Goal: Task Accomplishment & Management: Manage account settings

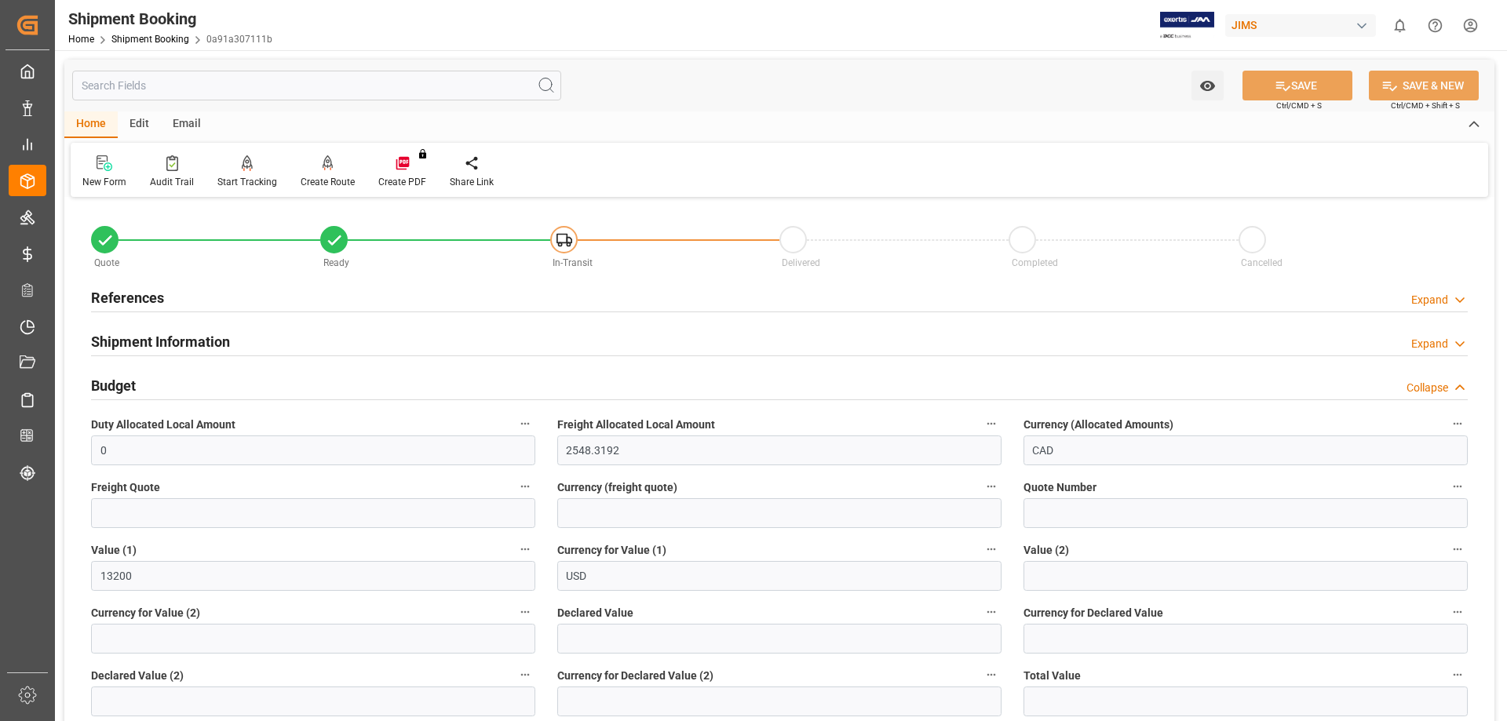
scroll to position [393, 0]
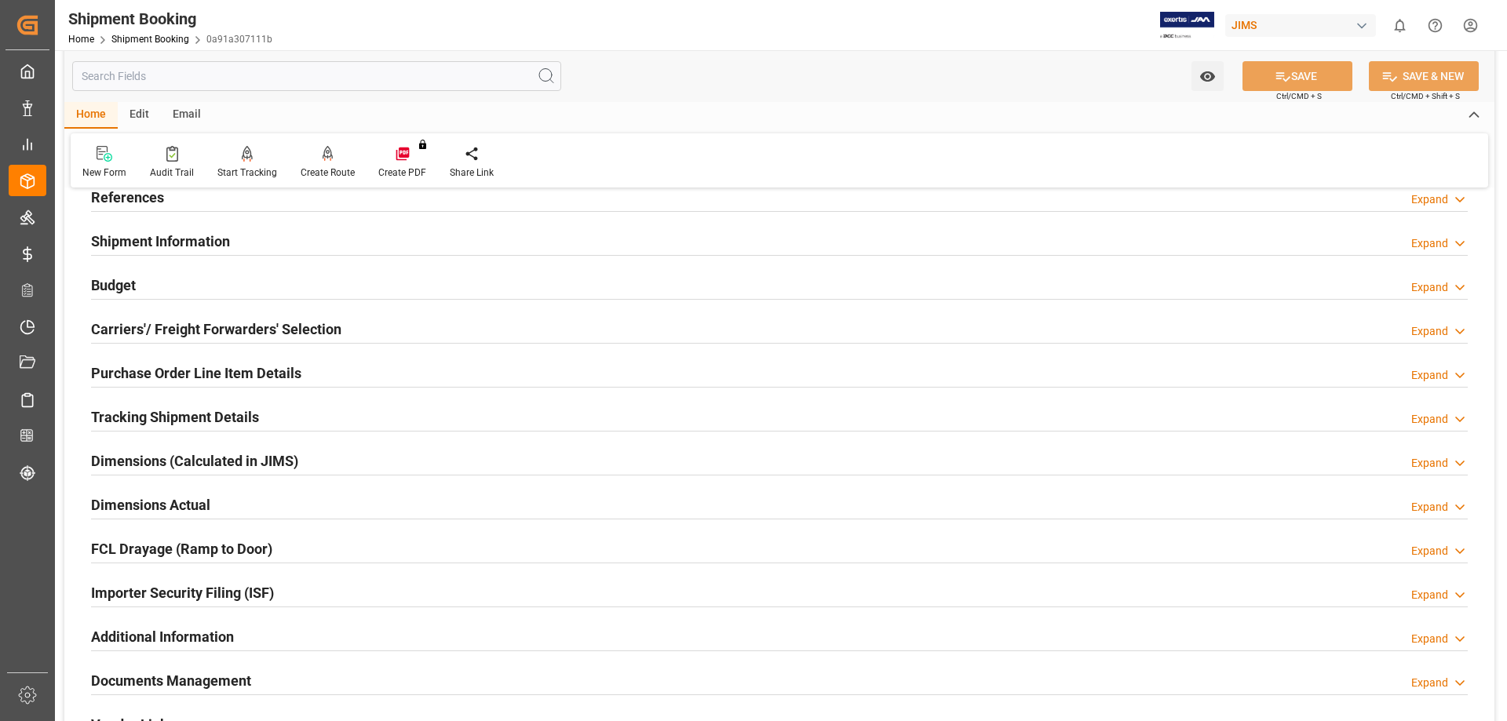
scroll to position [64, 0]
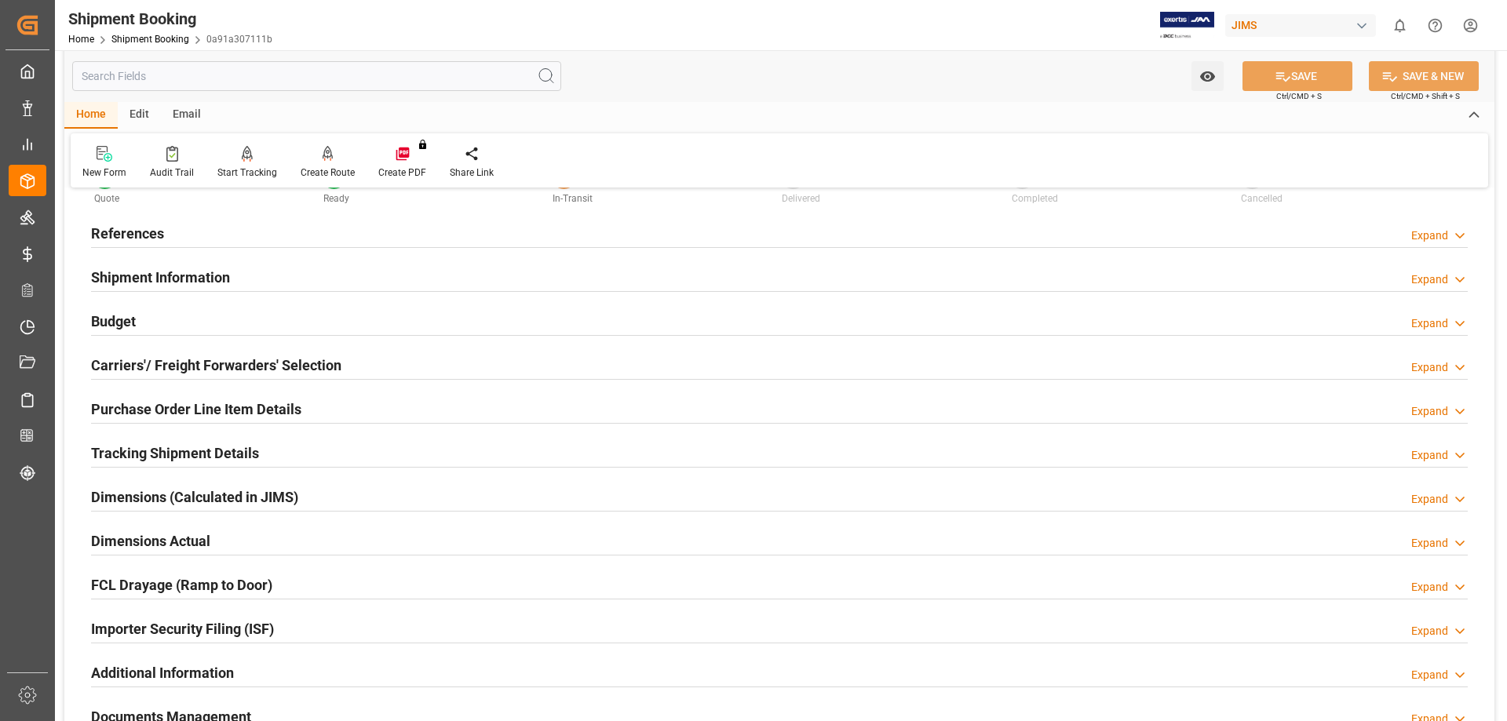
click at [195, 404] on h2 "Purchase Order Line Item Details" at bounding box center [196, 409] width 210 height 21
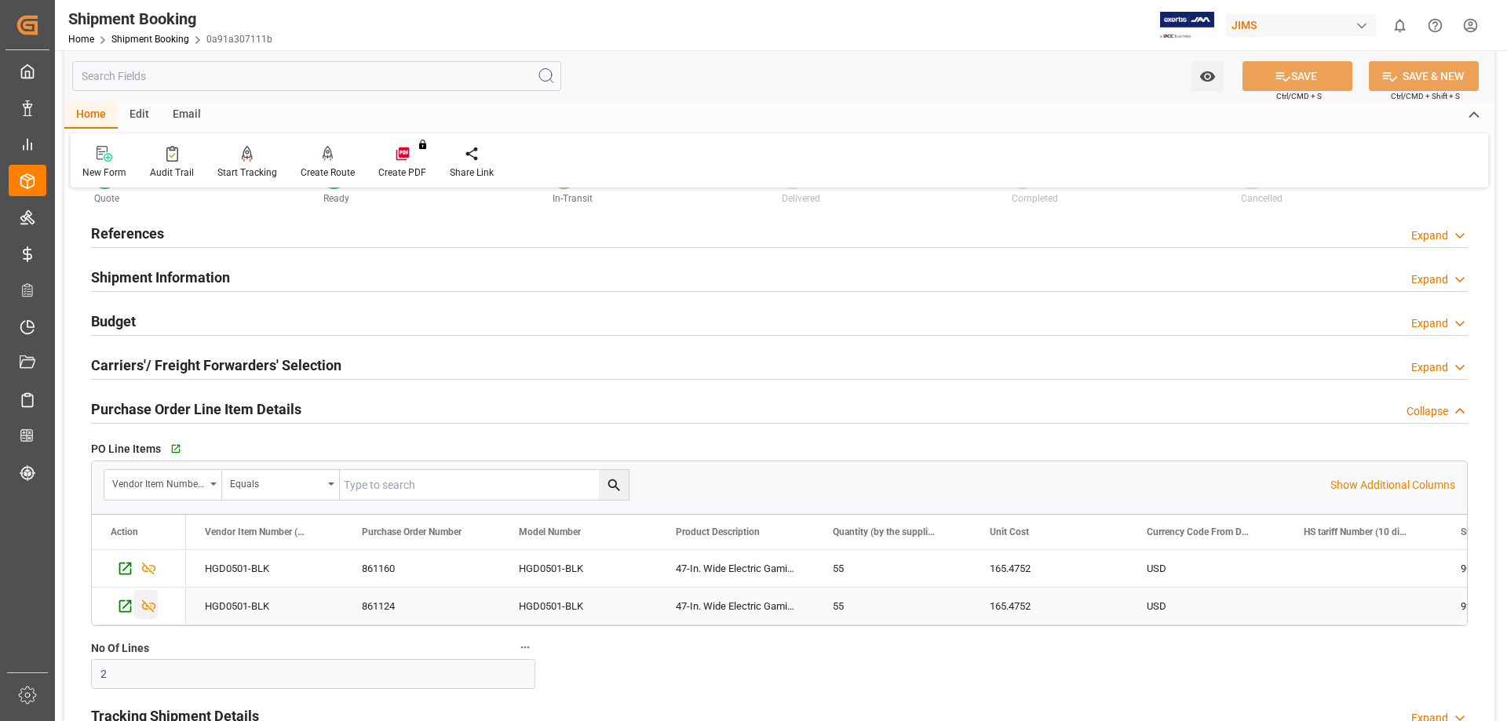
click at [148, 606] on icon "Press SPACE to select this row." at bounding box center [149, 607] width 14 height 13
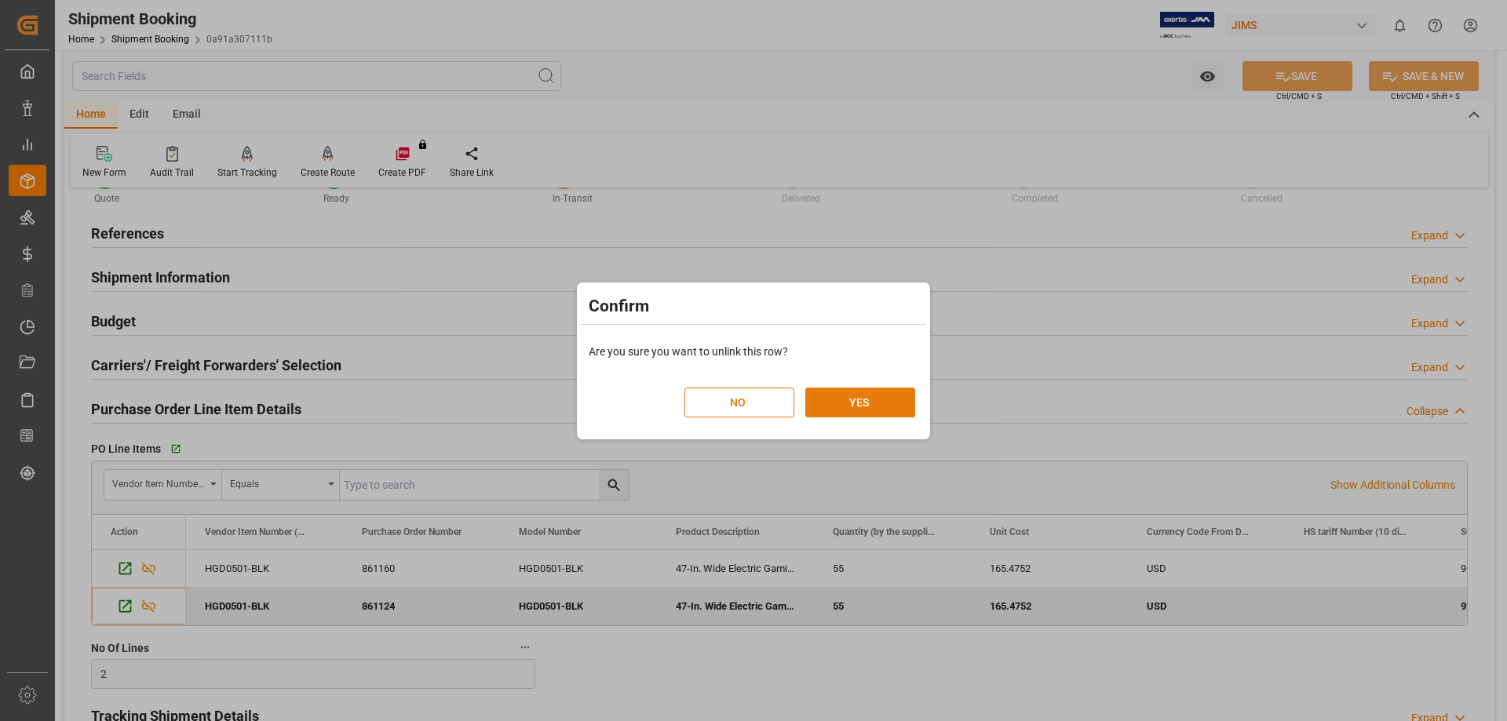
click at [849, 404] on button "YES" at bounding box center [860, 403] width 110 height 30
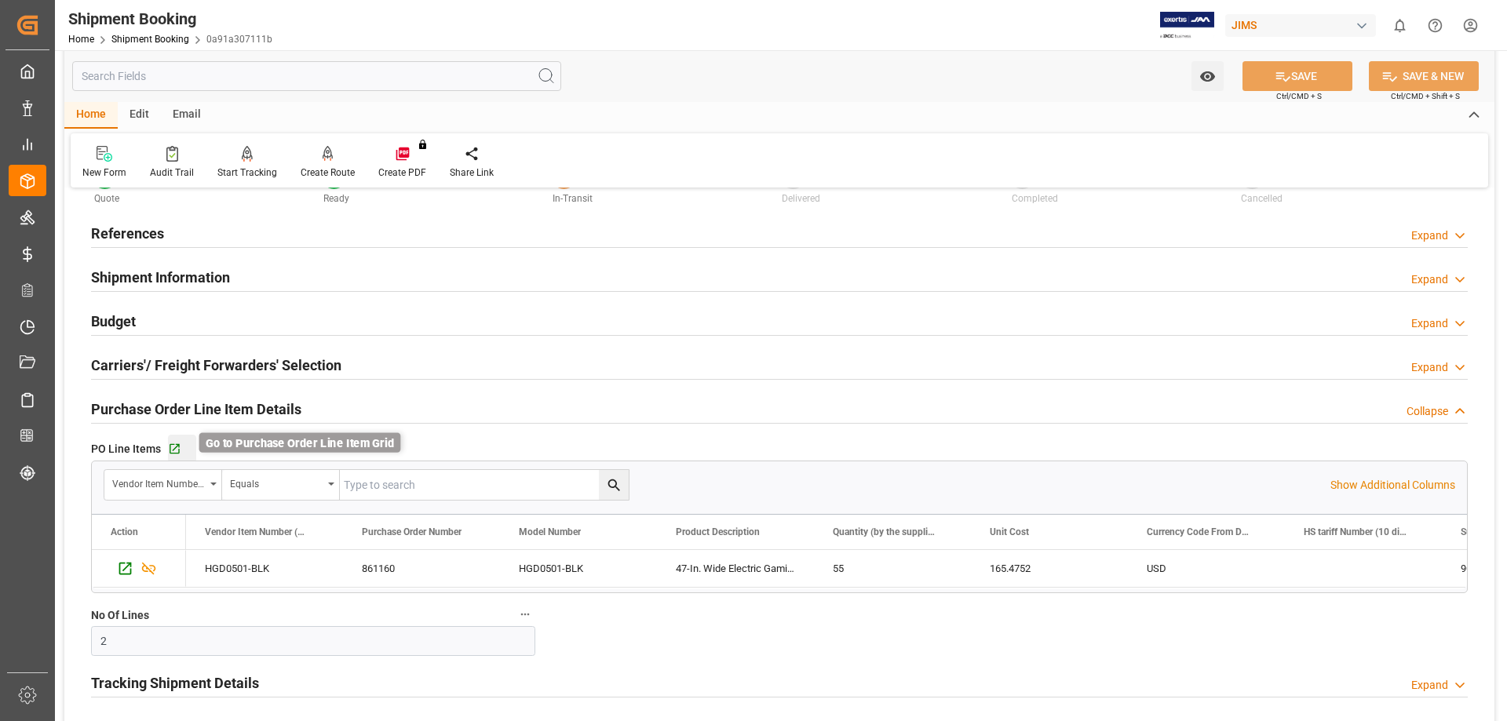
click at [173, 450] on icon "button" at bounding box center [174, 449] width 13 height 13
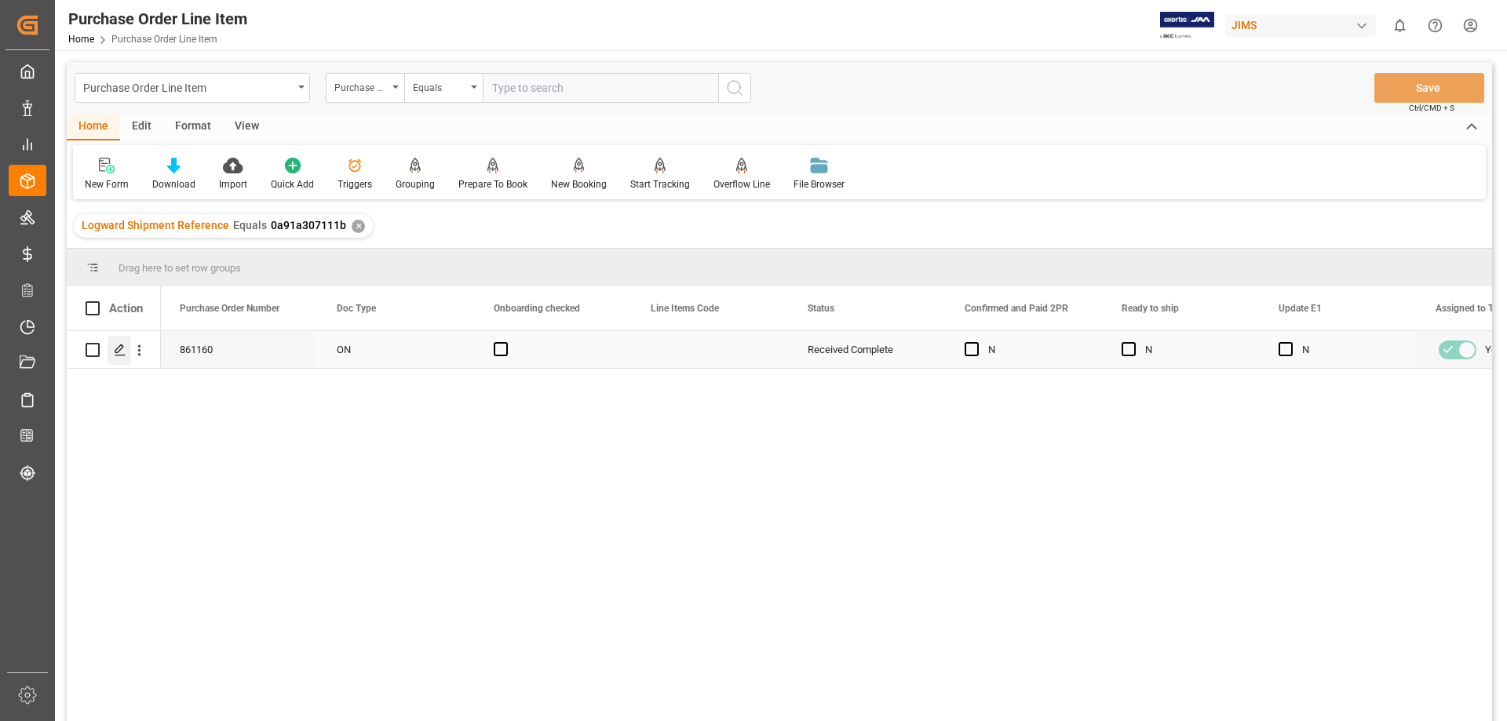
click at [117, 349] on polygon "Press SPACE to select this row." at bounding box center [119, 349] width 8 height 8
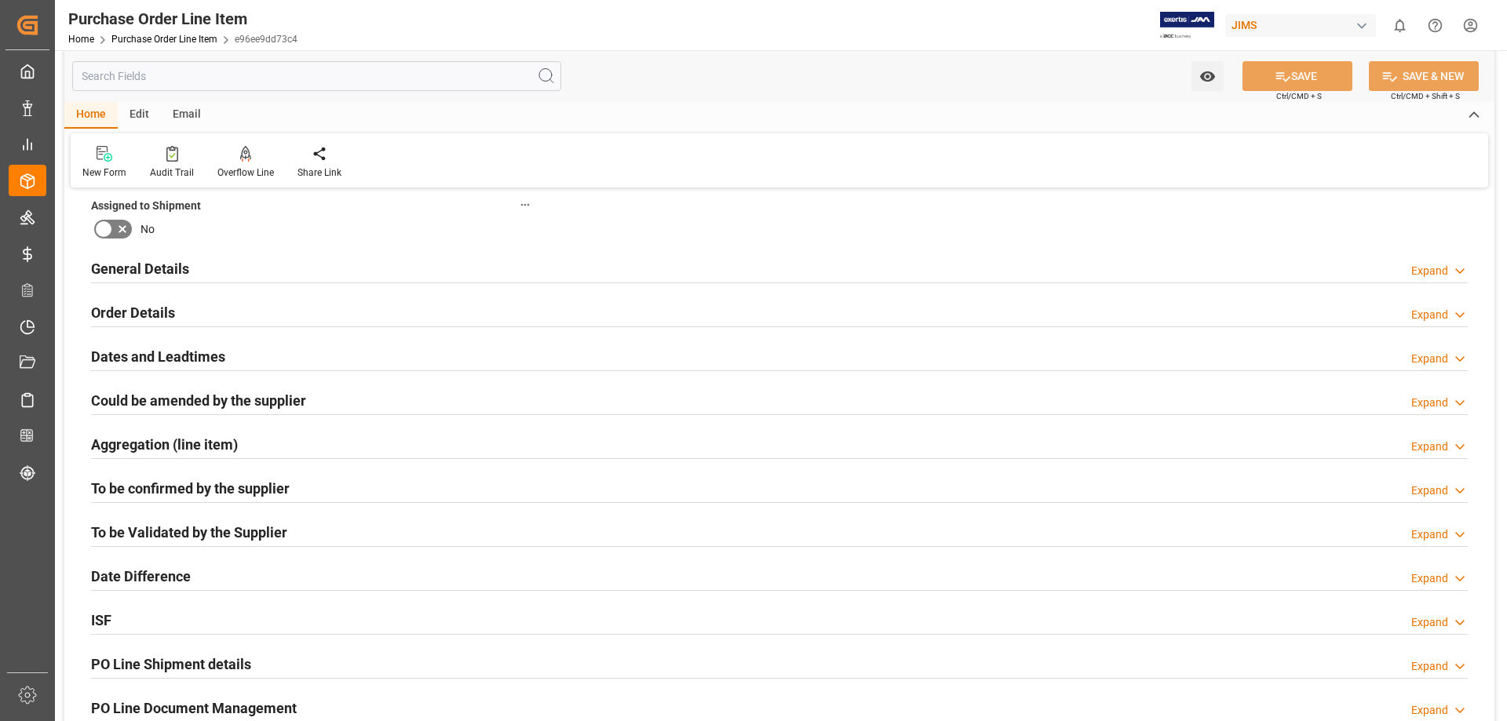
scroll to position [131, 0]
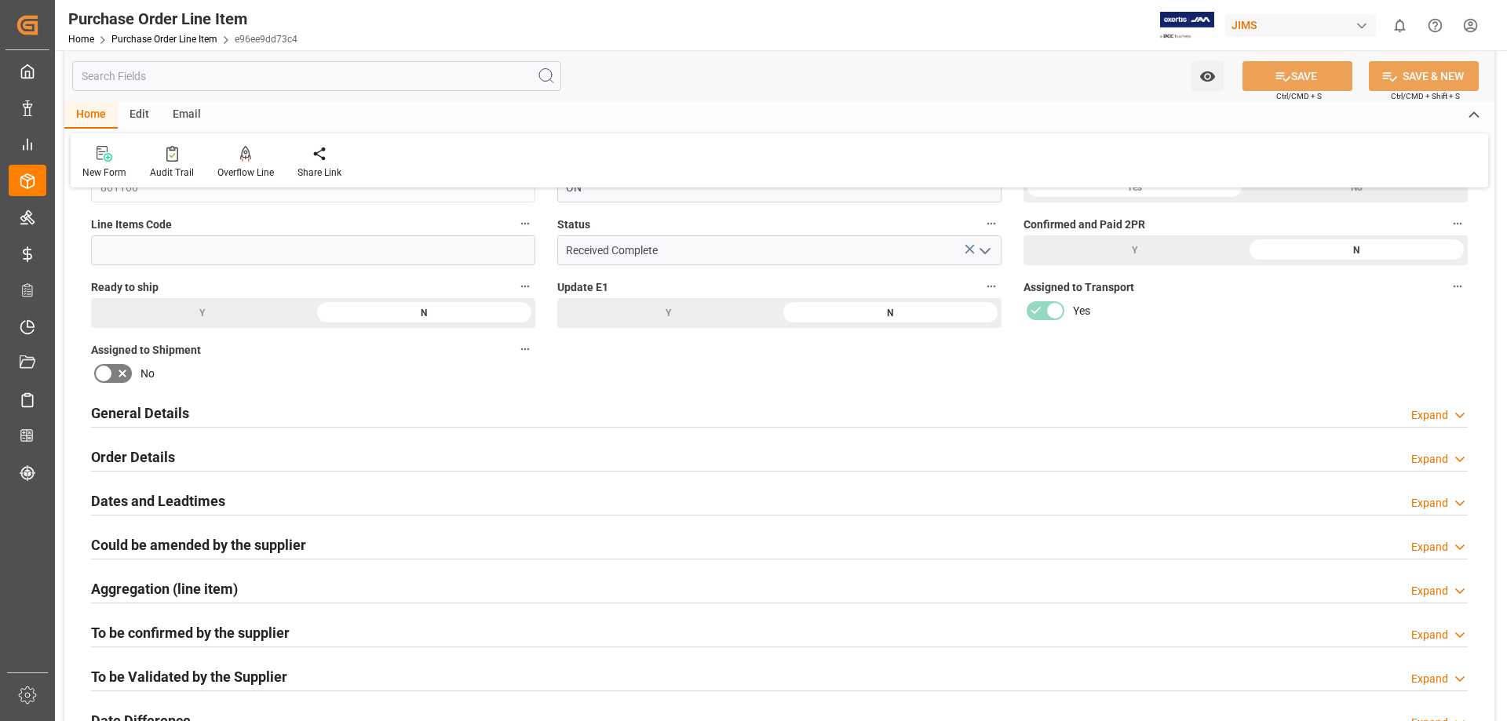
click at [165, 408] on h2 "General Details" at bounding box center [140, 413] width 98 height 21
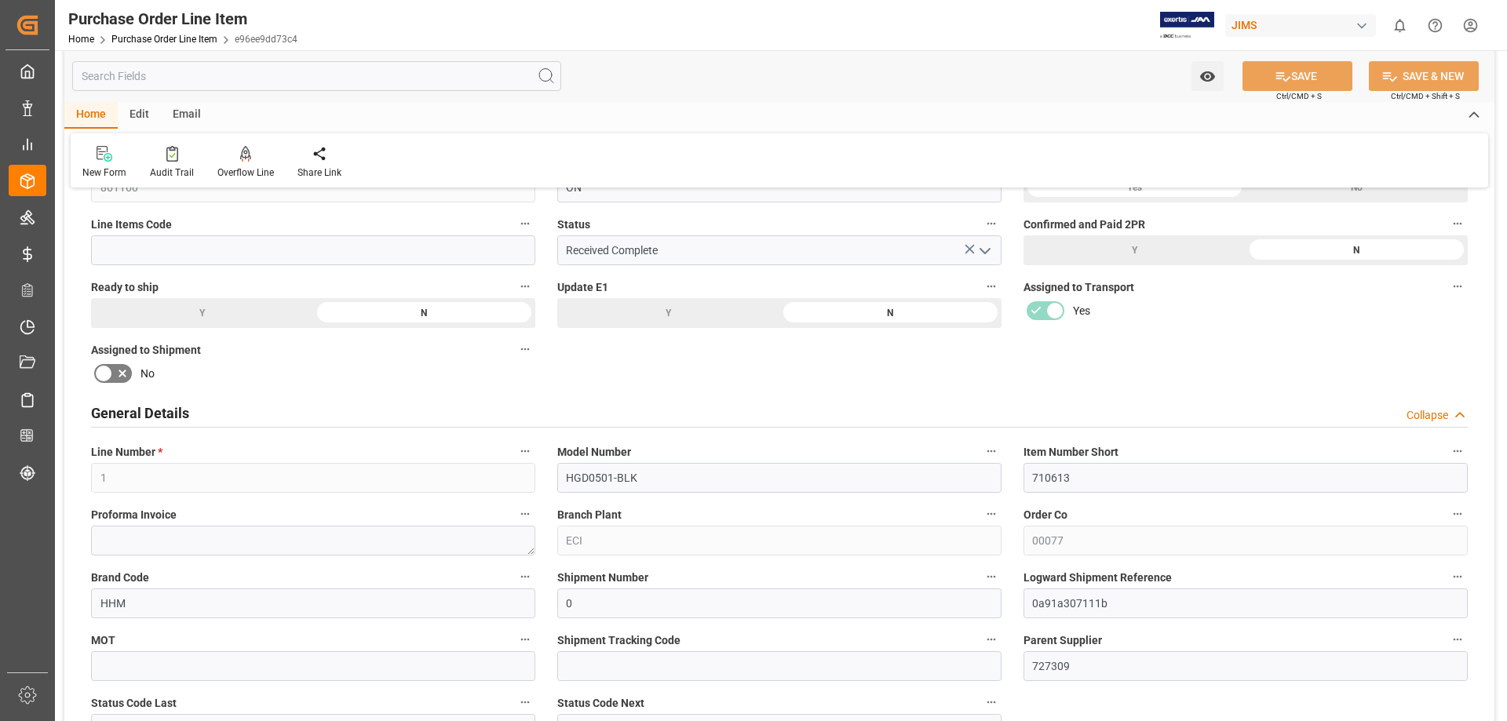
click at [165, 408] on h2 "General Details" at bounding box center [140, 413] width 98 height 21
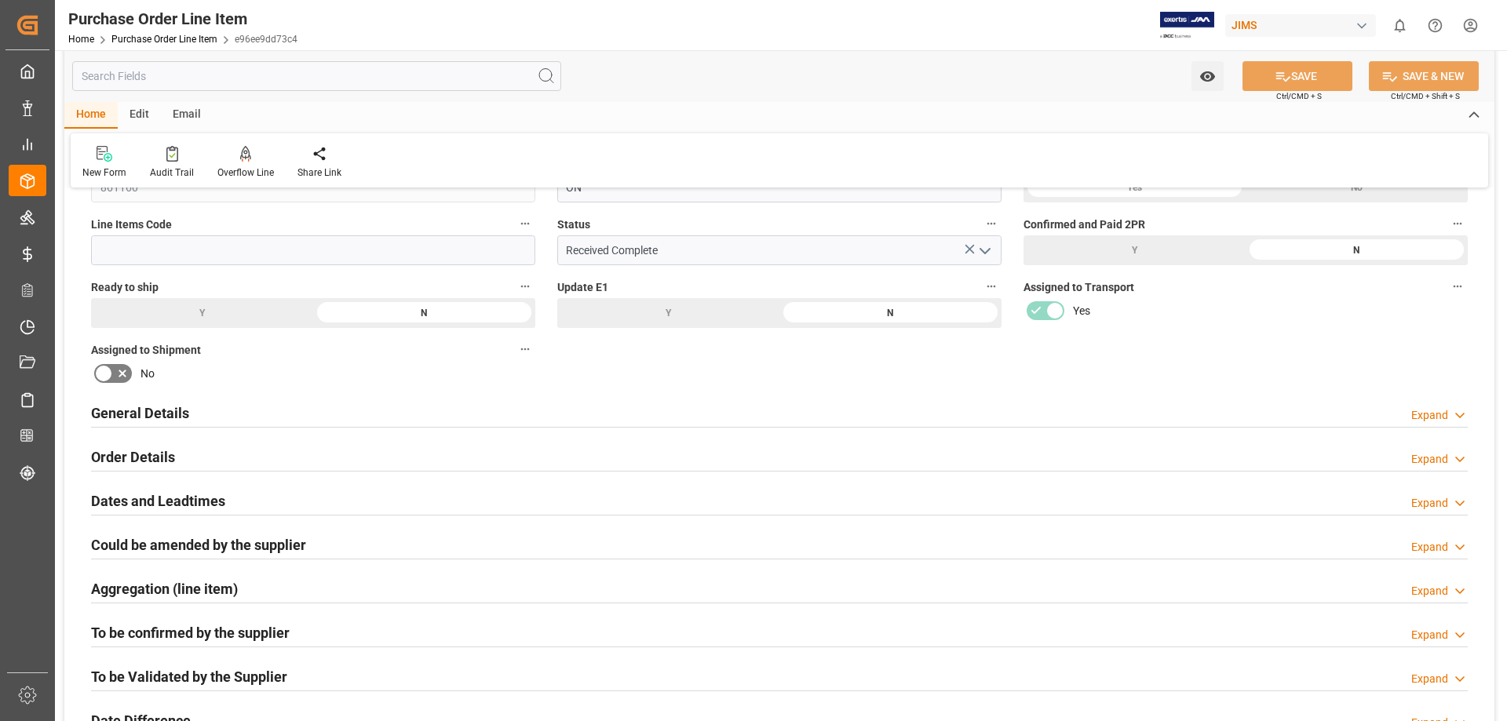
click at [133, 456] on h2 "Order Details" at bounding box center [133, 457] width 84 height 21
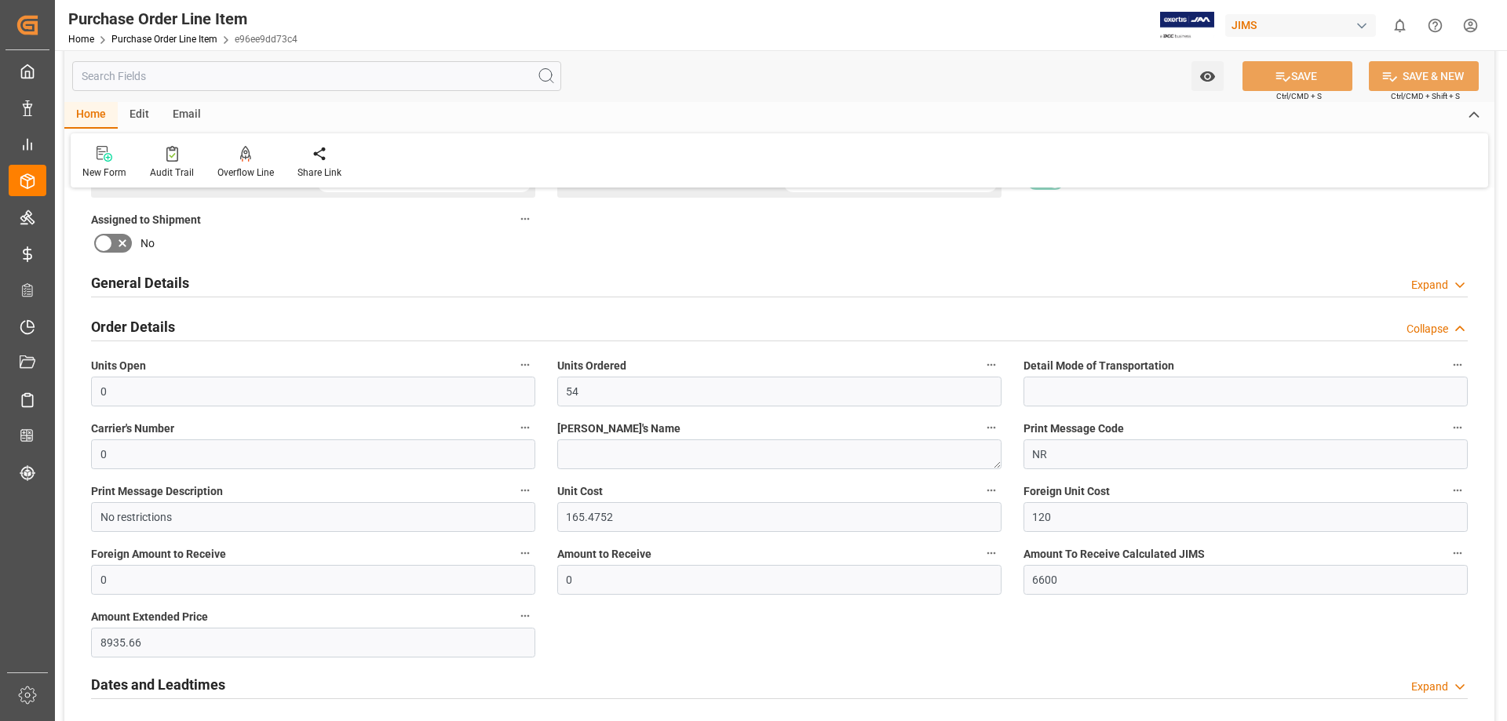
scroll to position [393, 0]
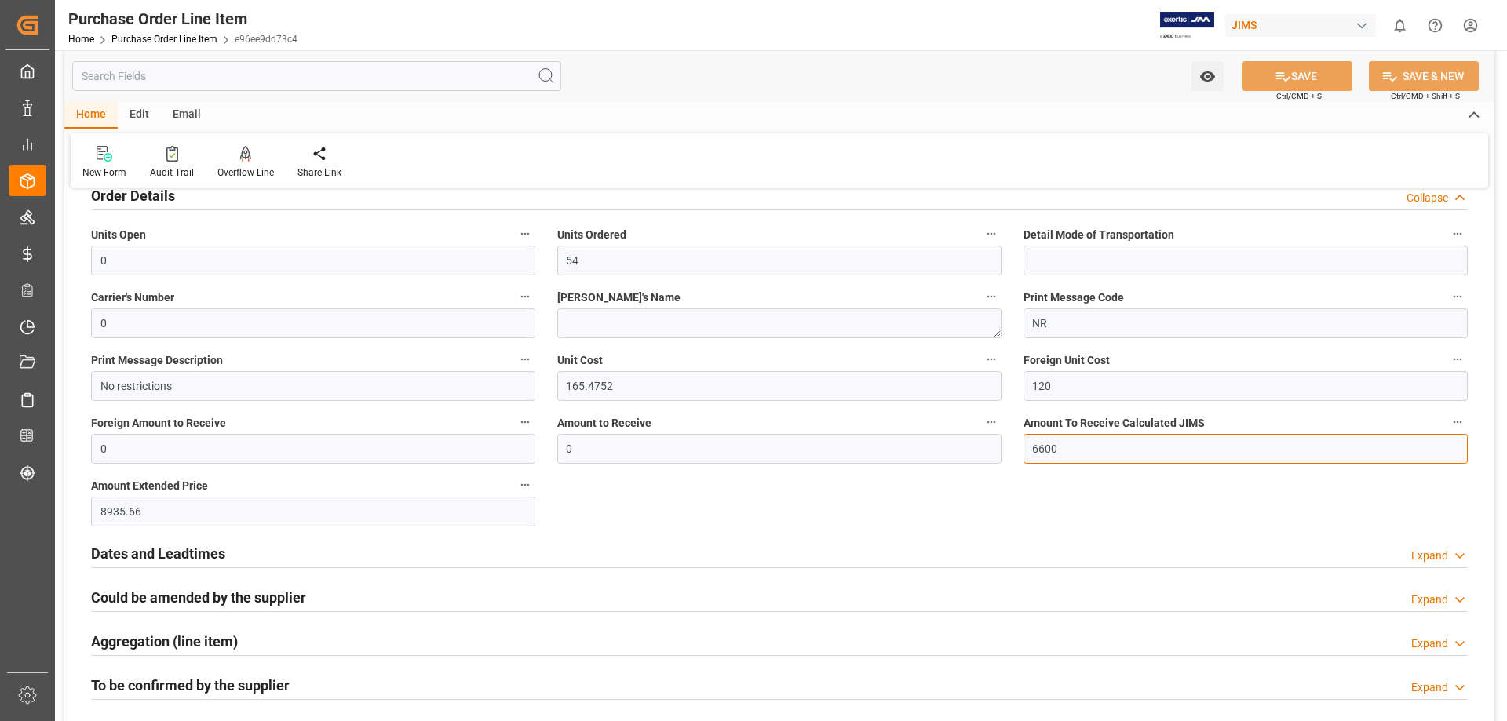
click at [1087, 447] on input "6600" at bounding box center [1246, 449] width 444 height 30
drag, startPoint x: 1087, startPoint y: 447, endPoint x: 936, endPoint y: 447, distance: 151.5
click at [936, 447] on div "New Confirmed2 Cargo Ready To Ship Payment Request - 2PR Confirmed And Paid - 2…" at bounding box center [779, 376] width 1430 height 1134
type input "6480"
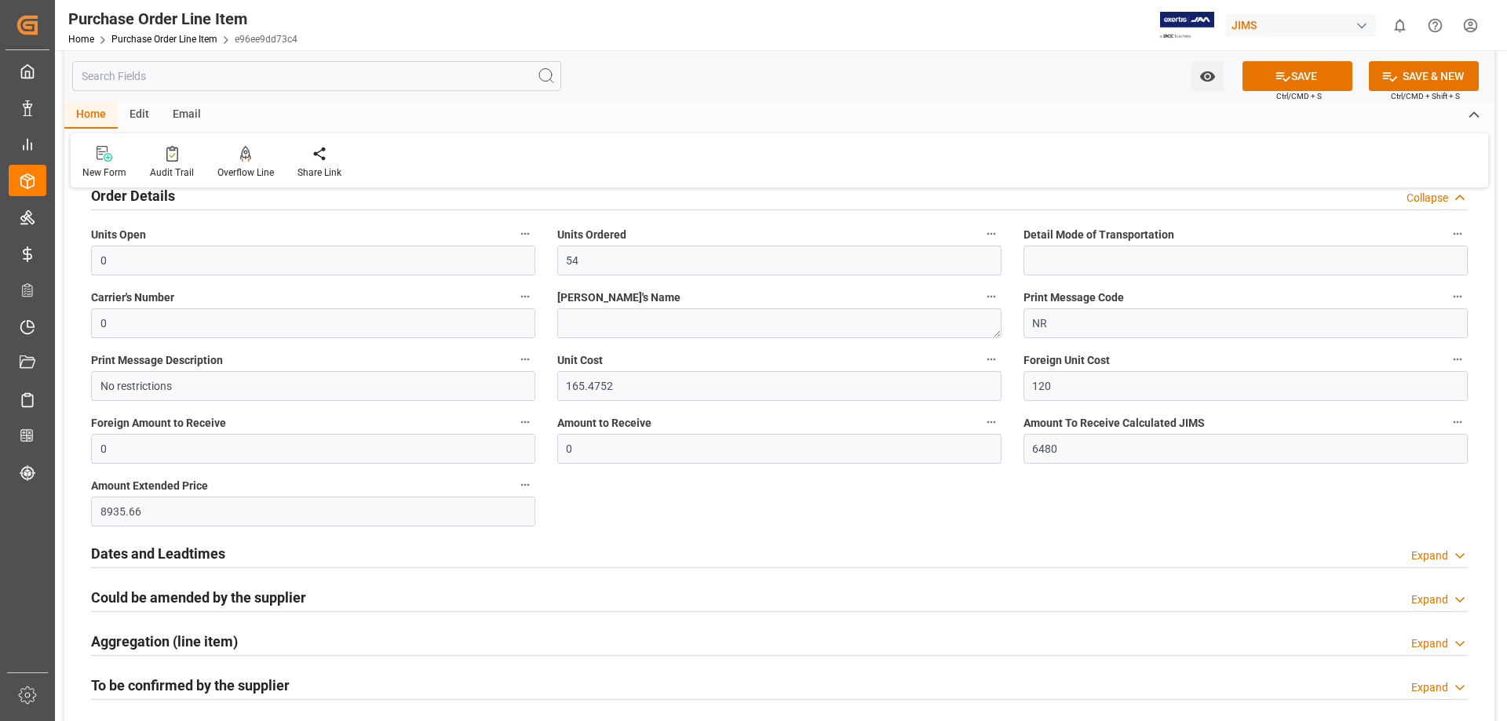
click at [738, 554] on div "Dates and Leadtimes Expand" at bounding box center [779, 553] width 1377 height 30
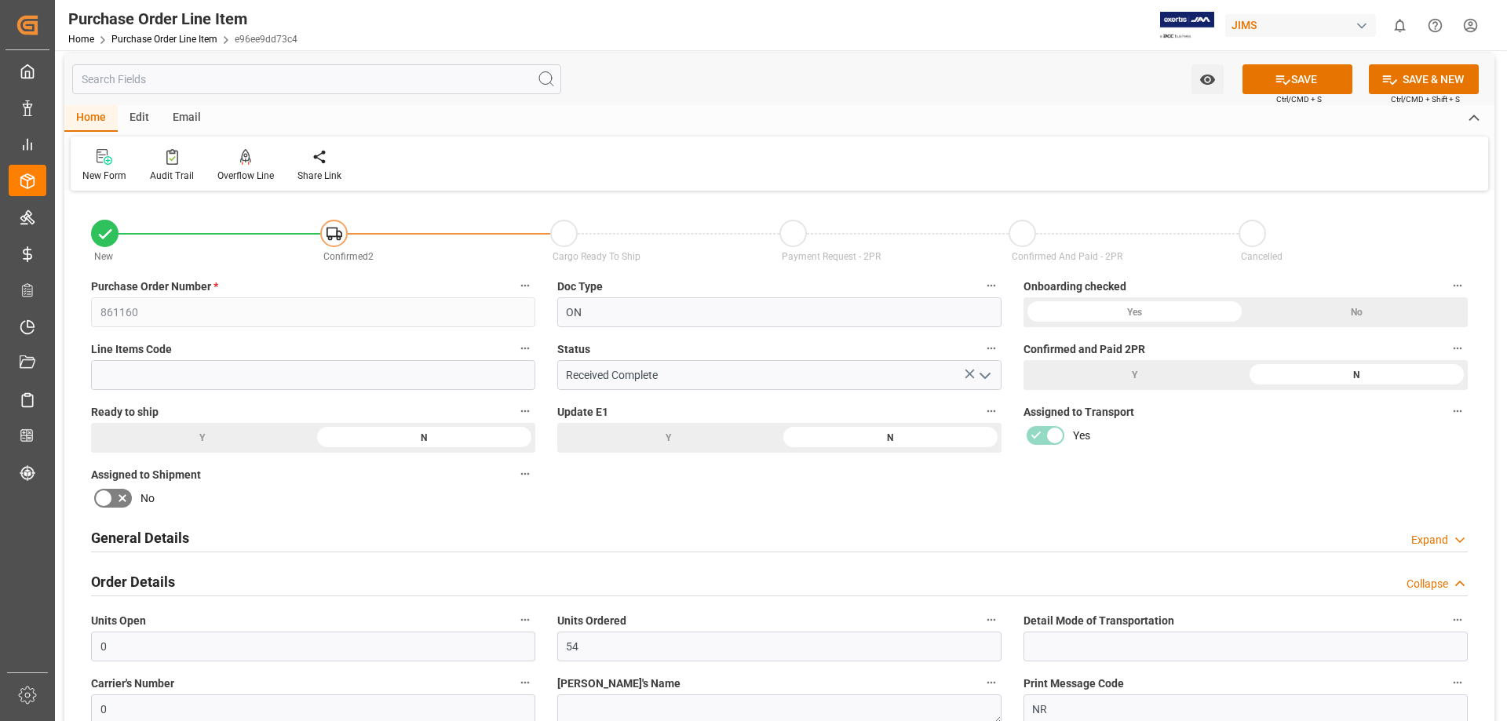
scroll to position [0, 0]
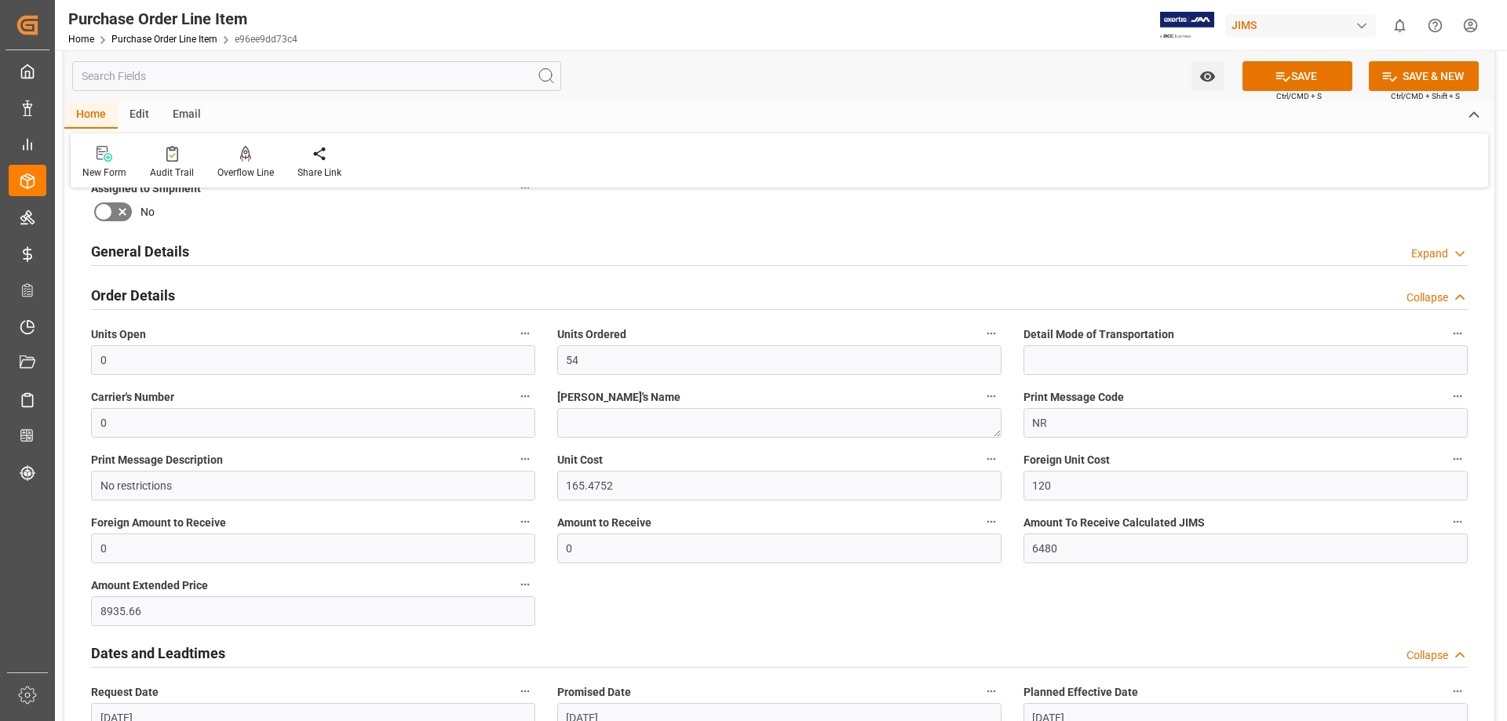
scroll to position [524, 0]
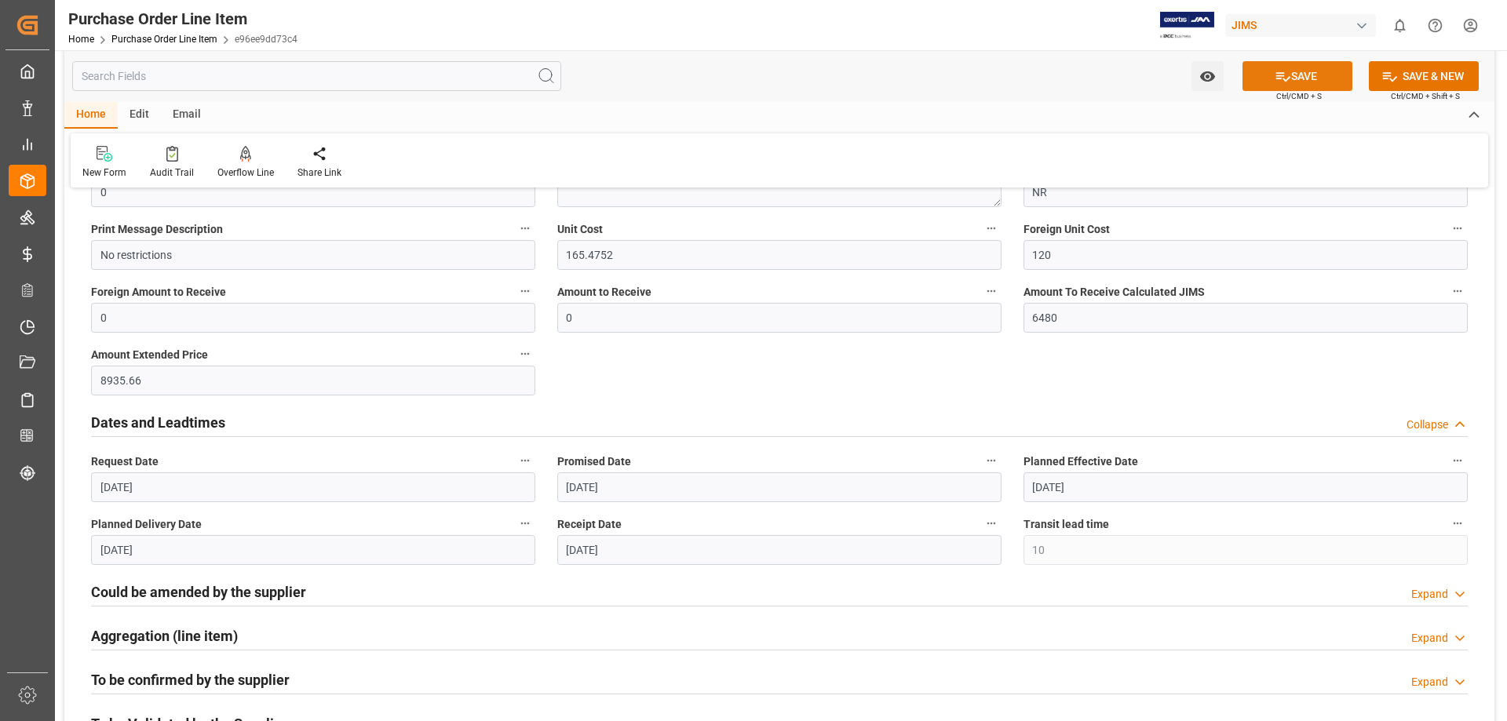
click at [1306, 81] on button "SAVE" at bounding box center [1298, 76] width 110 height 30
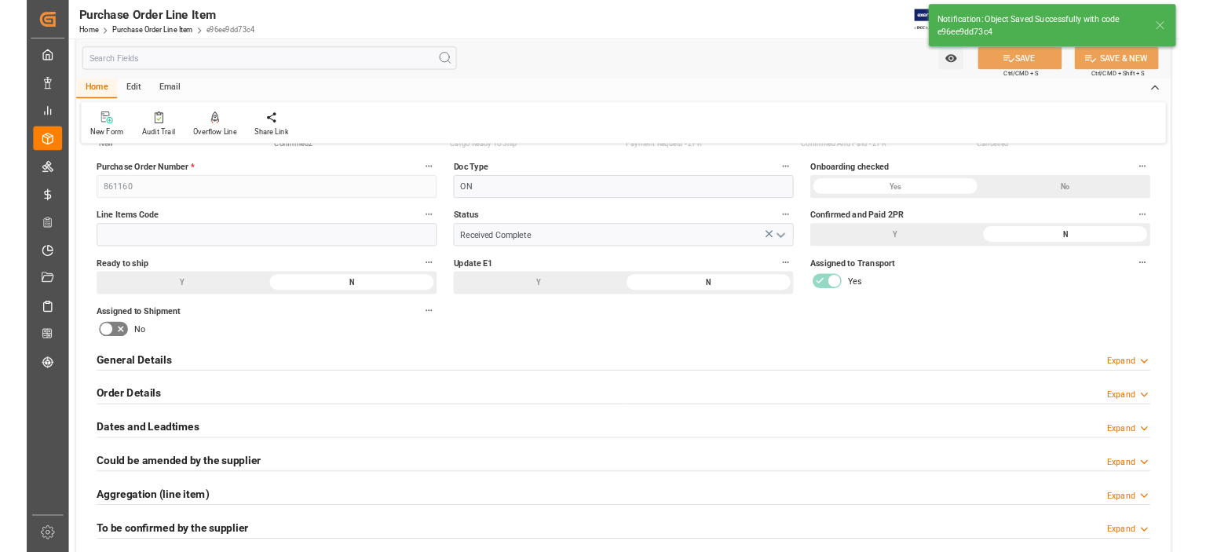
scroll to position [0, 0]
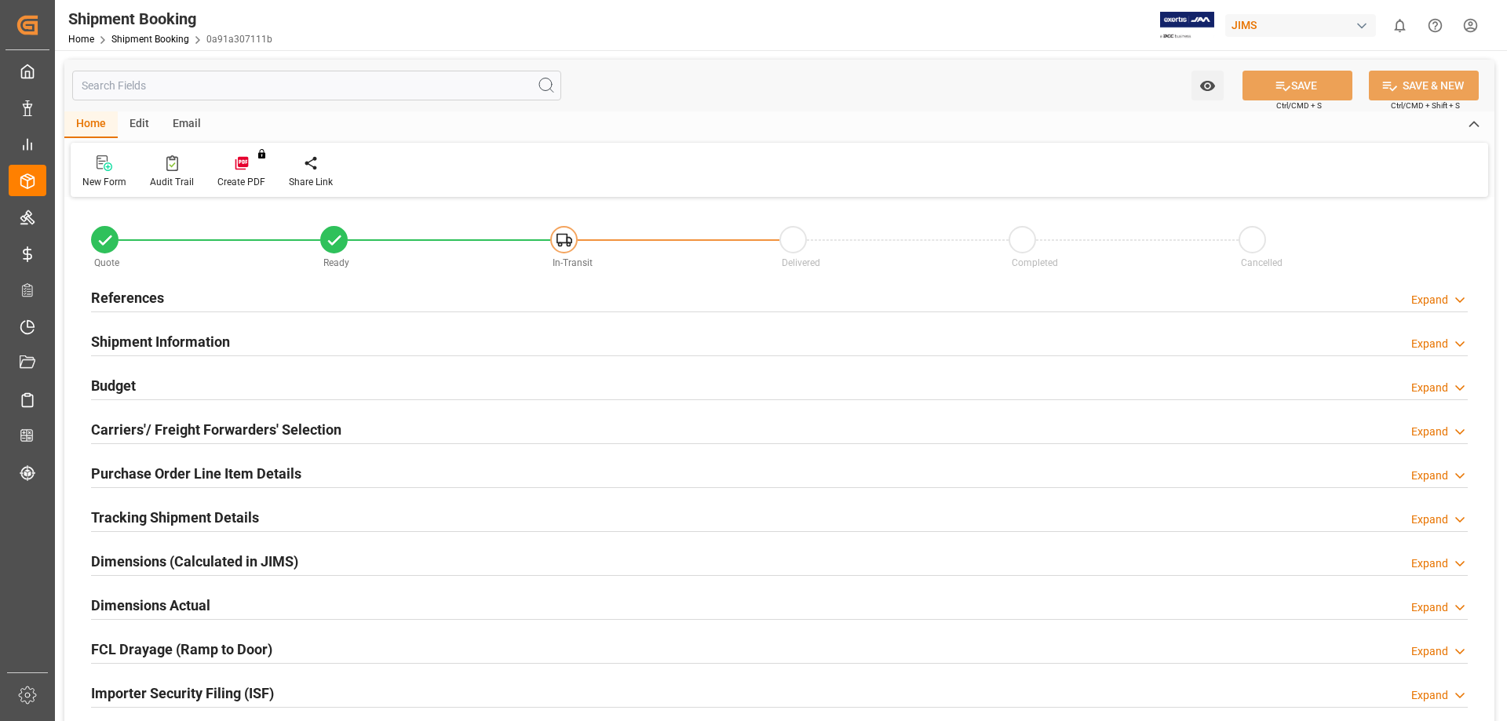
type input "0"
type input "[DATE]"
click at [148, 300] on h2 "References" at bounding box center [127, 297] width 73 height 21
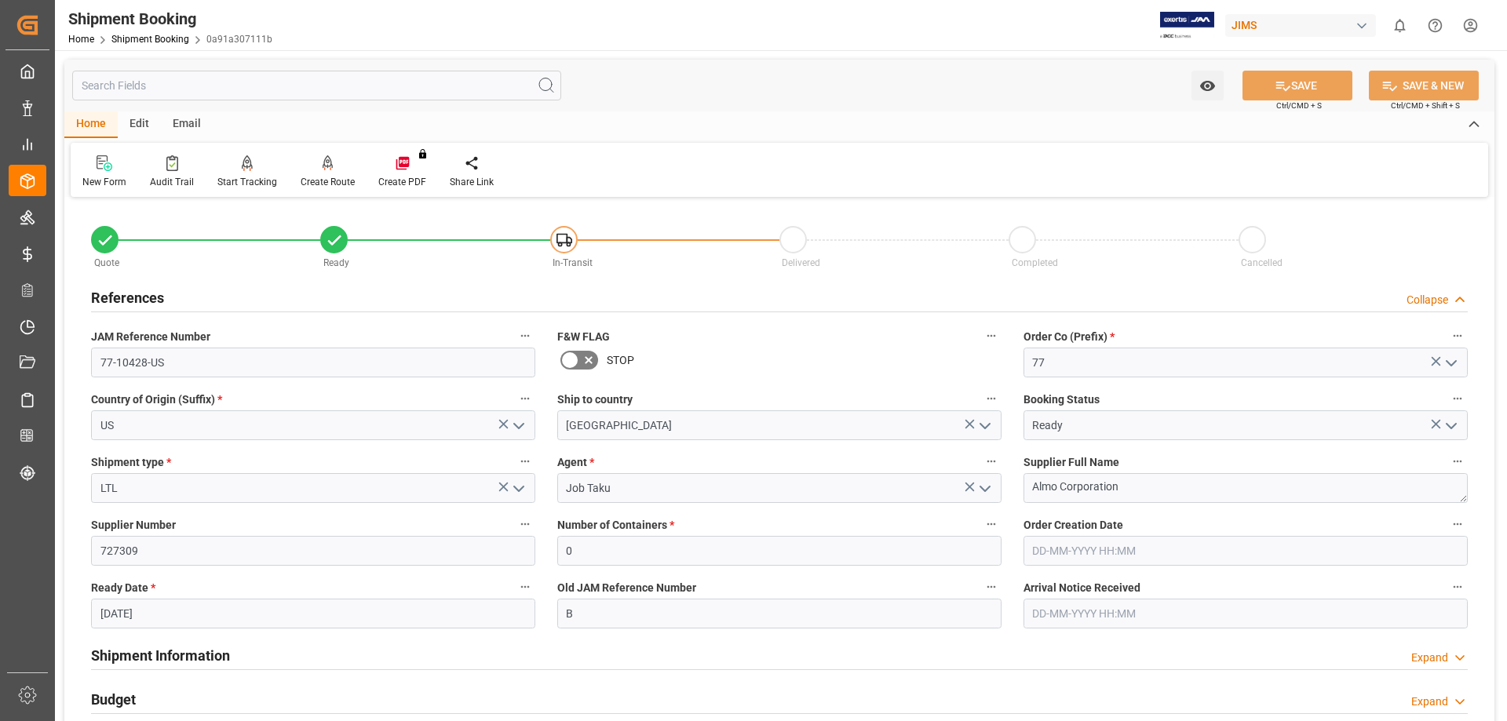
scroll to position [131, 0]
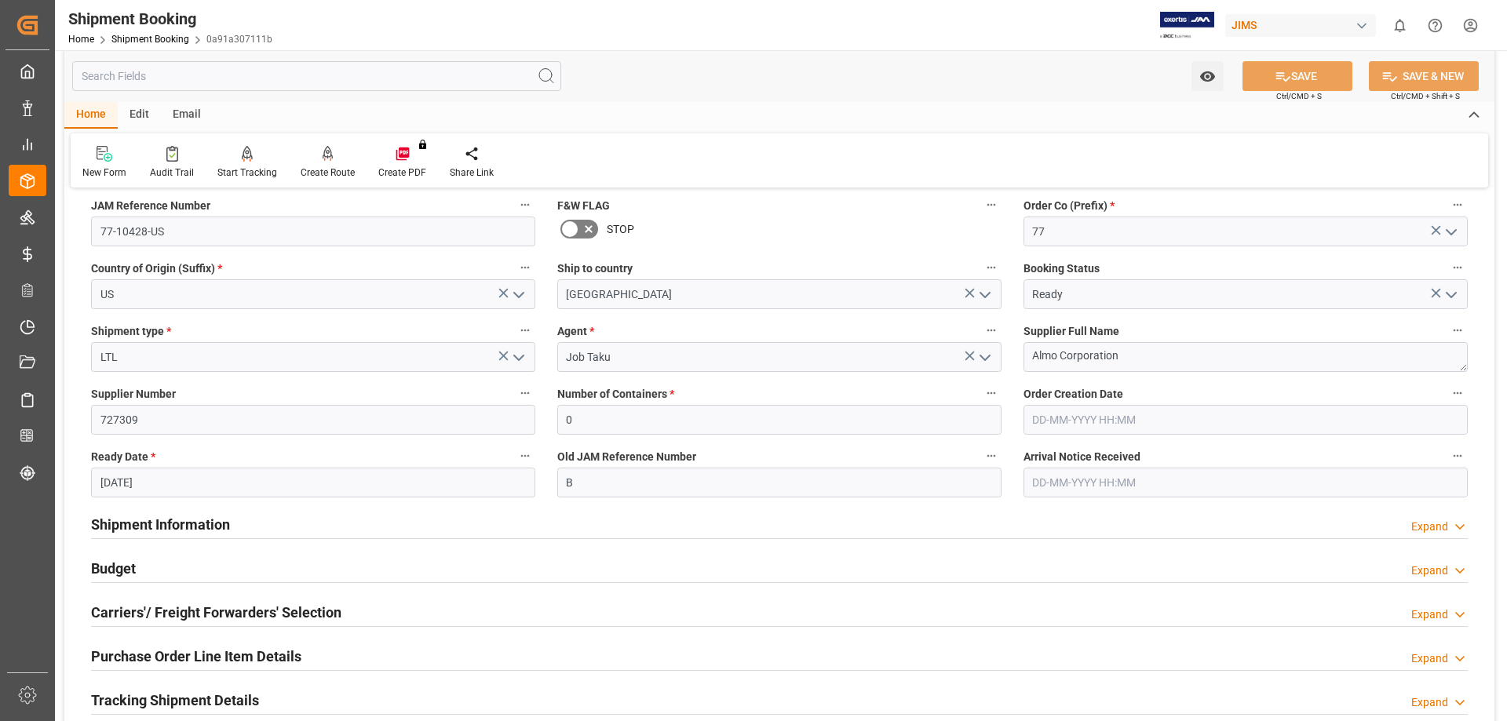
click at [119, 565] on h2 "Budget" at bounding box center [113, 568] width 45 height 21
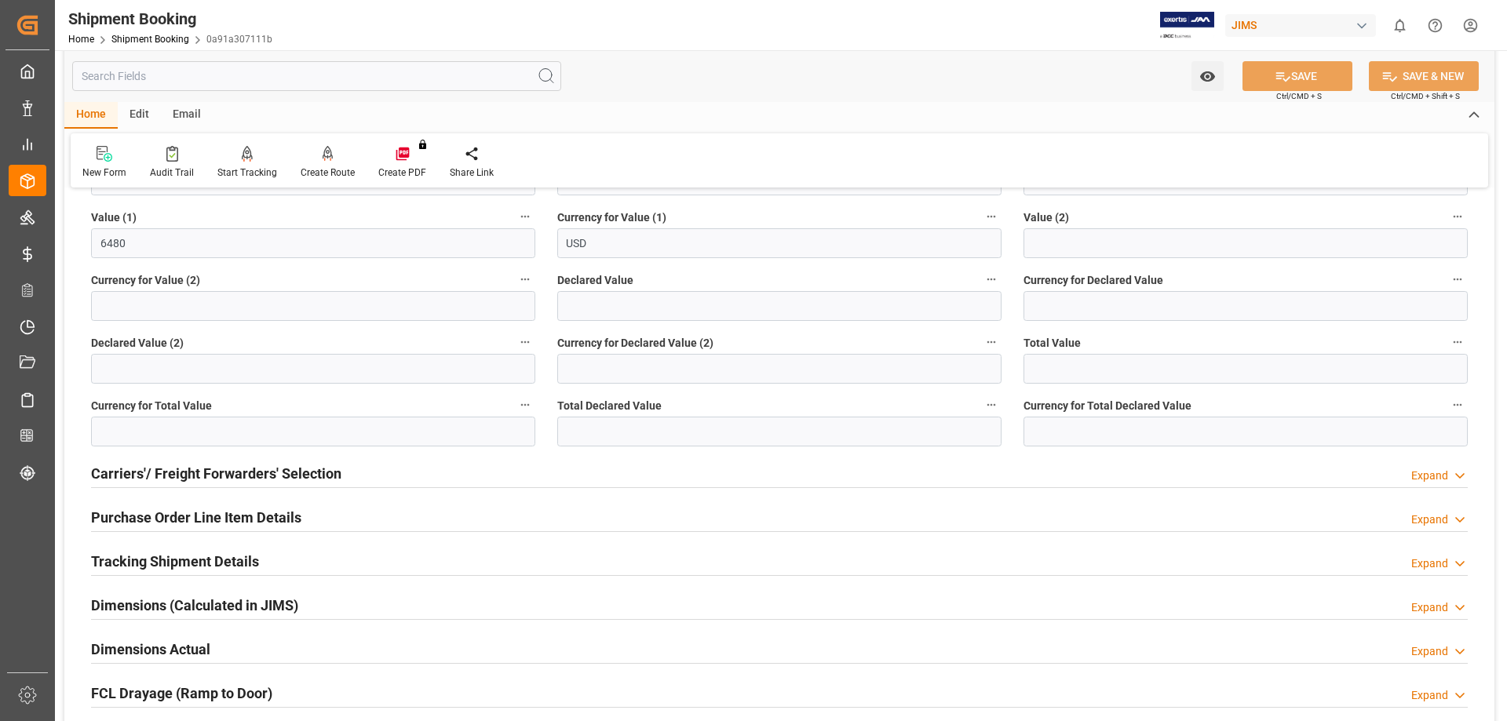
scroll to position [785, 0]
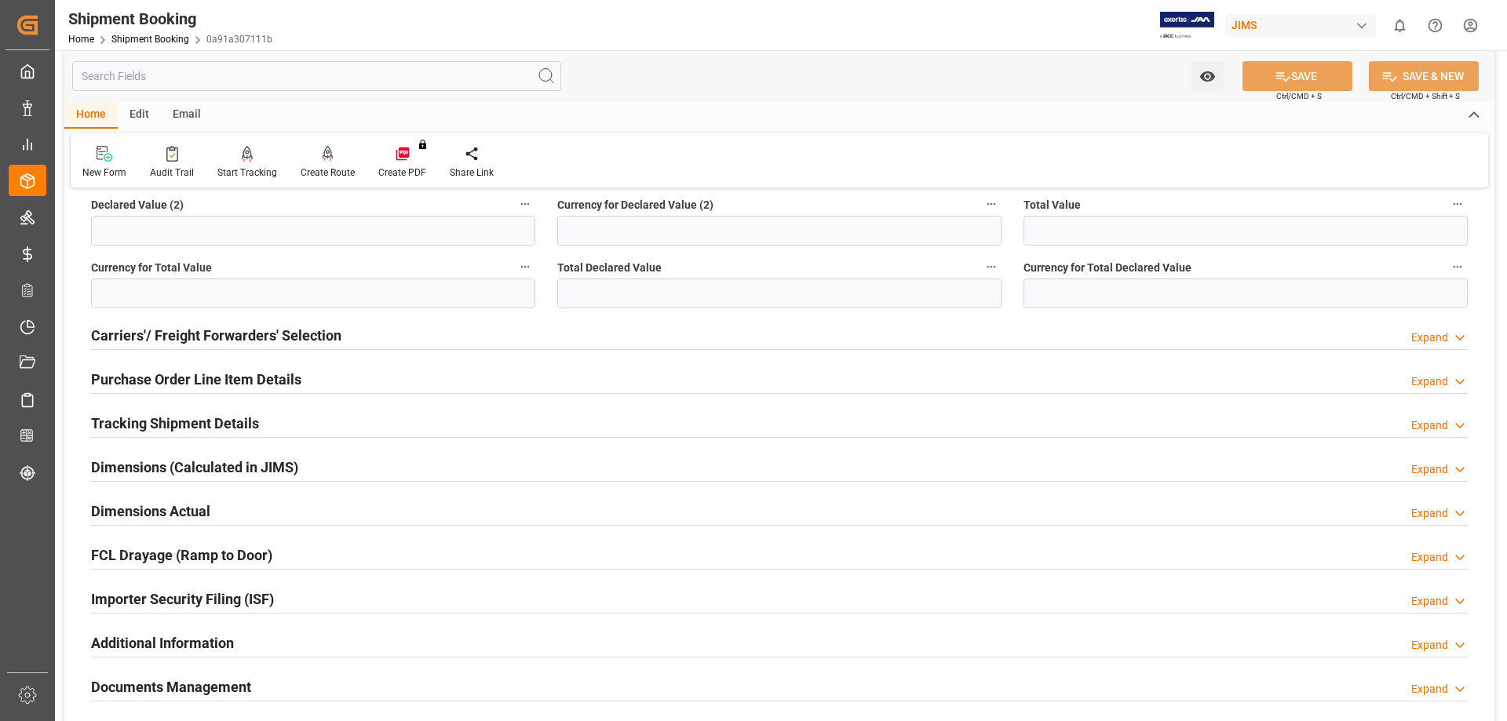
click at [163, 331] on h2 "Carriers'/ Freight Forwarders' Selection" at bounding box center [216, 335] width 250 height 21
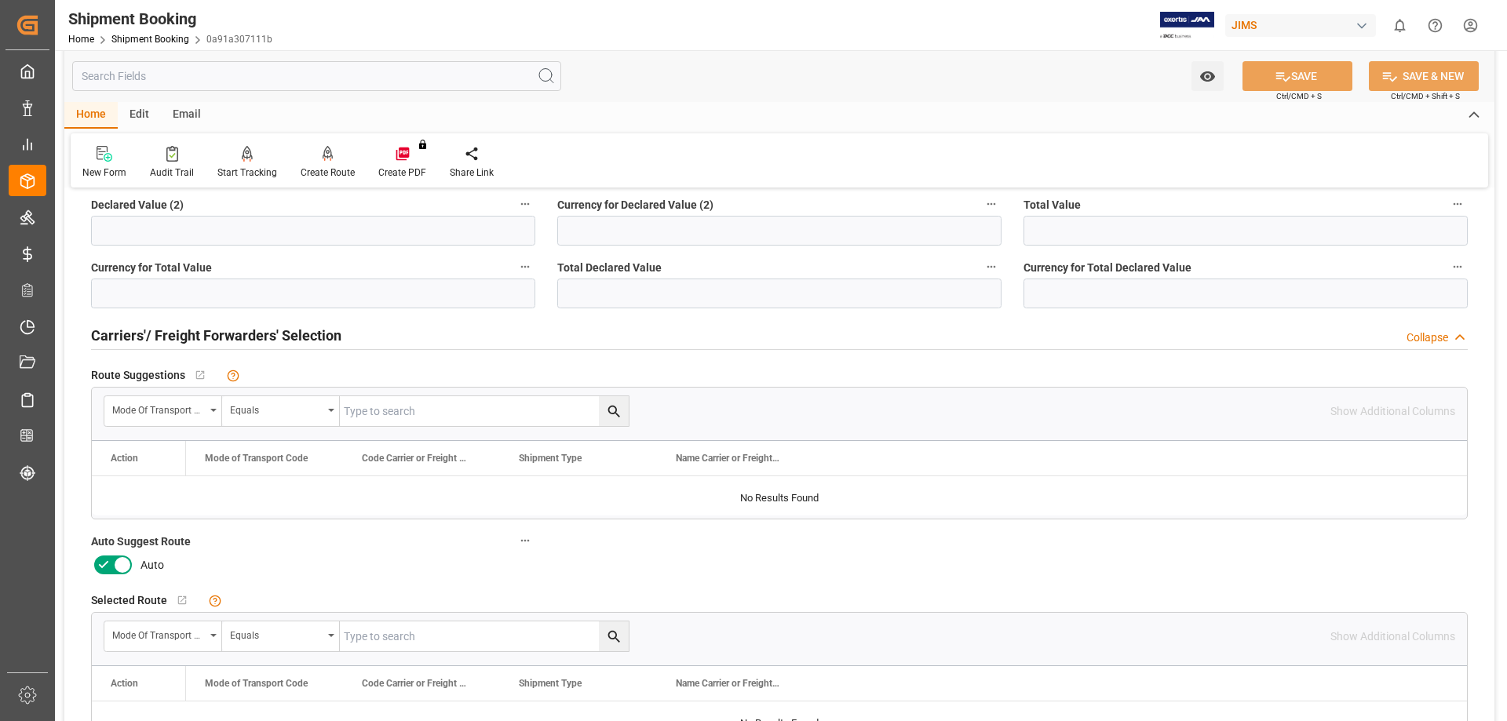
click at [111, 564] on icon at bounding box center [103, 565] width 19 height 19
click at [0, 0] on input "checkbox" at bounding box center [0, 0] width 0 height 0
click at [1308, 79] on button "SAVE" at bounding box center [1298, 76] width 110 height 30
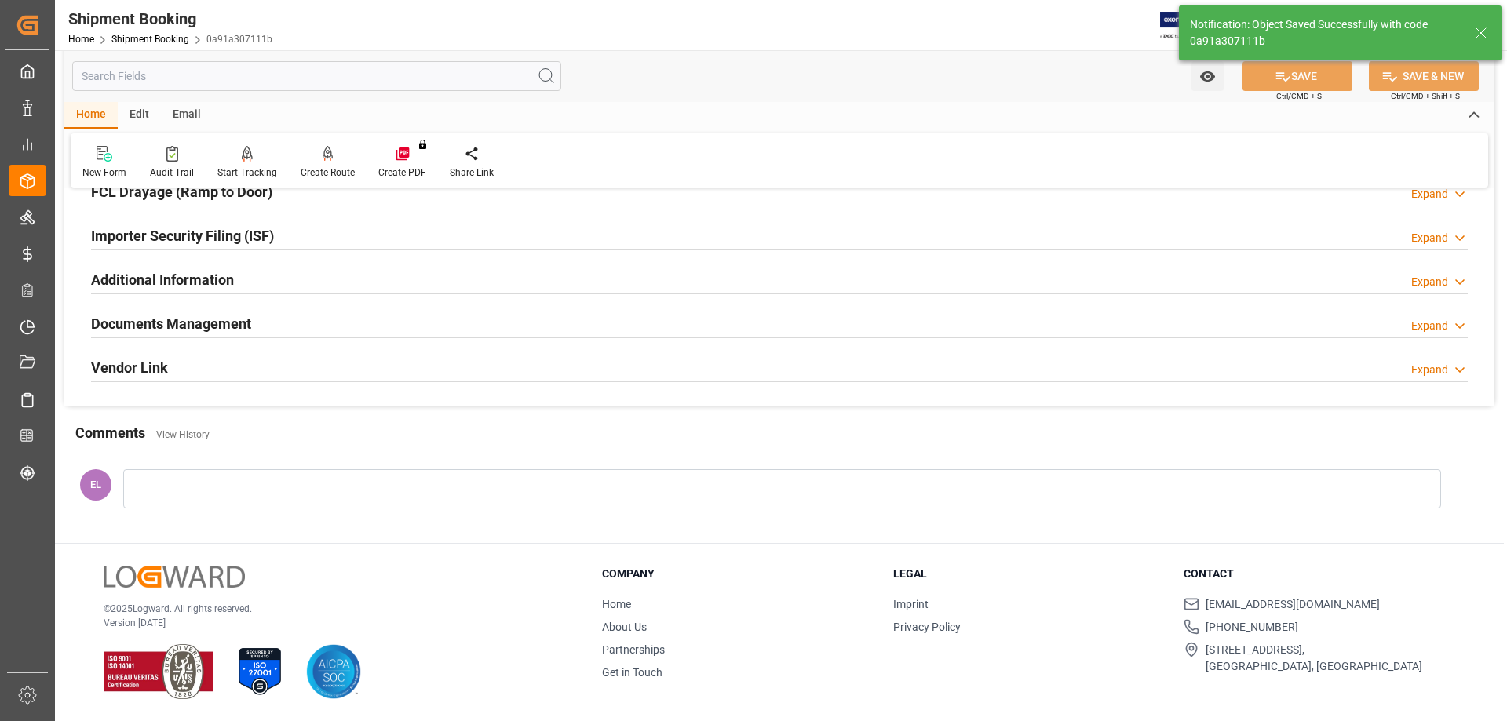
scroll to position [94, 0]
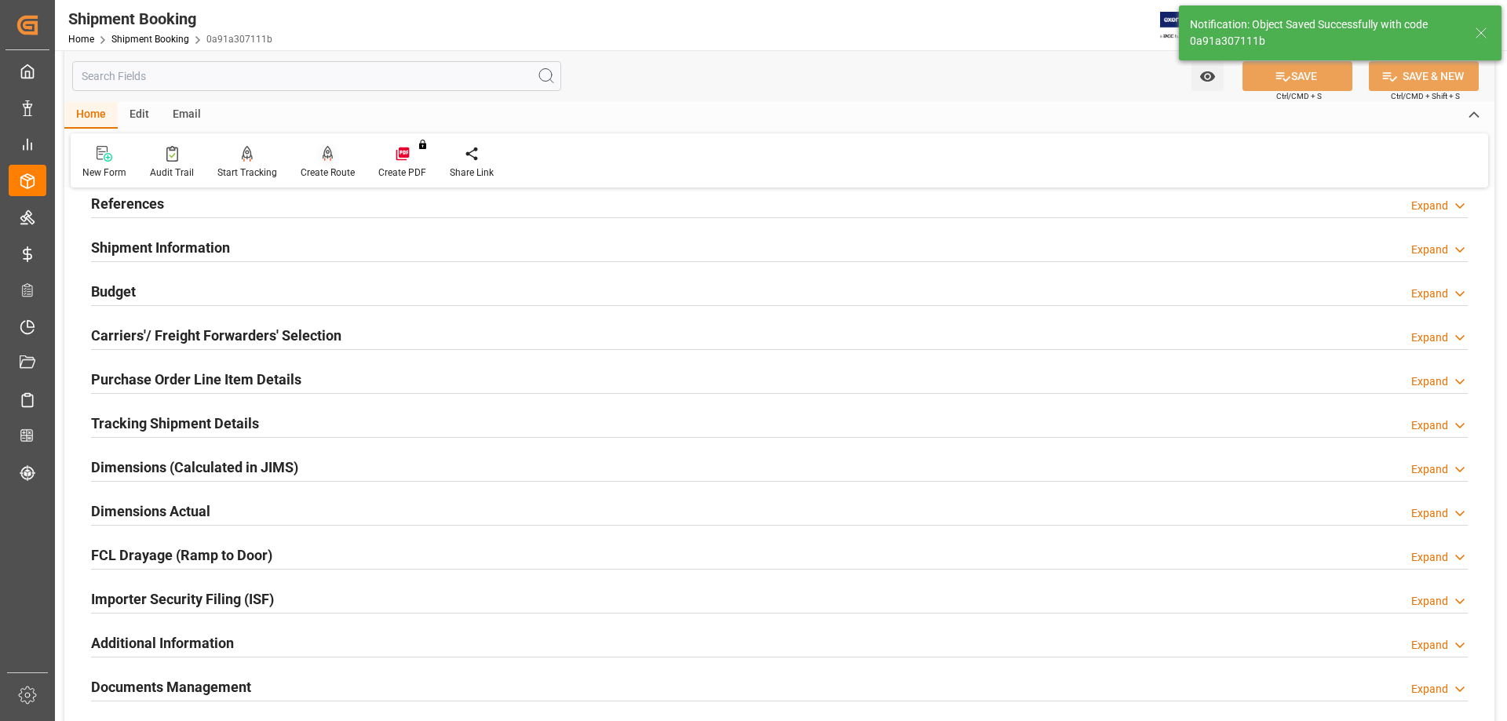
click at [316, 158] on div at bounding box center [328, 153] width 54 height 16
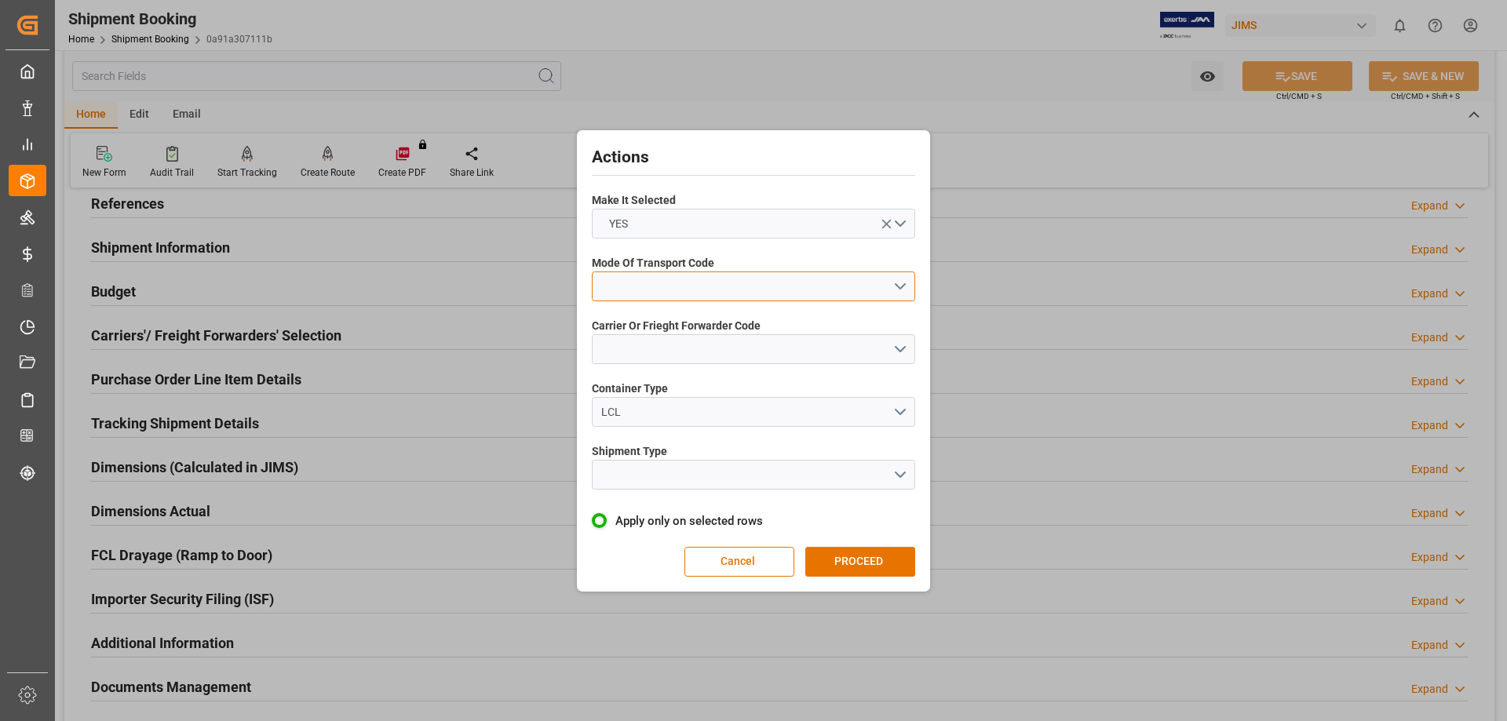
click at [696, 282] on button "open menu" at bounding box center [753, 287] width 323 height 30
click at [693, 360] on div "3- TRUCKR" at bounding box center [754, 356] width 322 height 33
click at [673, 351] on button "open menu" at bounding box center [753, 349] width 323 height 30
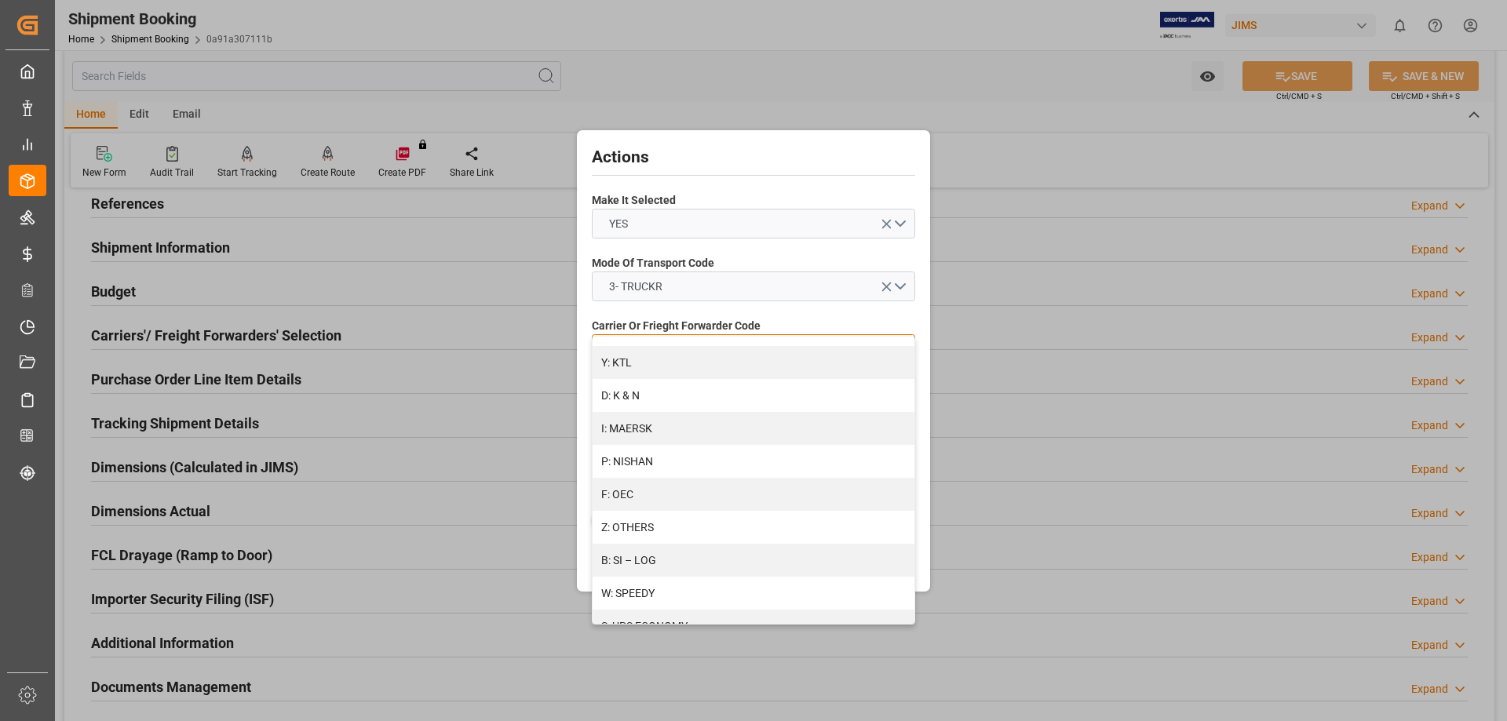
scroll to position [785, 0]
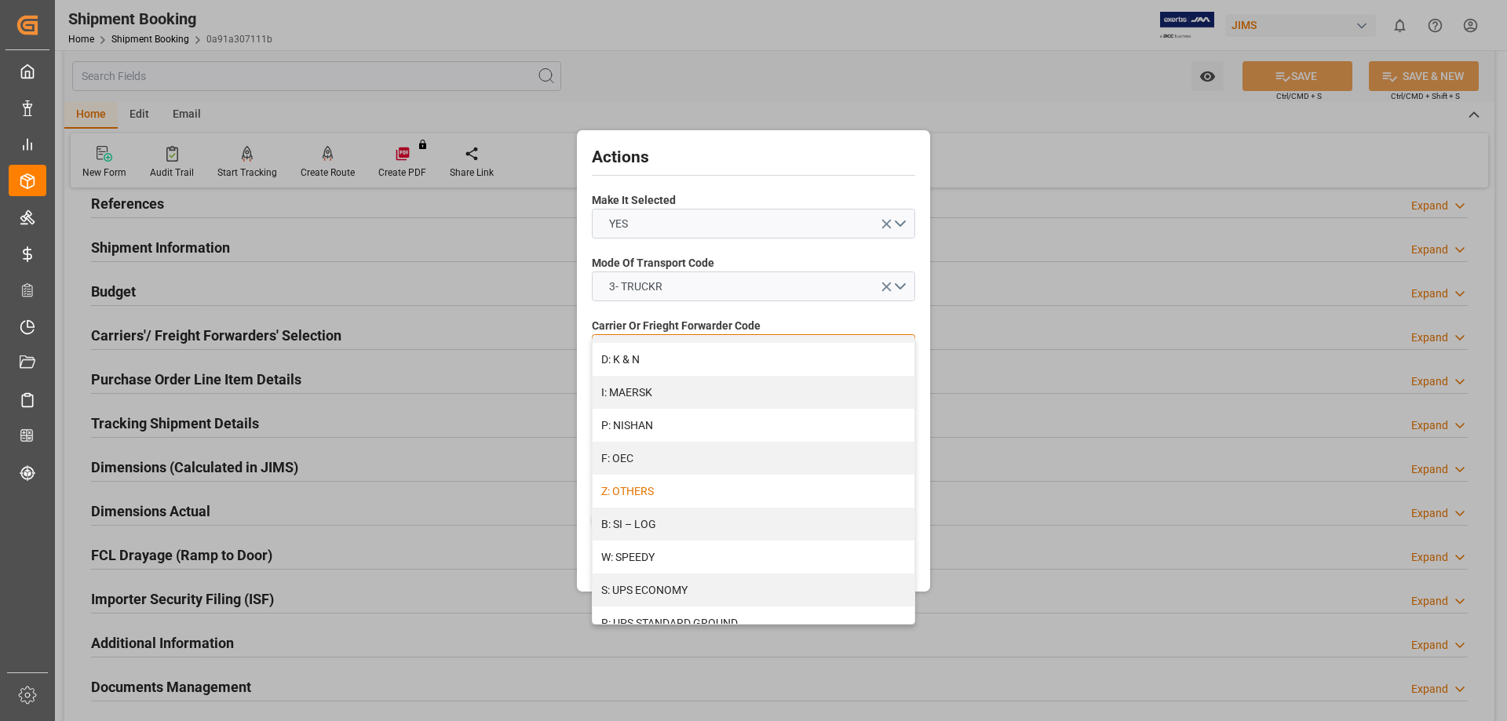
click at [634, 486] on div "Z: OTHERS" at bounding box center [754, 491] width 322 height 33
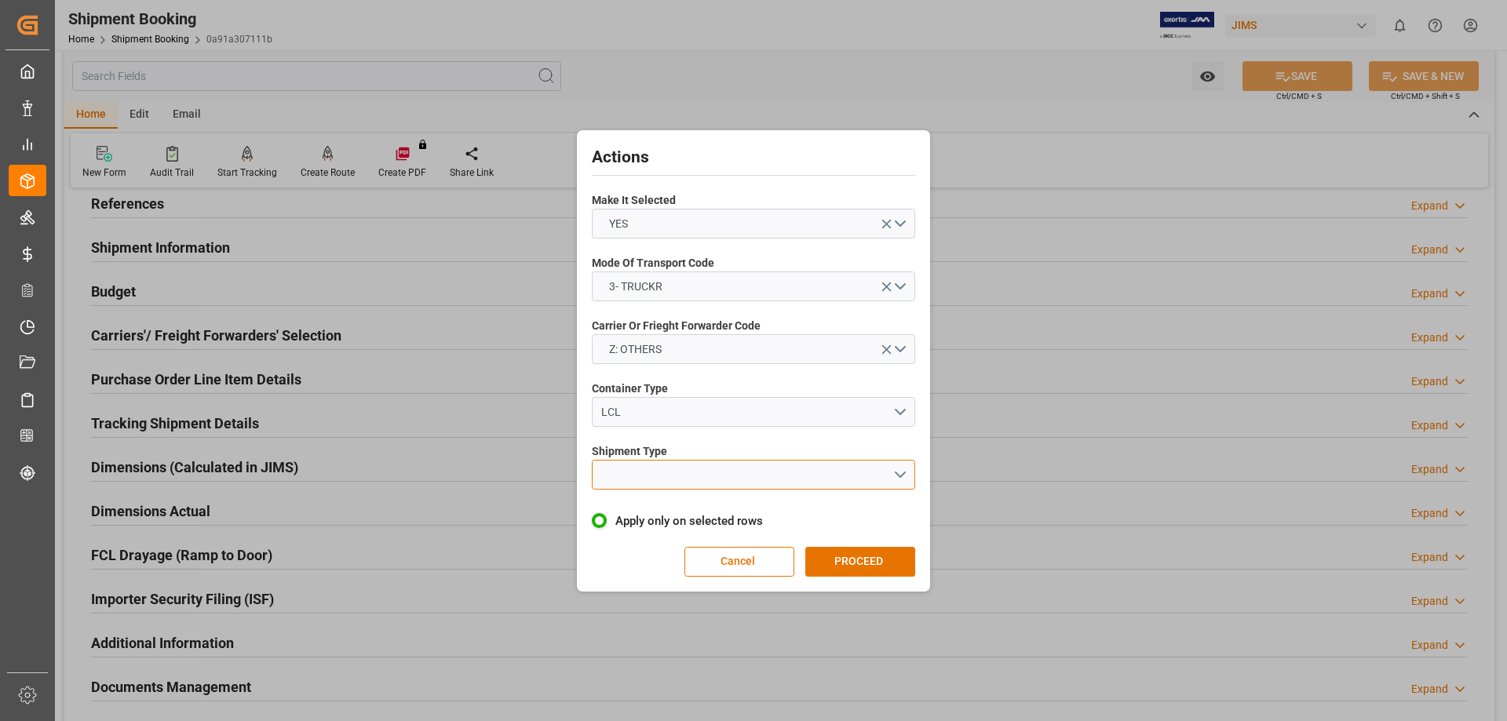
click at [818, 475] on button "open menu" at bounding box center [753, 475] width 323 height 30
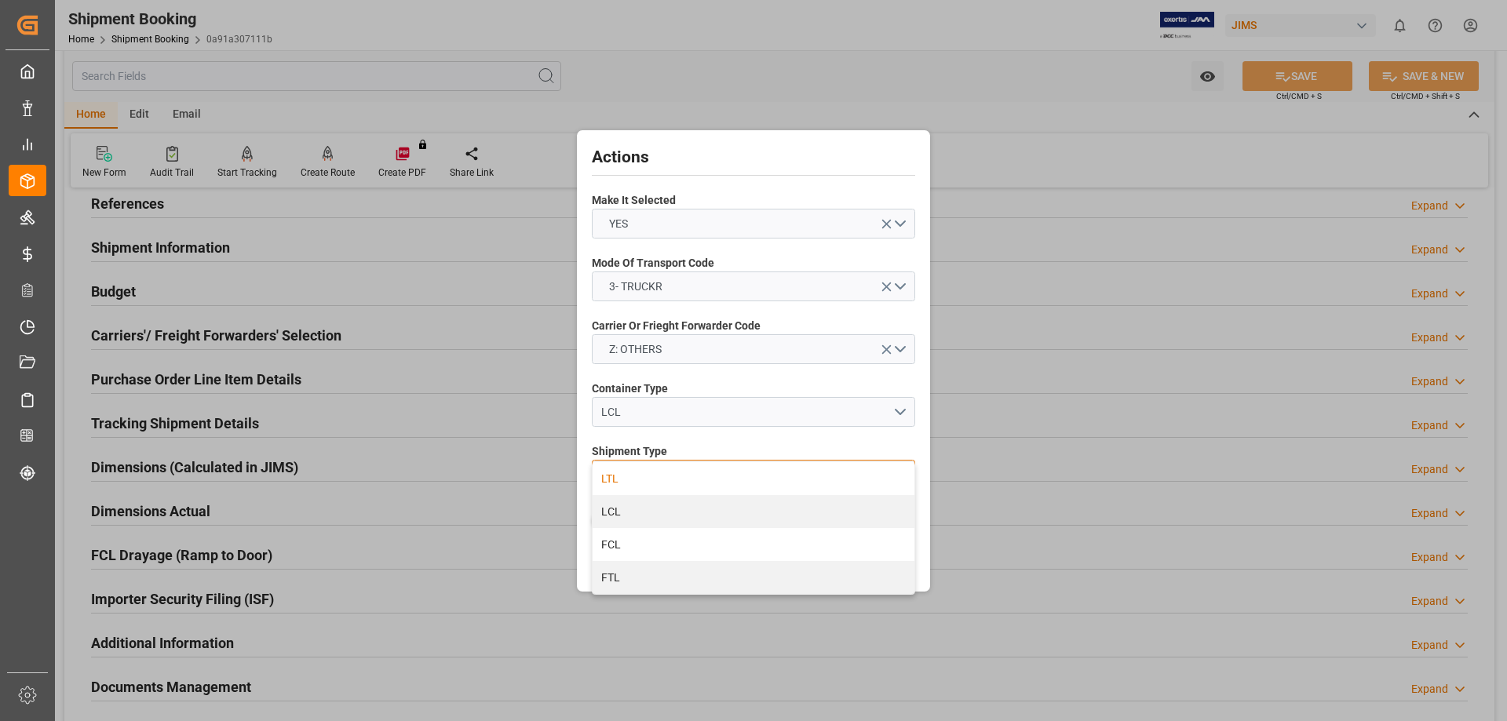
click at [750, 479] on div "LTL" at bounding box center [754, 478] width 322 height 33
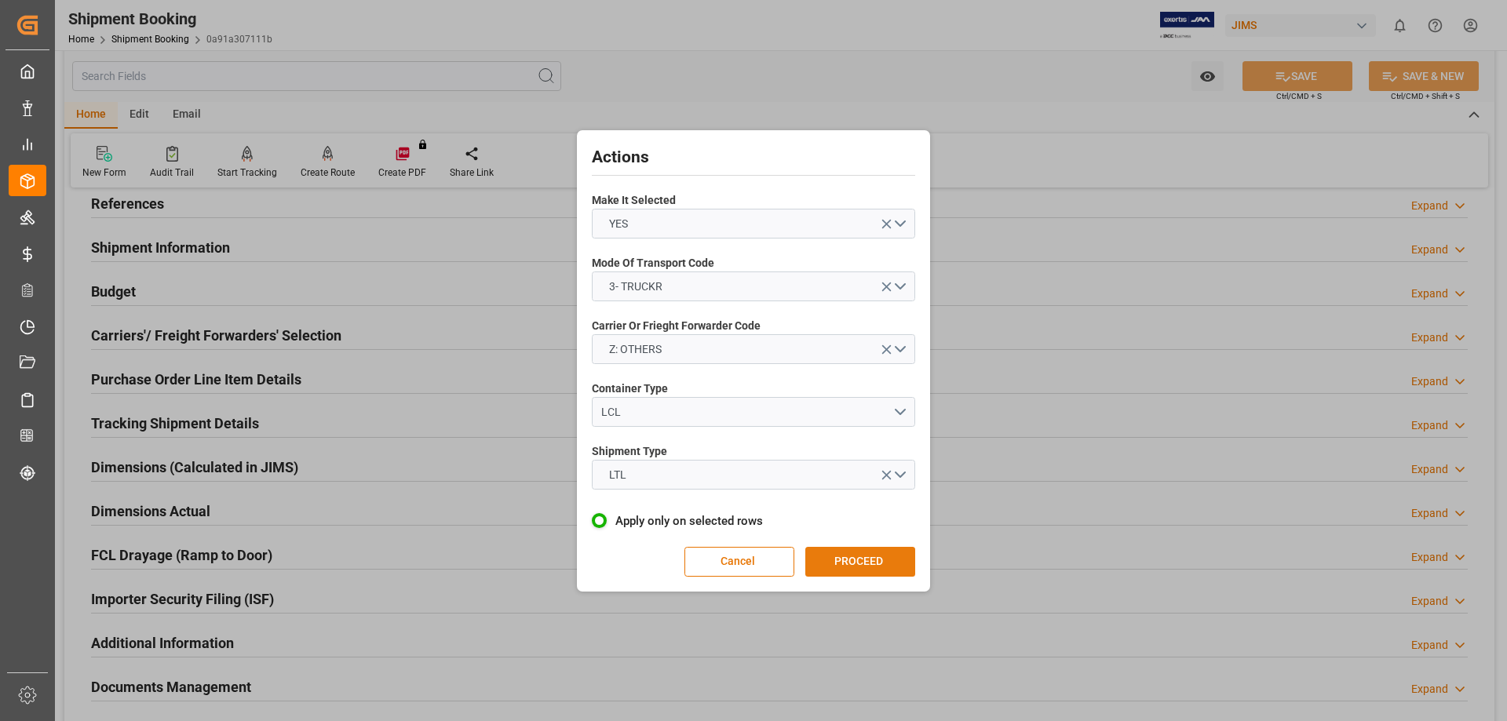
click at [850, 564] on button "PROCEED" at bounding box center [860, 562] width 110 height 30
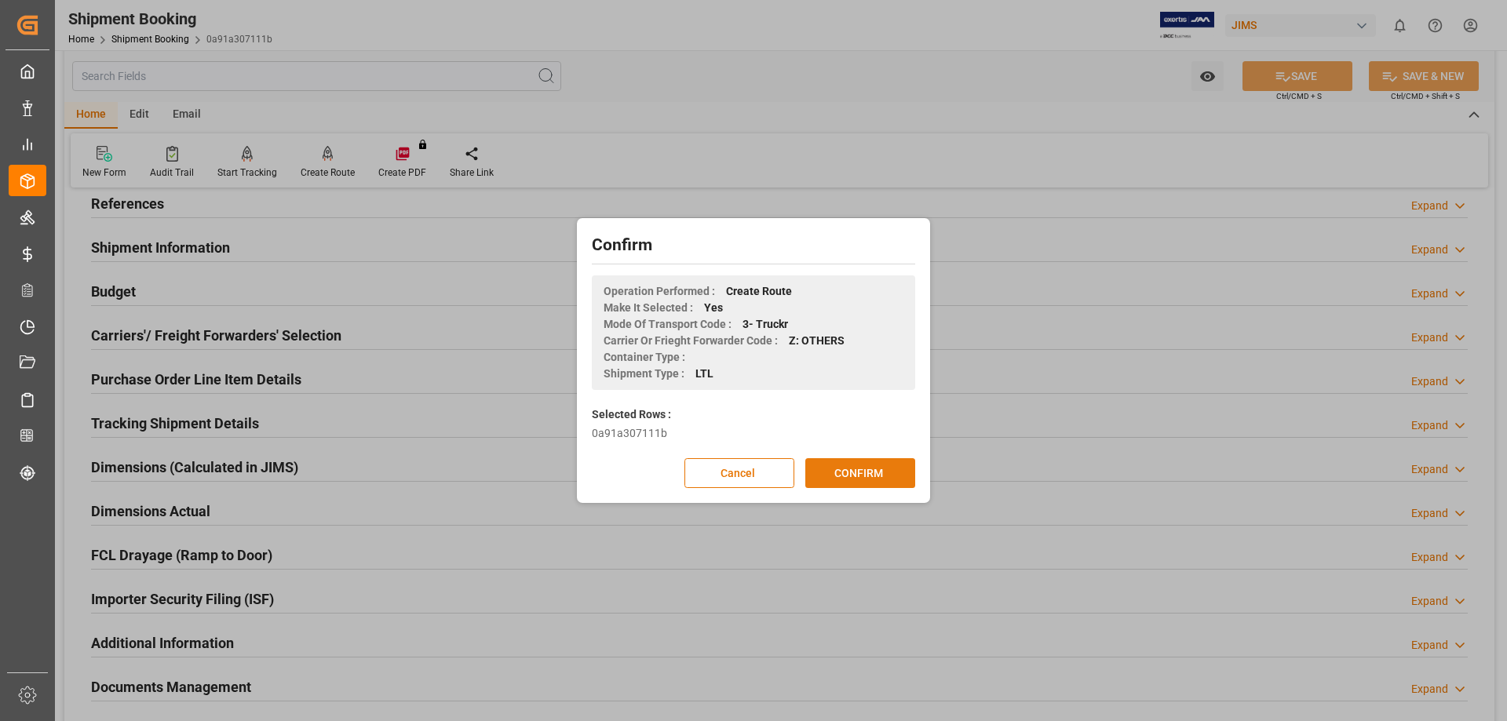
click at [853, 480] on button "CONFIRM" at bounding box center [860, 473] width 110 height 30
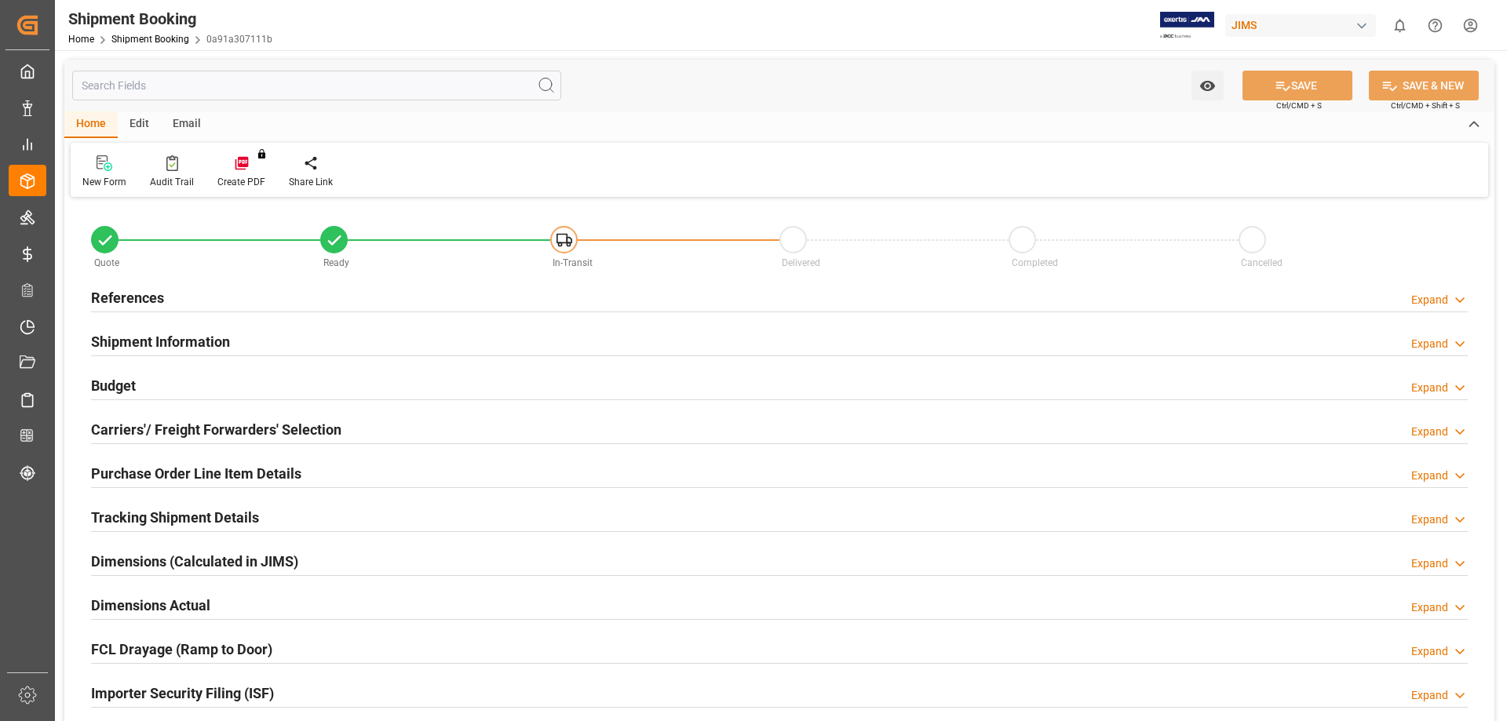
type input "1"
click at [185, 466] on h2 "Purchase Order Line Item Details" at bounding box center [196, 473] width 210 height 21
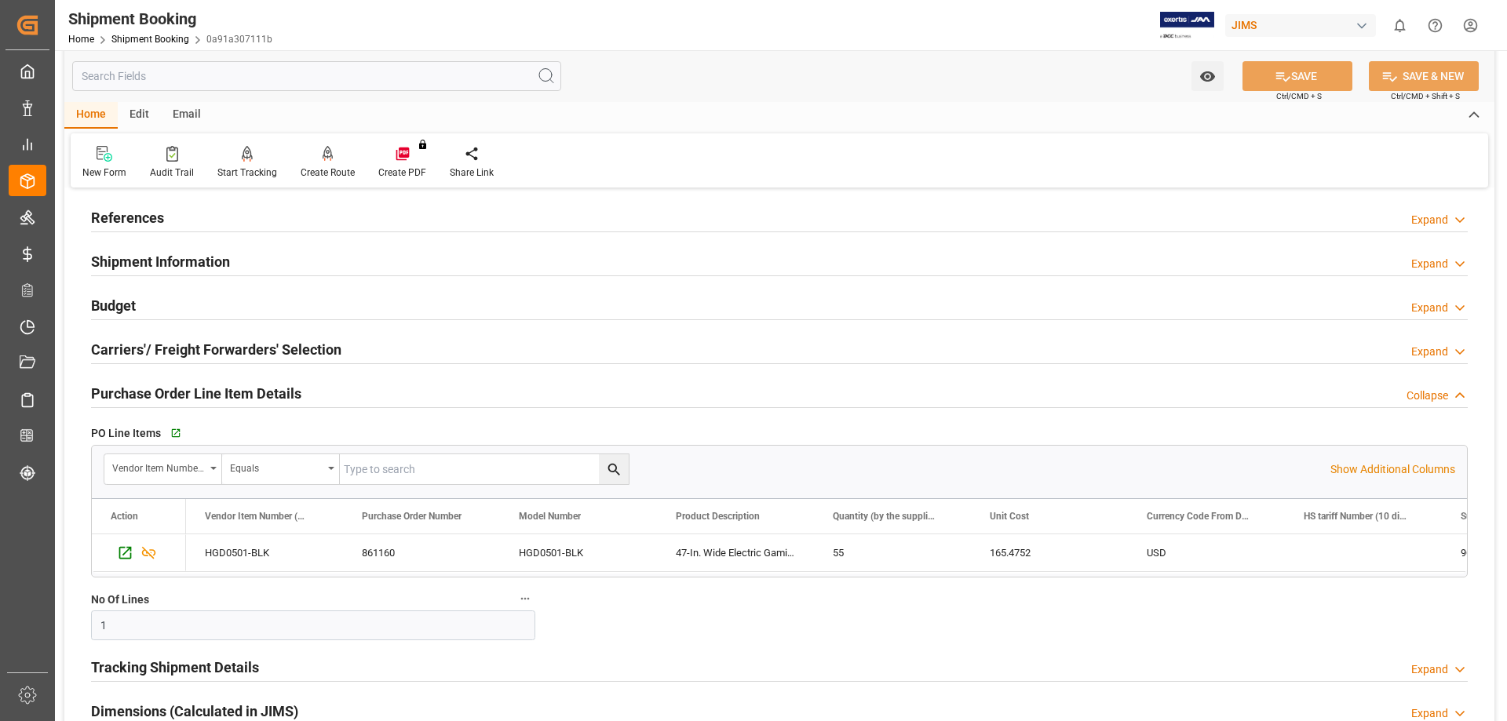
scroll to position [131, 0]
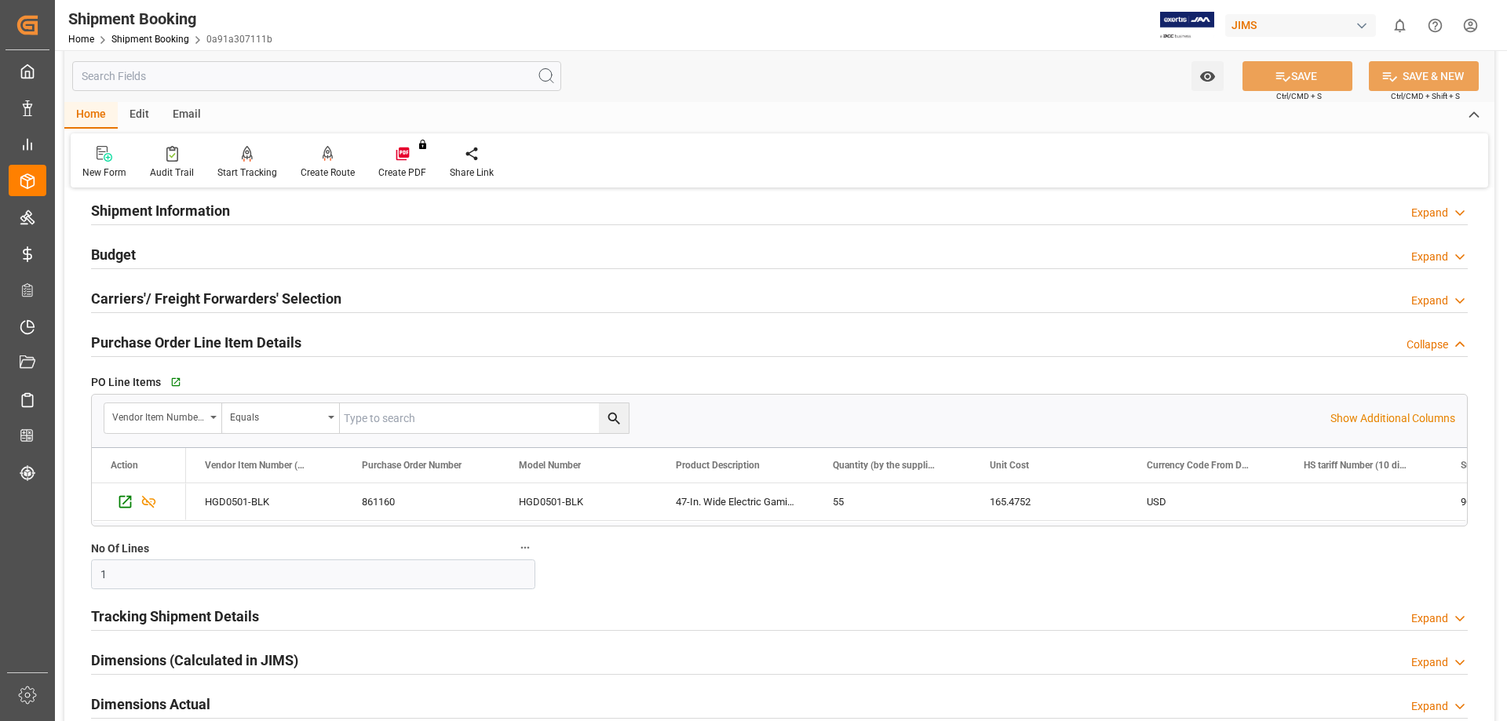
click at [225, 615] on h2 "Tracking Shipment Details" at bounding box center [175, 616] width 168 height 21
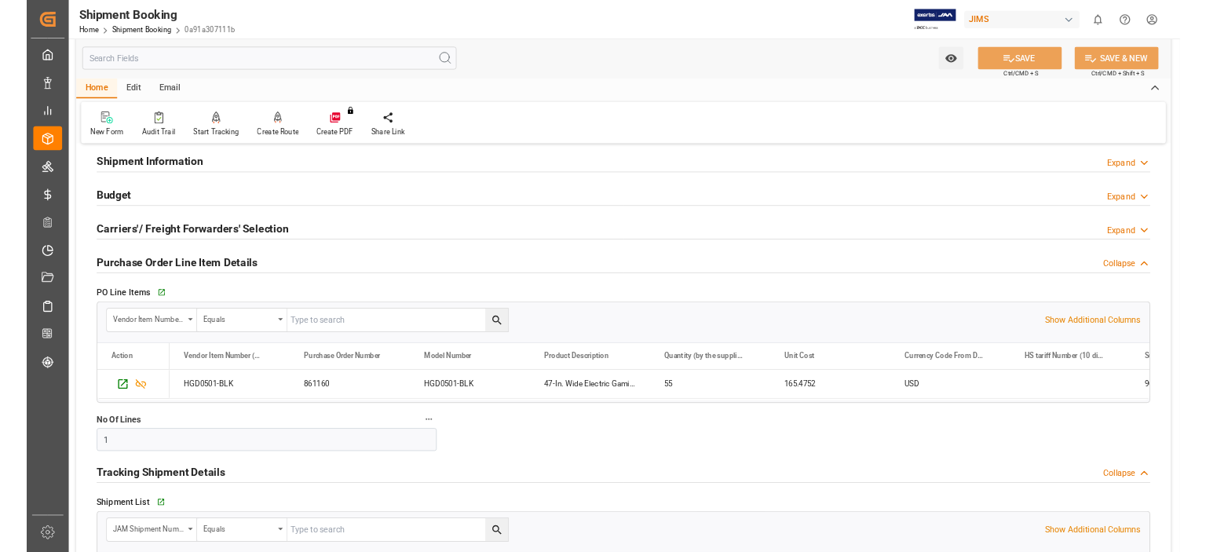
scroll to position [261, 0]
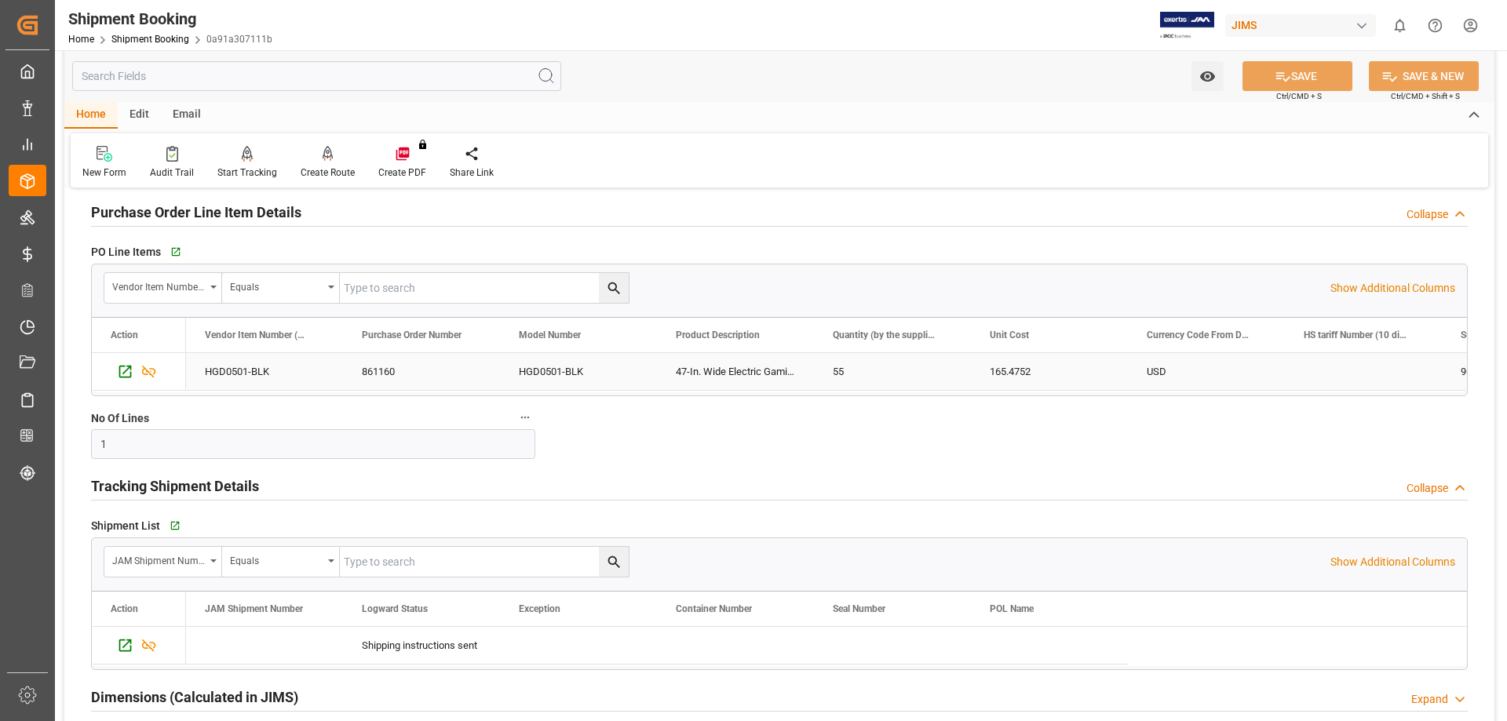
click at [845, 374] on div "55" at bounding box center [892, 371] width 157 height 37
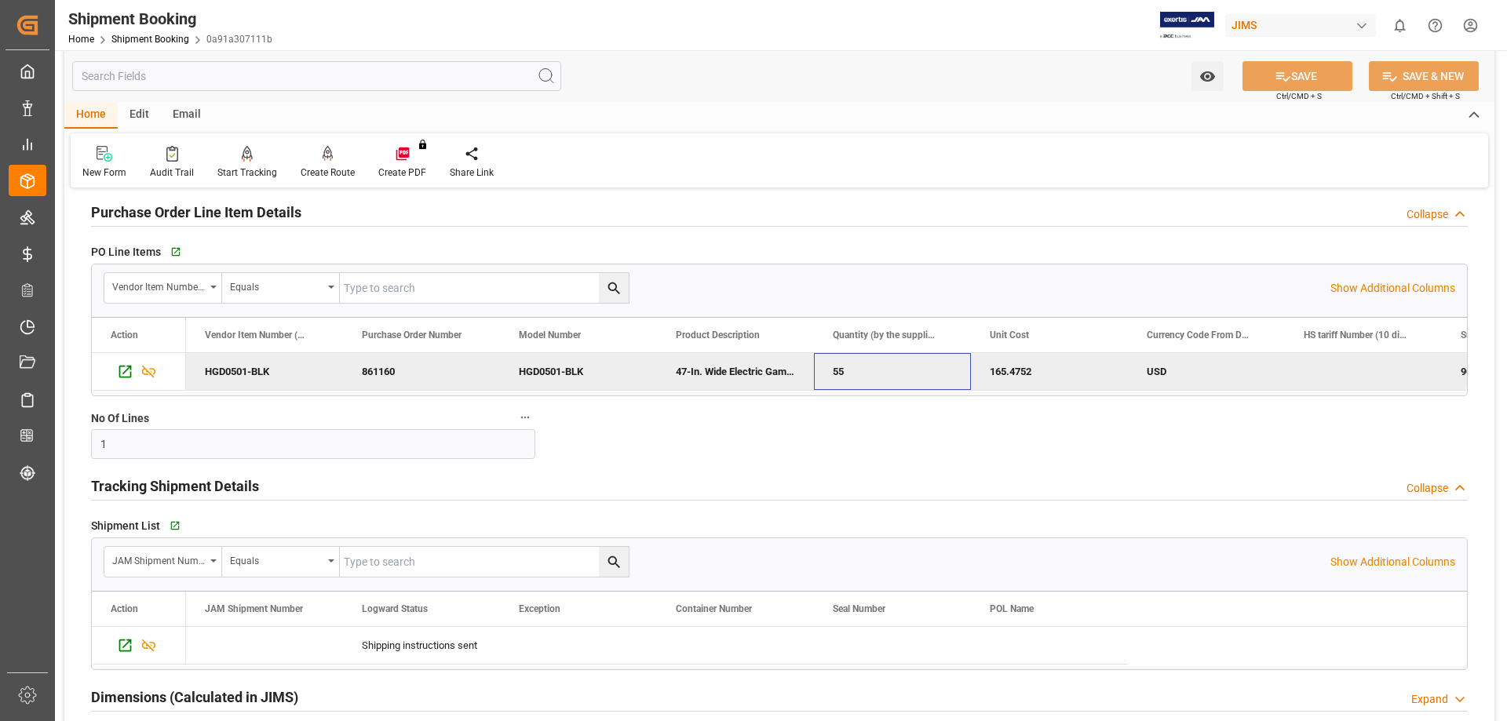
click at [851, 373] on div "55" at bounding box center [892, 371] width 157 height 37
click at [848, 374] on div "55" at bounding box center [892, 371] width 157 height 37
click at [836, 371] on div "55" at bounding box center [892, 371] width 157 height 37
click at [734, 456] on div "Quote Ready In-Transit Delivered Completed Cancelled References Expand JAM Refe…" at bounding box center [779, 469] width 1430 height 1059
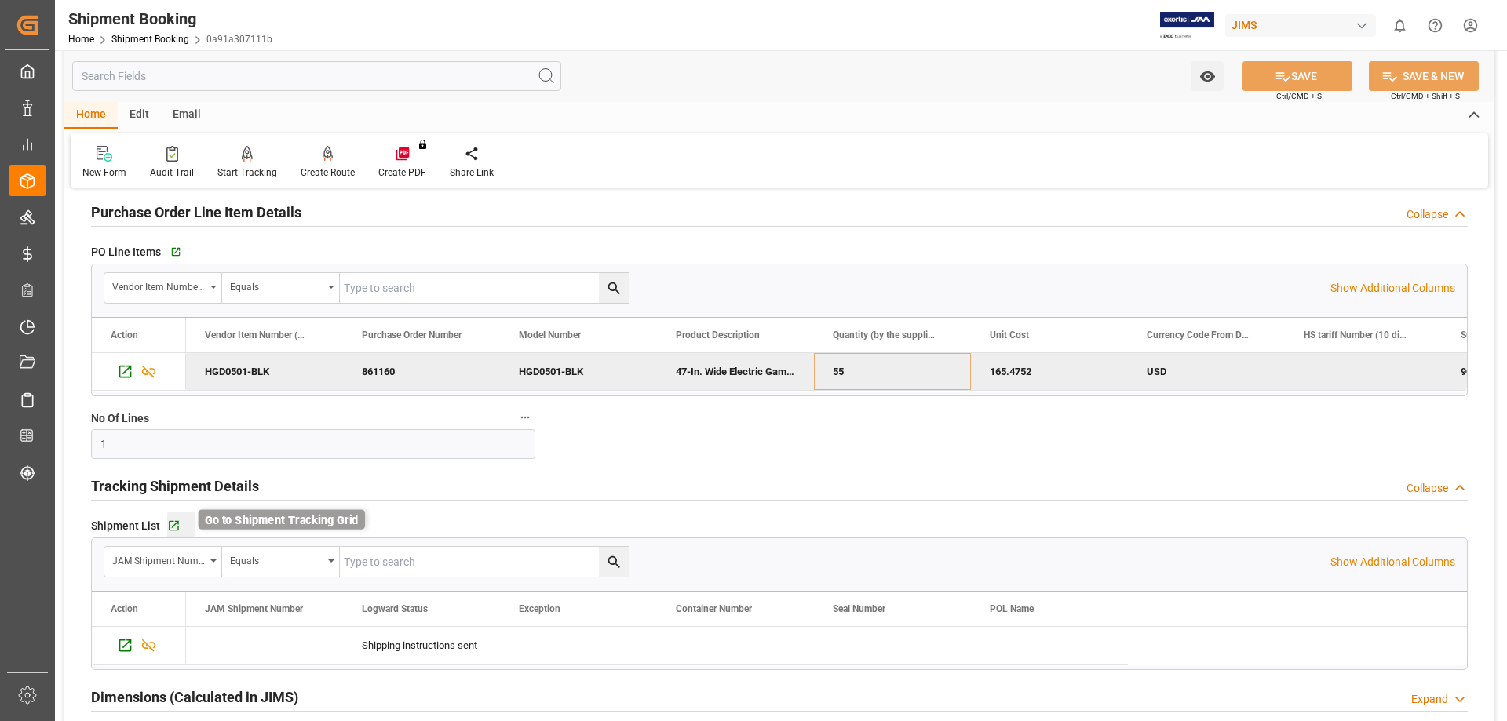
click at [173, 524] on icon "button" at bounding box center [174, 526] width 10 height 10
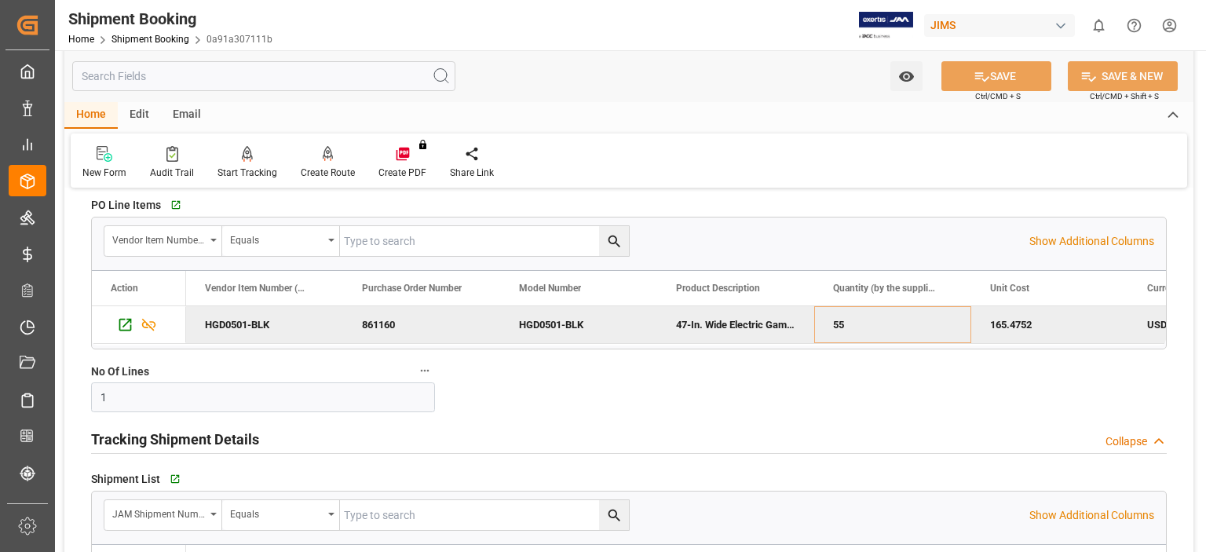
scroll to position [261, 0]
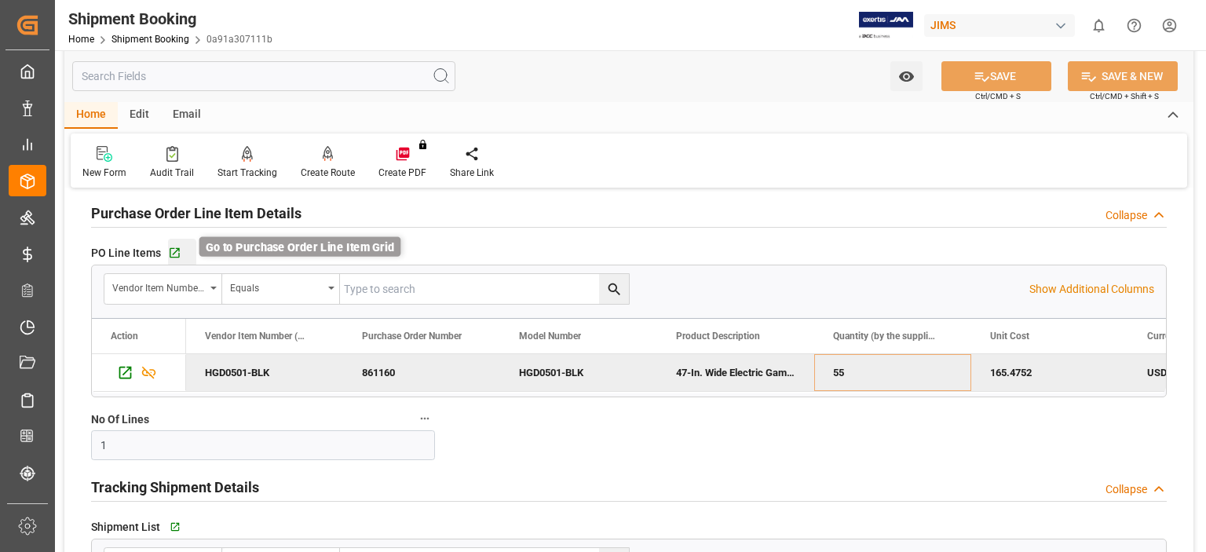
click at [172, 250] on icon "button" at bounding box center [174, 252] width 13 height 13
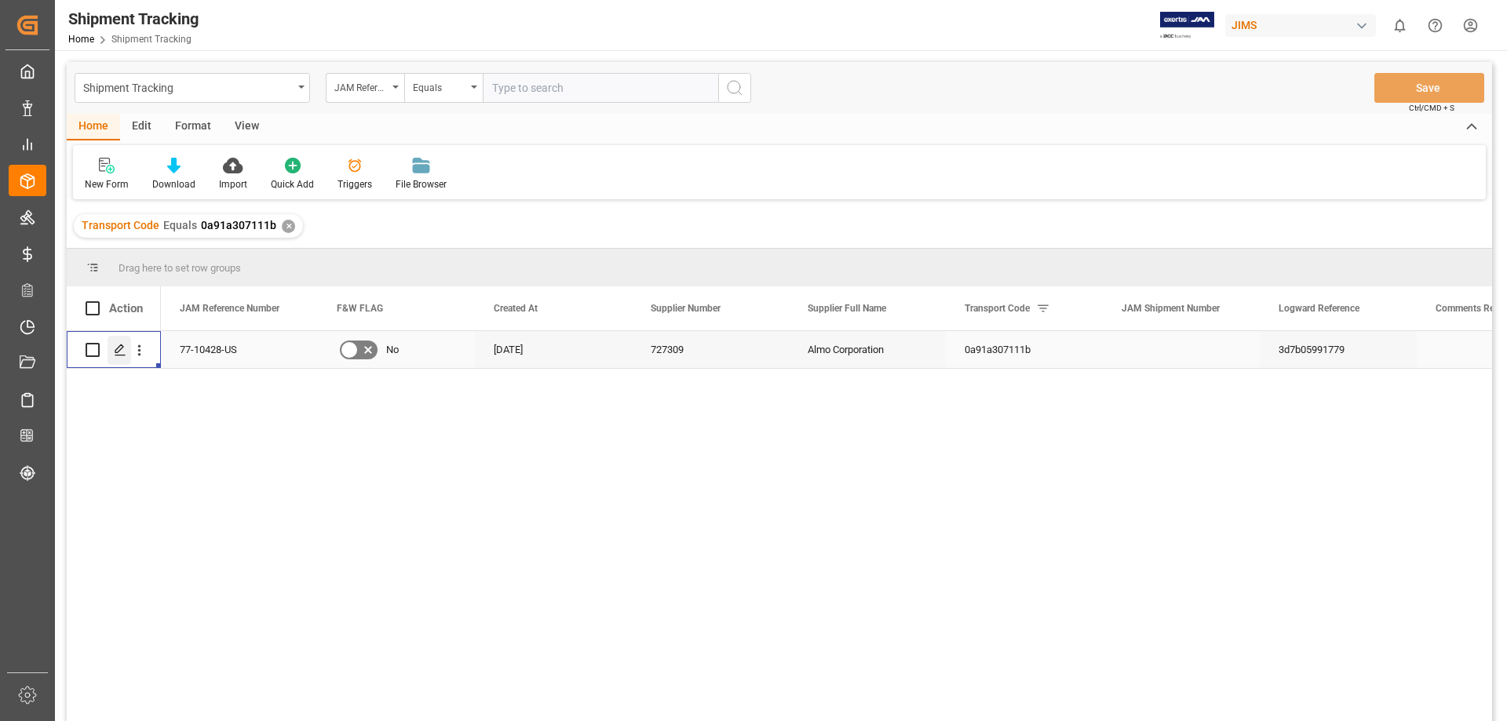
click at [119, 354] on icon "Press SPACE to select this row." at bounding box center [120, 350] width 13 height 13
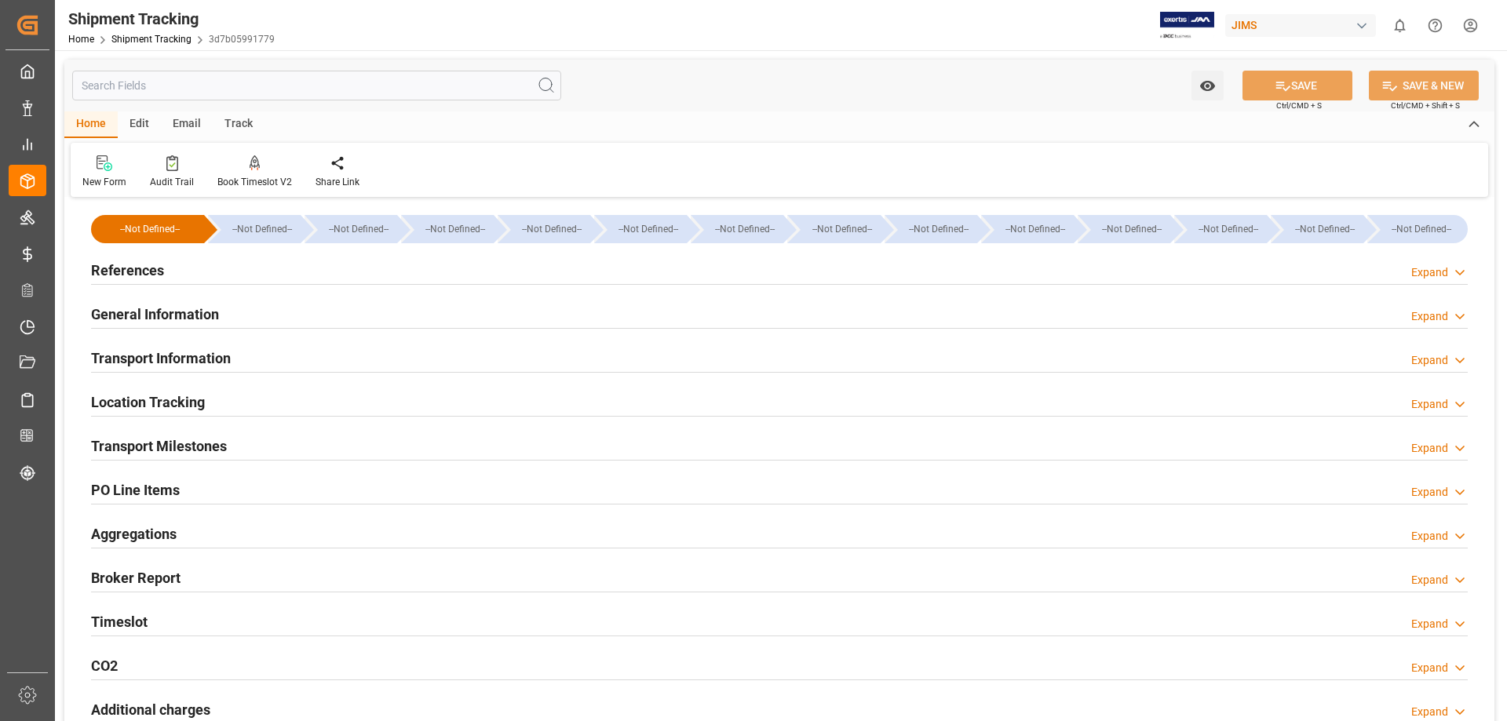
click at [125, 315] on h2 "General Information" at bounding box center [155, 314] width 128 height 21
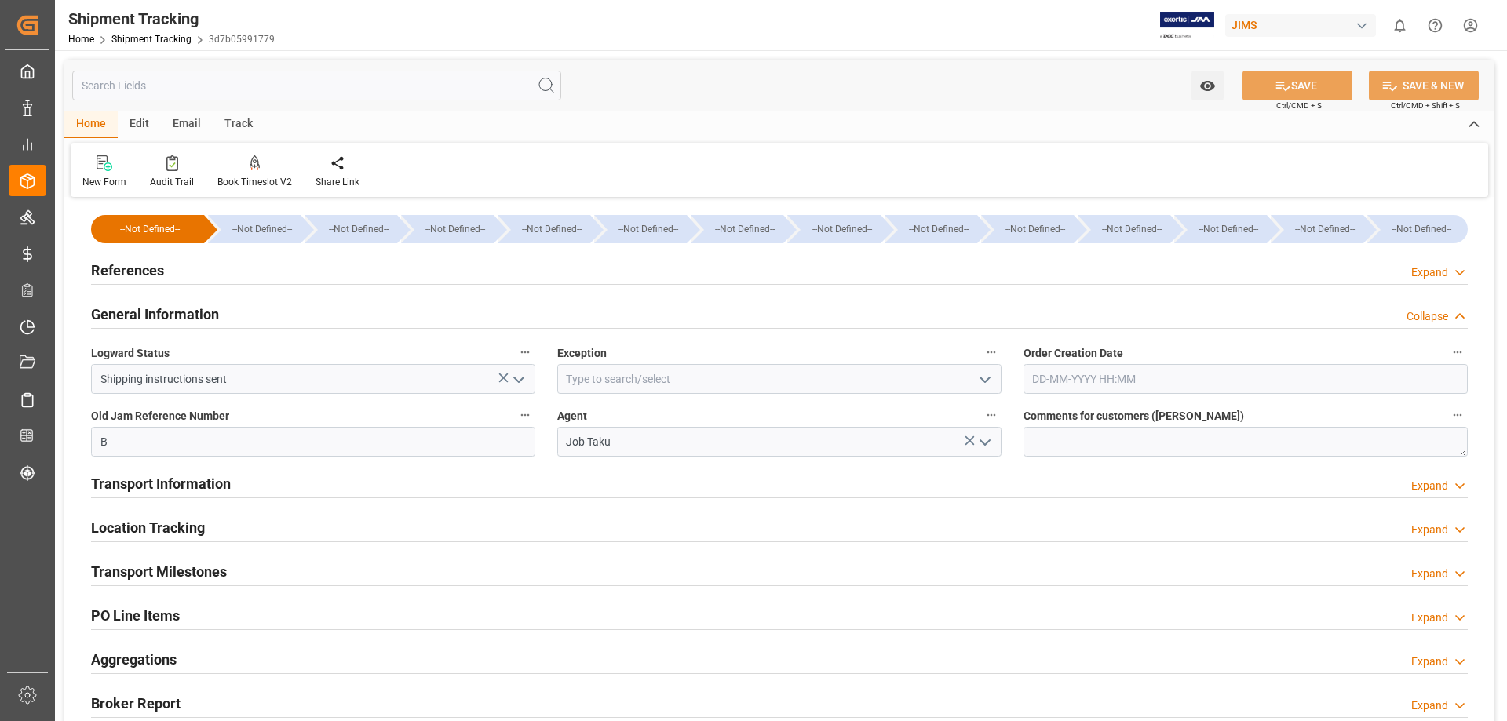
click at [984, 377] on icon "open menu" at bounding box center [985, 380] width 19 height 19
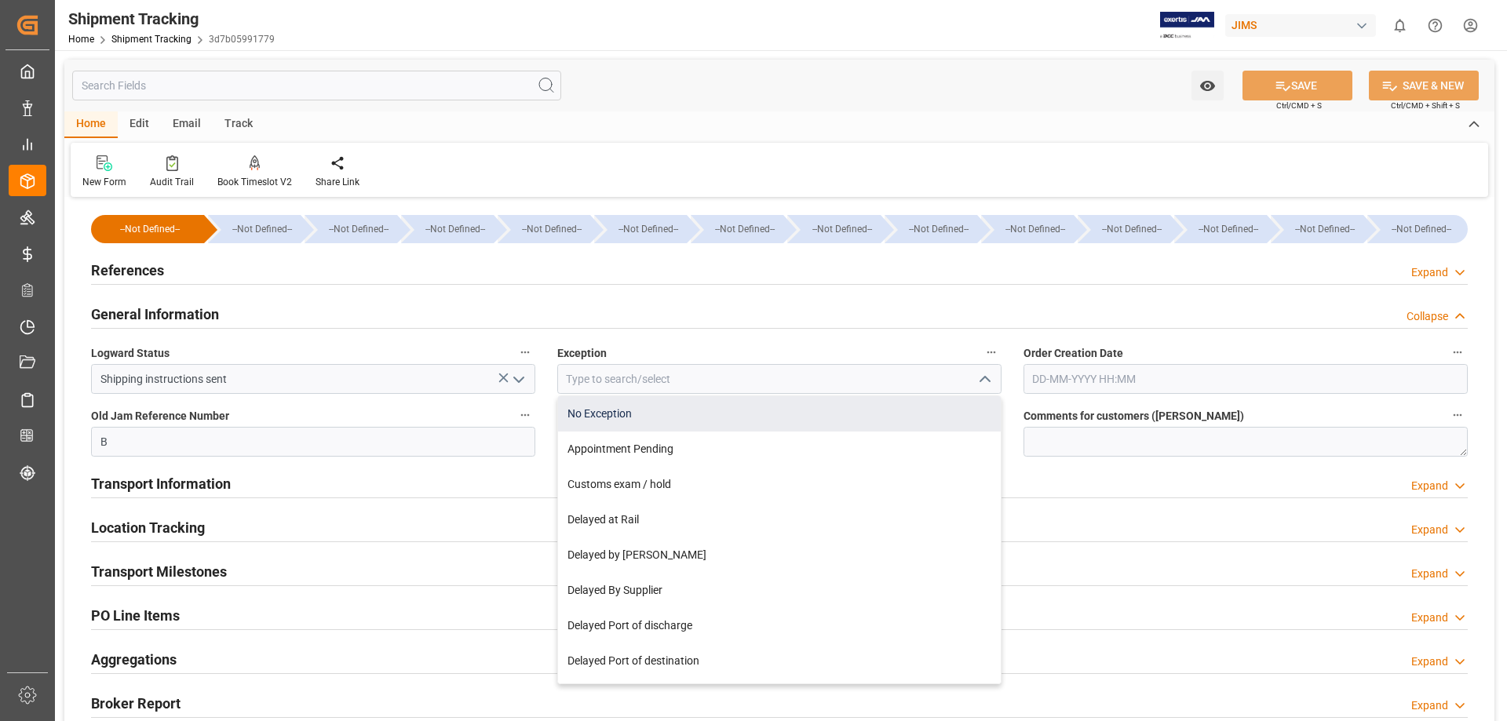
click at [928, 416] on div "No Exception" at bounding box center [779, 413] width 443 height 35
type input "No Exception"
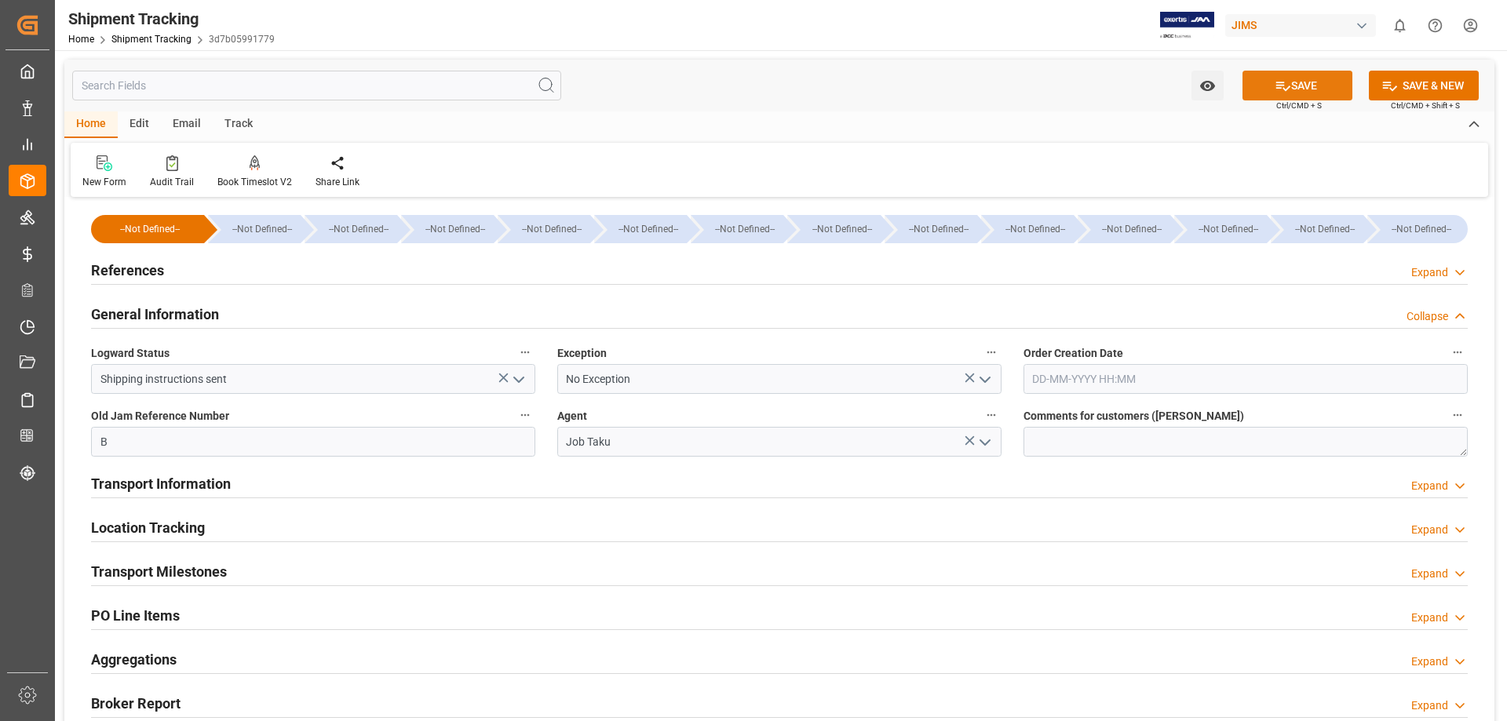
click at [1302, 84] on button "SAVE" at bounding box center [1298, 86] width 110 height 30
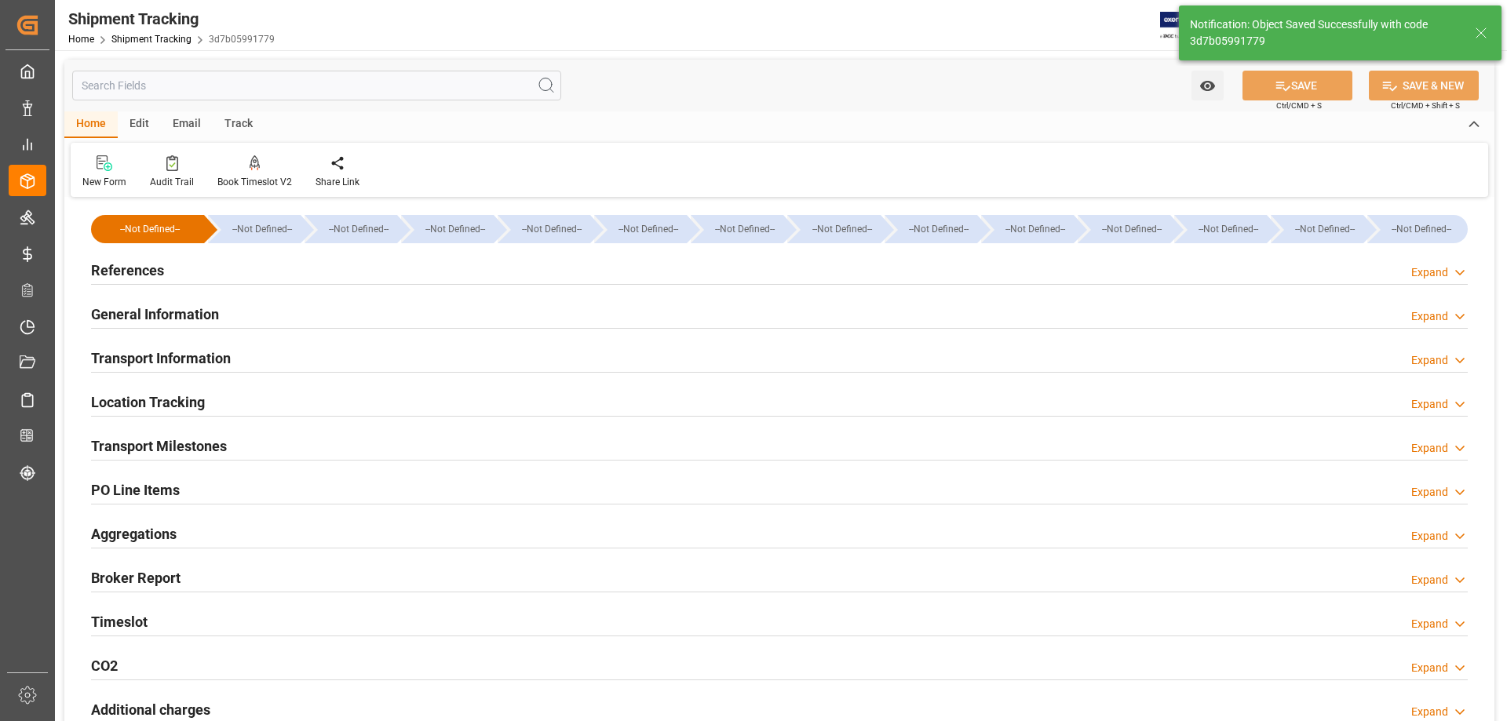
click at [169, 355] on h2 "Transport Information" at bounding box center [161, 358] width 140 height 21
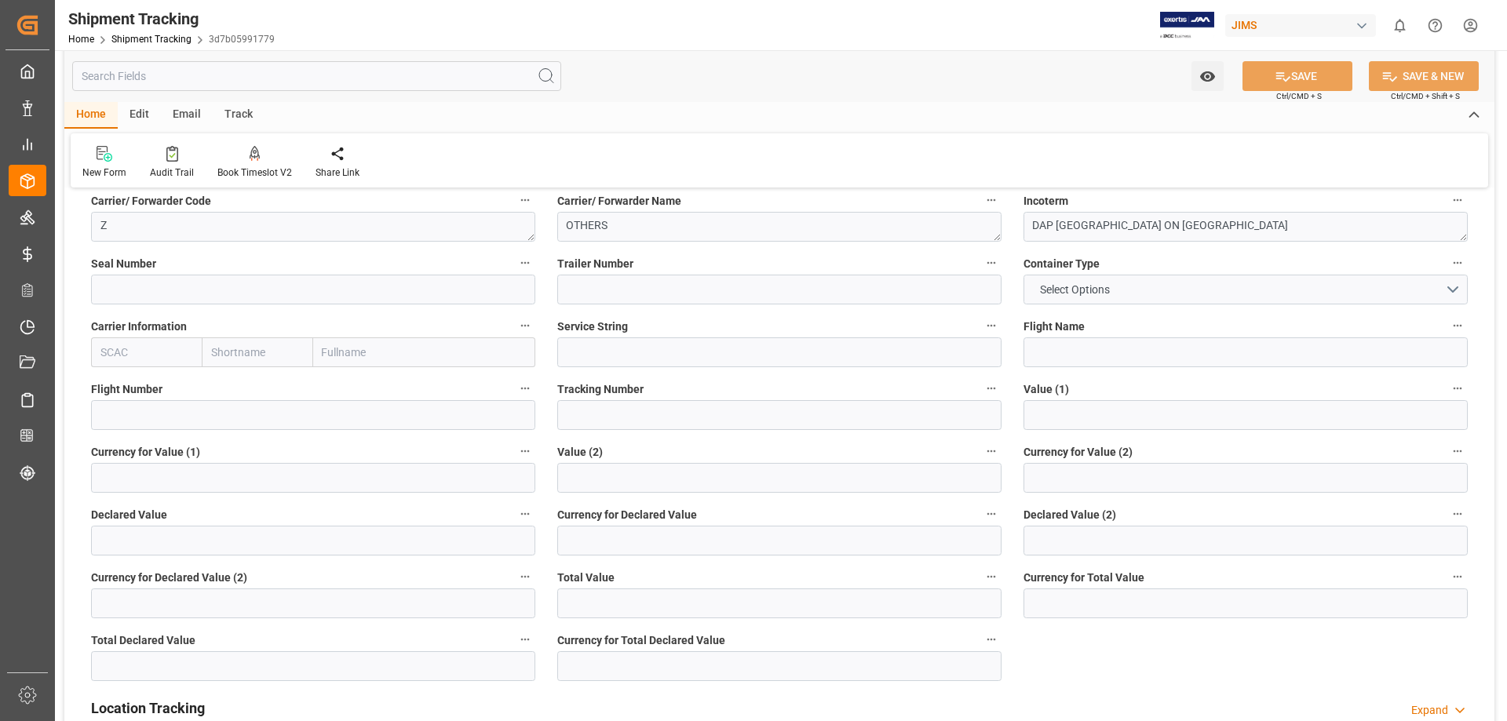
scroll to position [261, 0]
click at [1145, 418] on input "text" at bounding box center [1246, 413] width 444 height 30
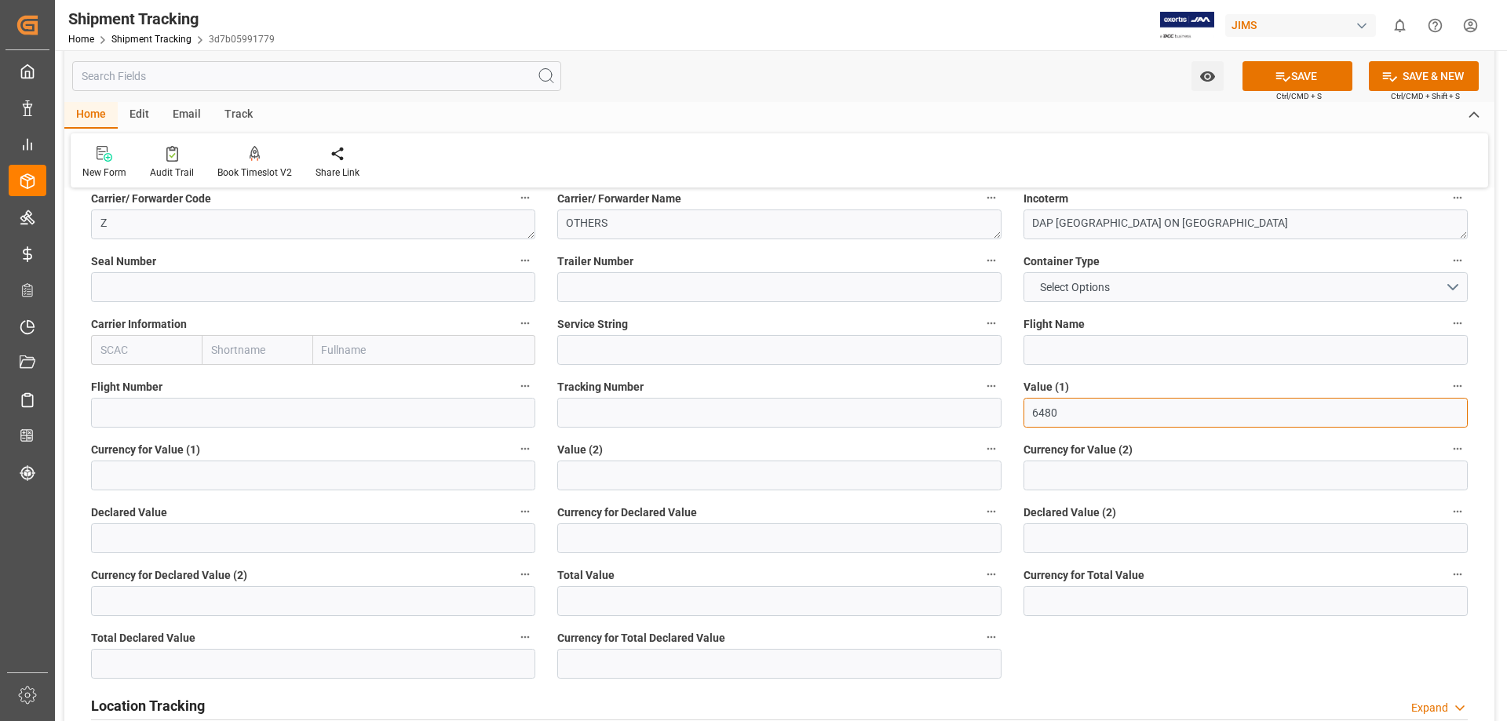
type input "6480"
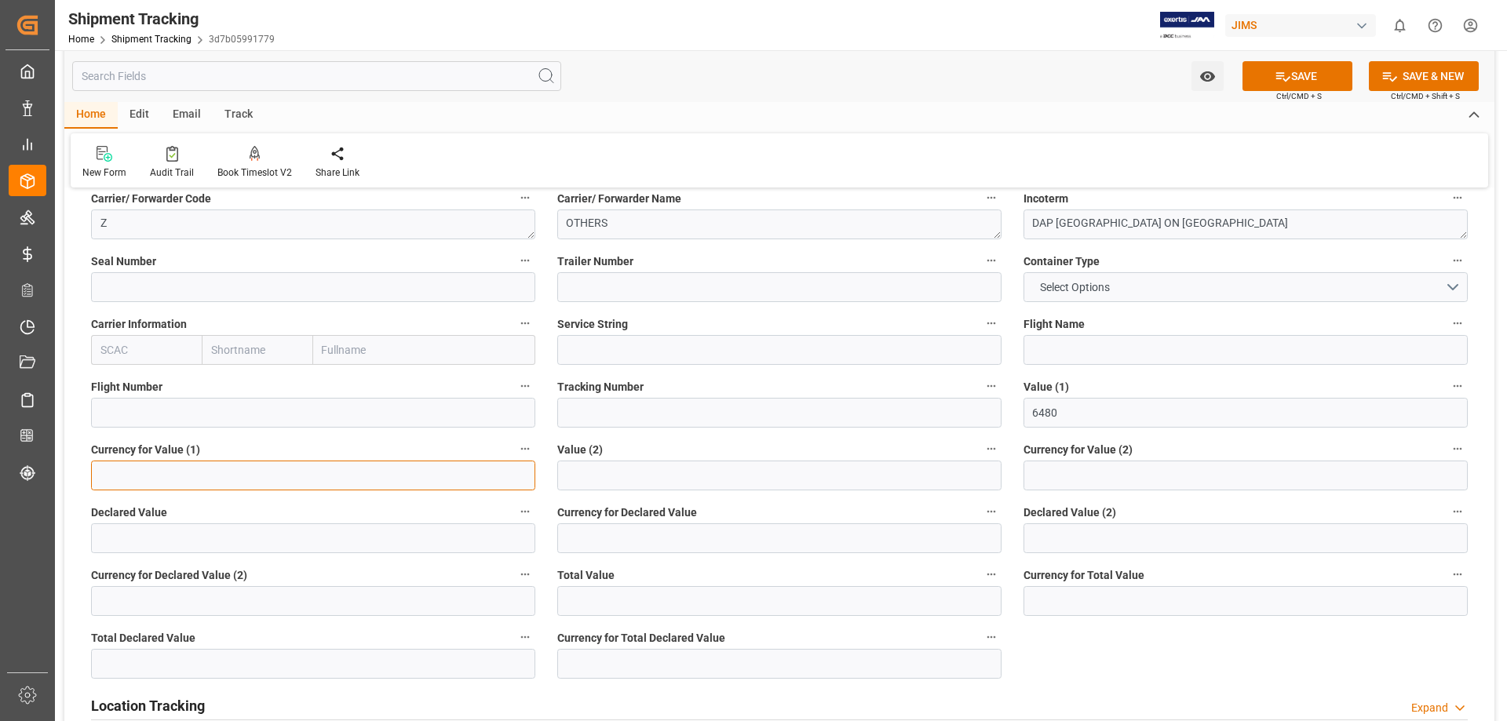
click at [182, 473] on input at bounding box center [313, 476] width 444 height 30
type input "USD"
click at [1275, 82] on icon at bounding box center [1283, 76] width 16 height 16
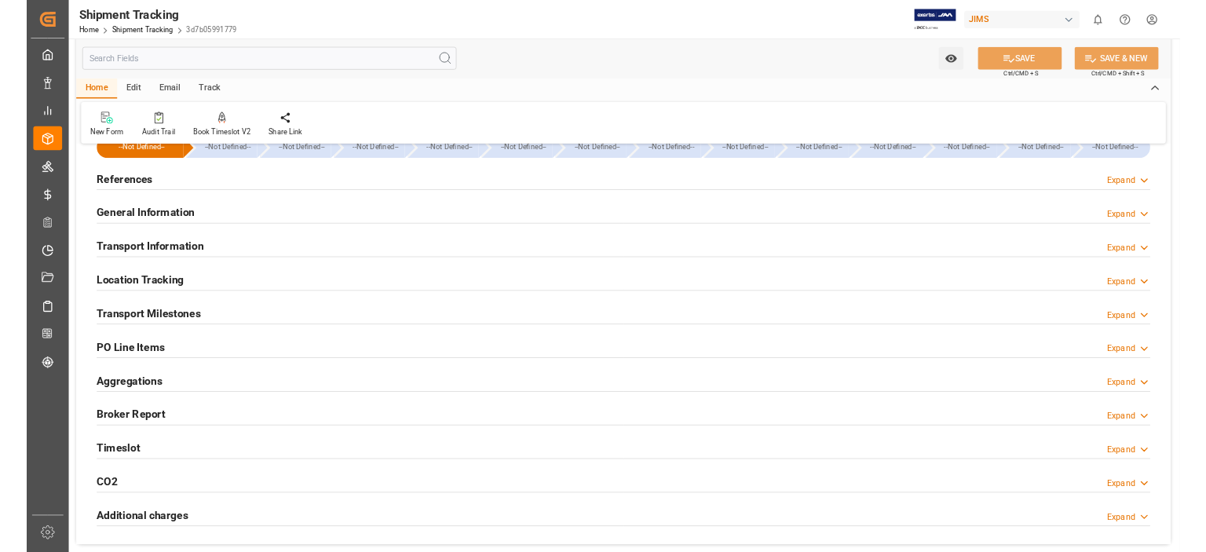
scroll to position [0, 0]
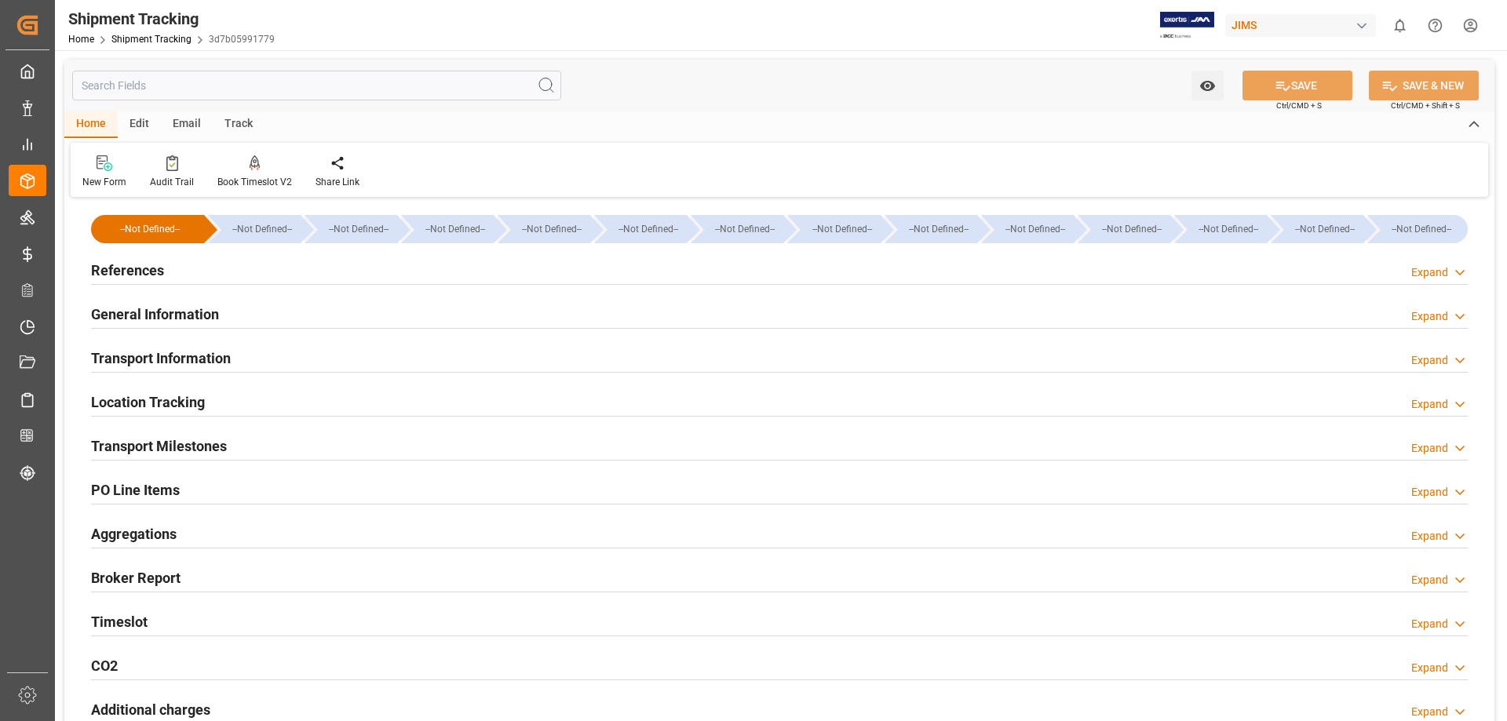
click at [139, 271] on h2 "References" at bounding box center [127, 270] width 73 height 21
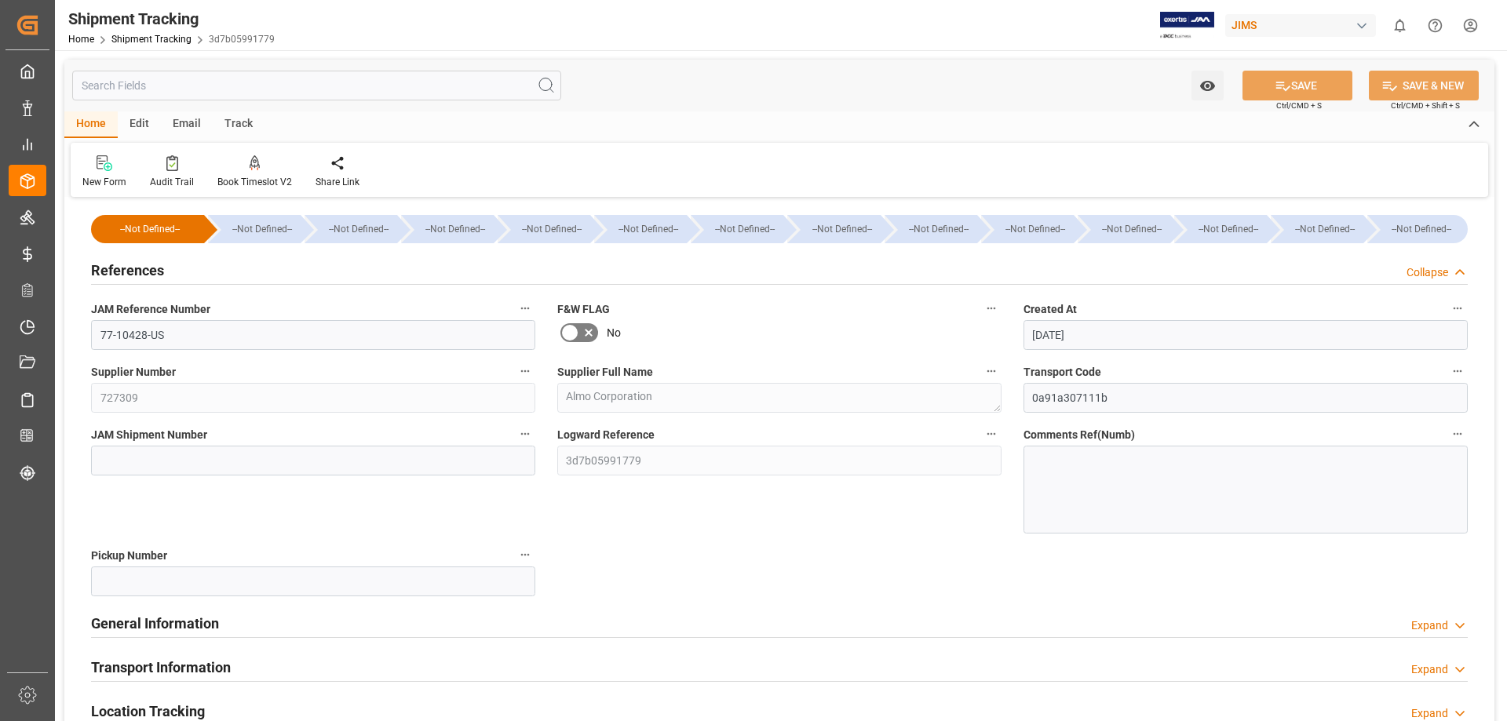
click at [138, 271] on h2 "References" at bounding box center [127, 270] width 73 height 21
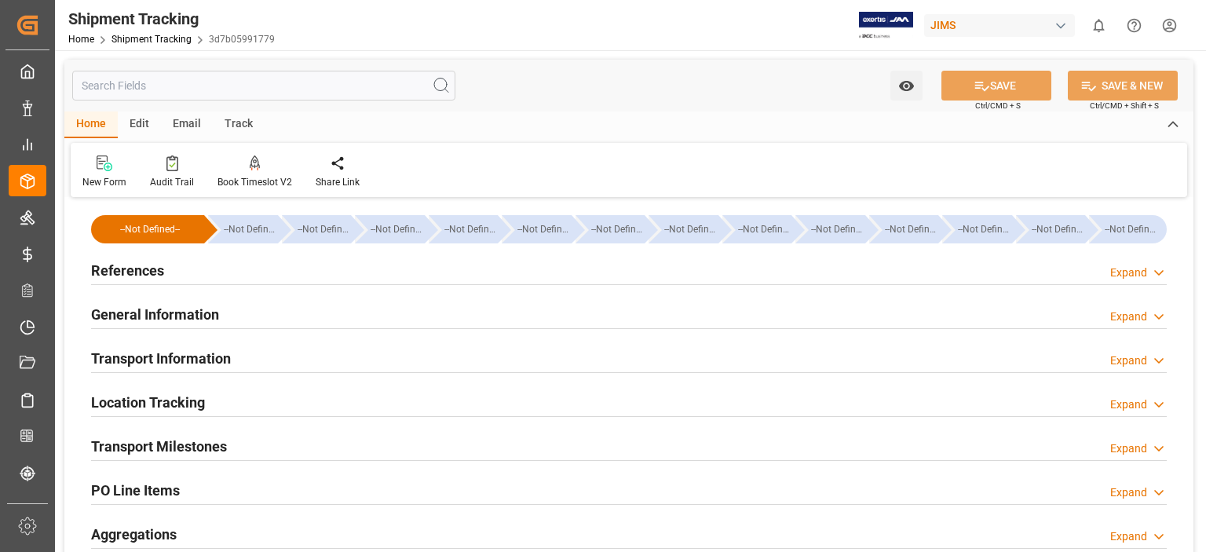
click at [160, 360] on h2 "Transport Information" at bounding box center [161, 358] width 140 height 21
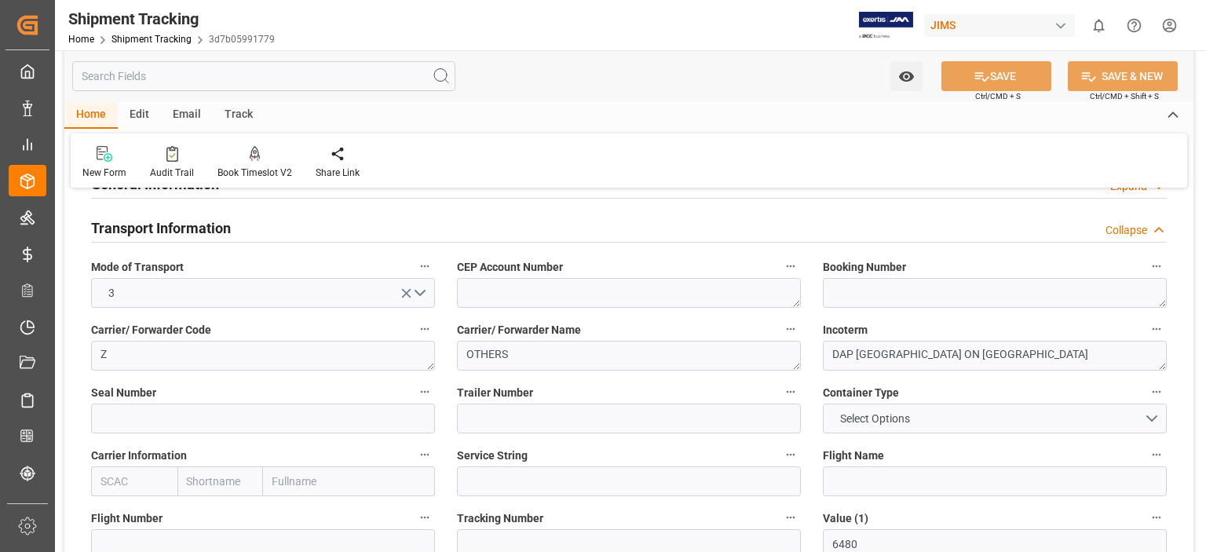
scroll to position [261, 0]
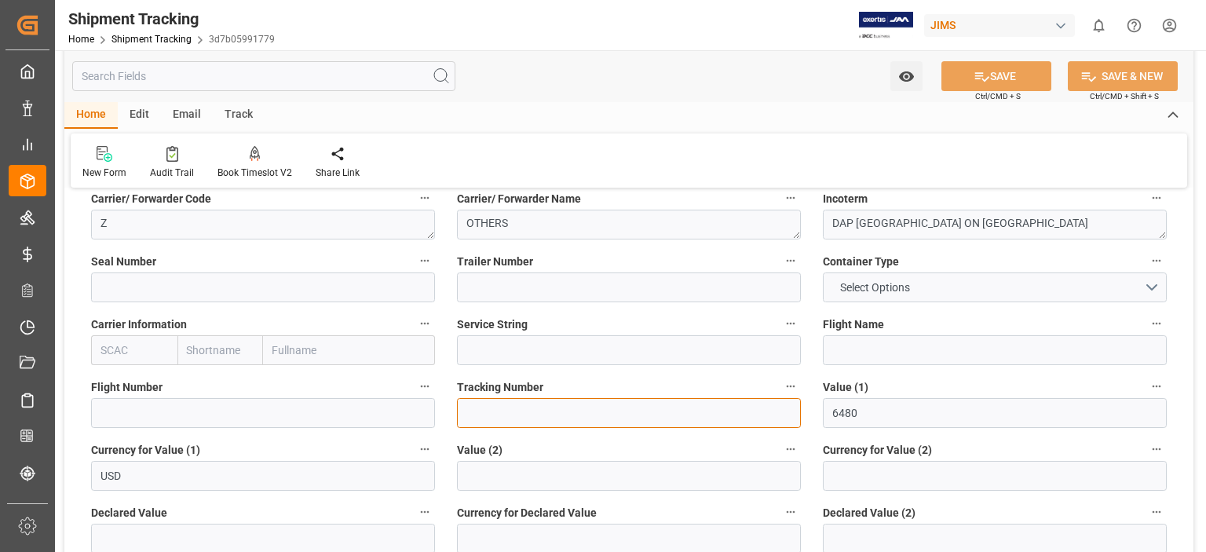
click at [546, 422] on input at bounding box center [629, 413] width 344 height 30
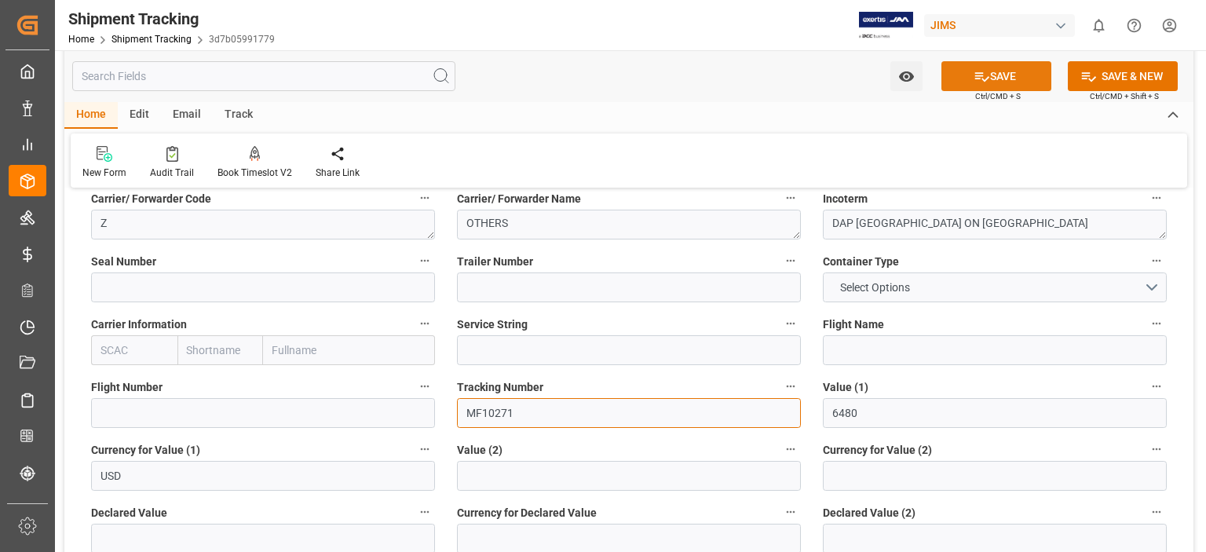
type input "MF10271"
click at [1006, 75] on button "SAVE" at bounding box center [996, 76] width 110 height 30
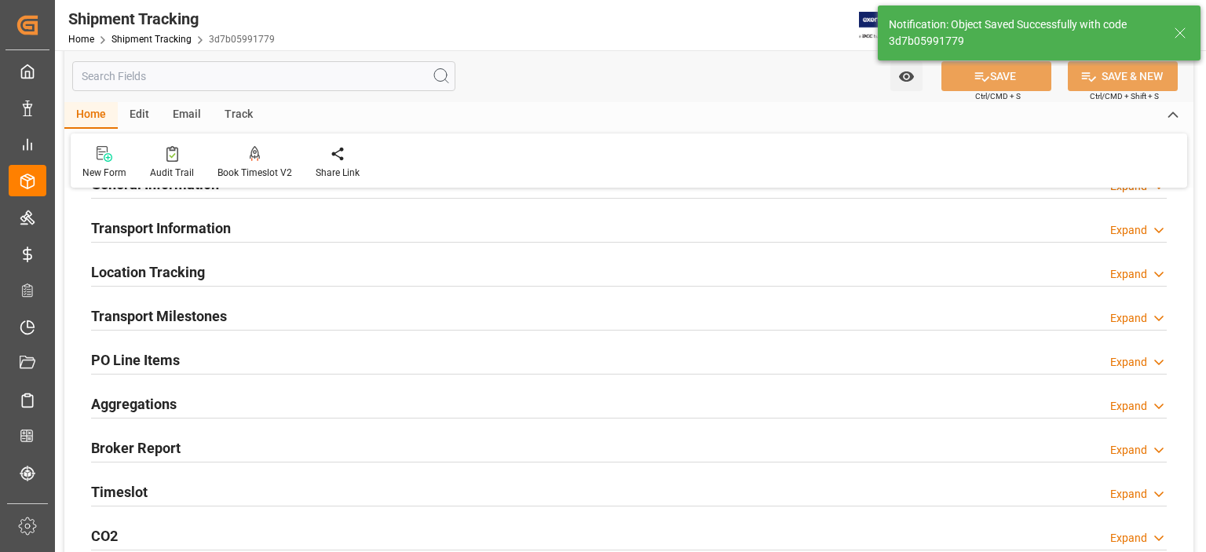
scroll to position [0, 0]
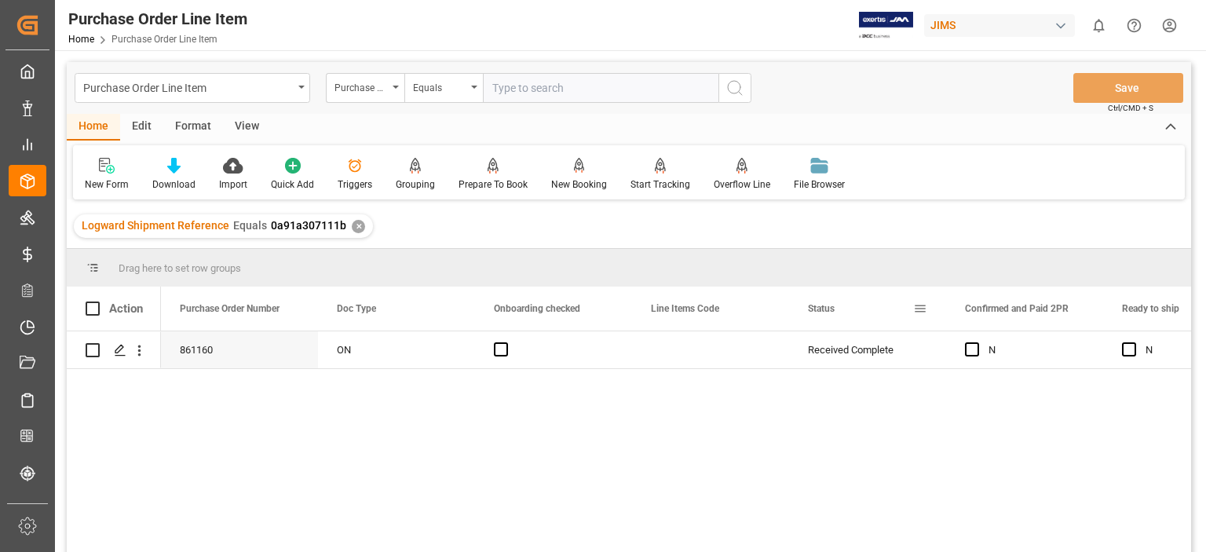
click at [918, 305] on span at bounding box center [920, 308] width 14 height 14
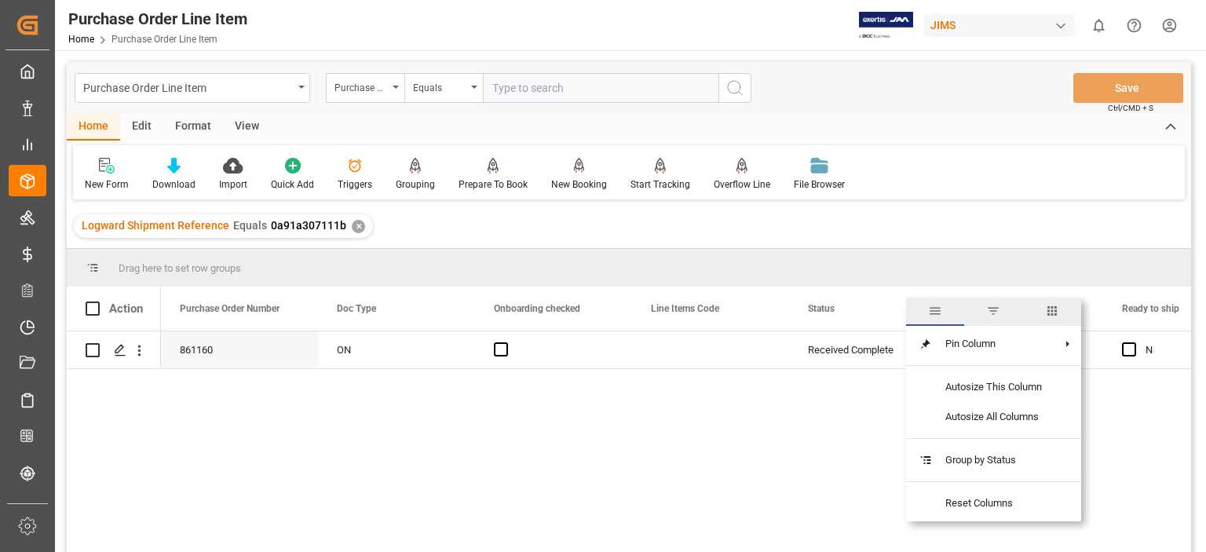
click at [1055, 310] on span "columns" at bounding box center [1052, 311] width 14 height 14
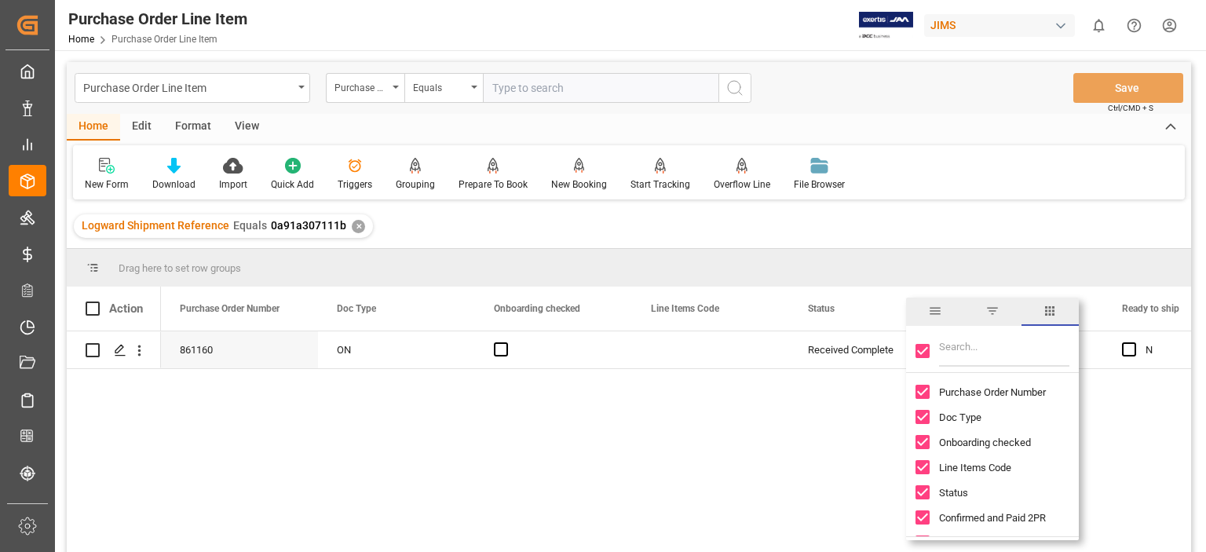
click at [921, 347] on input "Toggle Select All Columns" at bounding box center [922, 351] width 14 height 14
checkbox input "false"
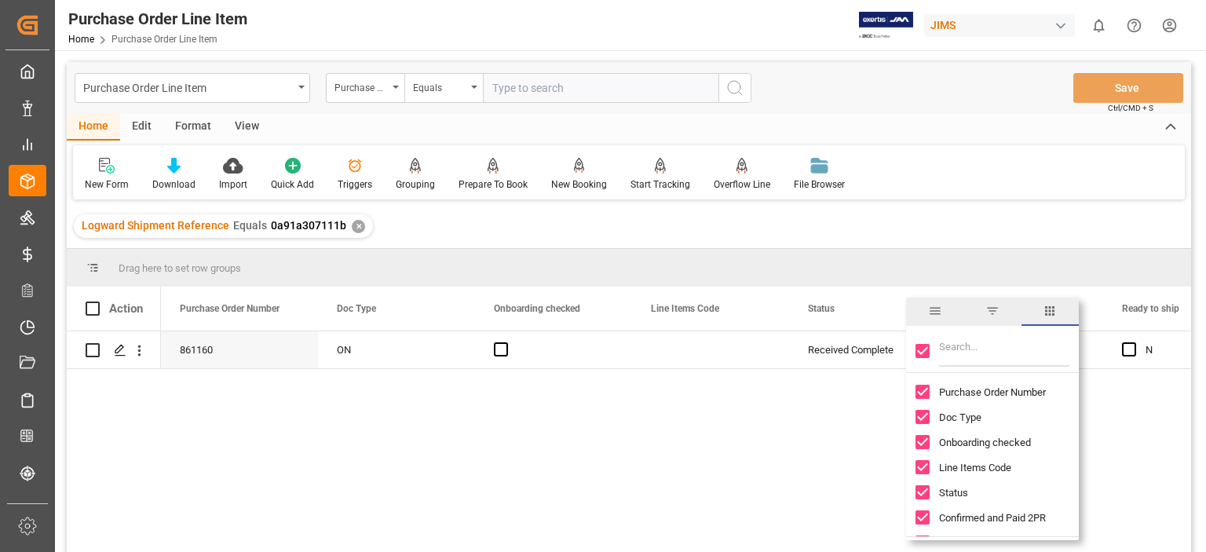
checkbox input "false"
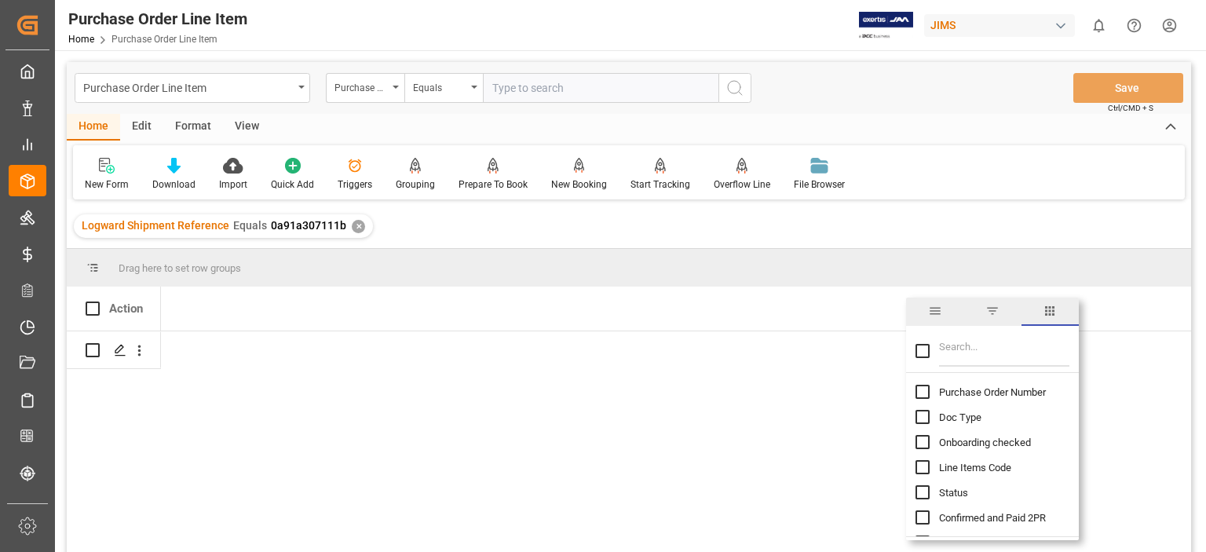
click at [948, 346] on input "Filter Columns Input" at bounding box center [1004, 350] width 130 height 31
type input "incoterm"
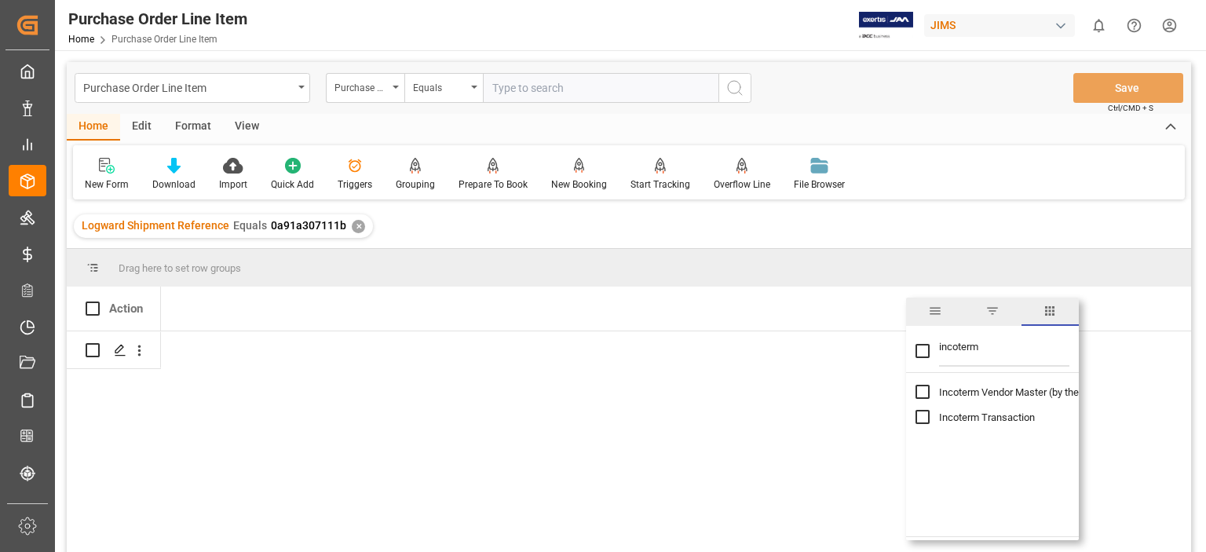
click at [922, 345] on input "Toggle Select All Columns" at bounding box center [922, 351] width 14 height 14
checkbox input "true"
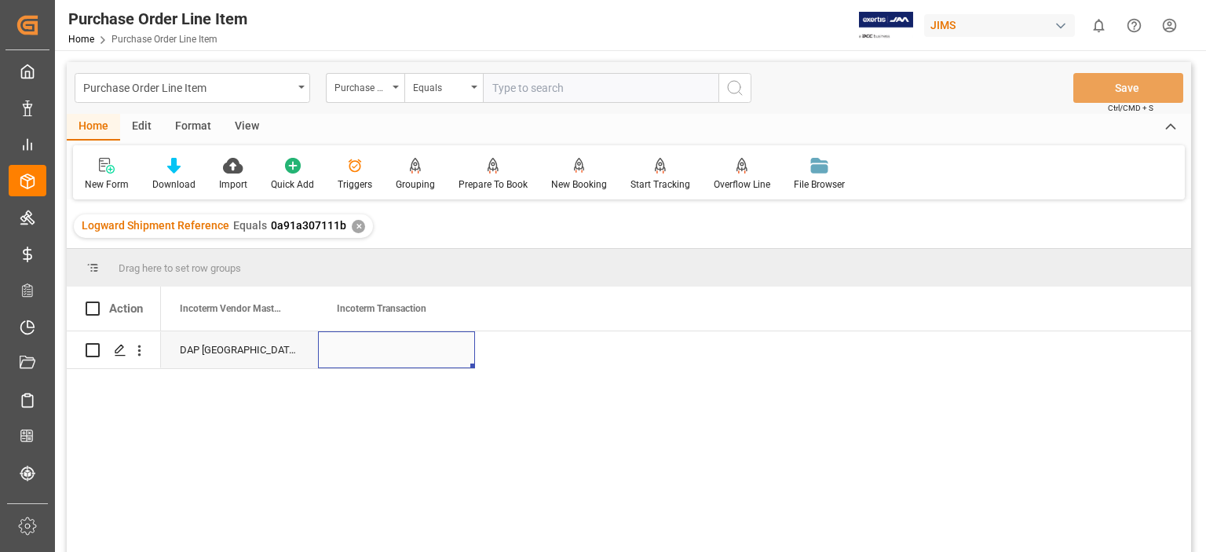
click at [371, 346] on div "Press SPACE to select this row." at bounding box center [396, 349] width 157 height 37
click at [383, 349] on div "Press SPACE to select this row." at bounding box center [396, 349] width 157 height 37
click at [377, 352] on input "Press SPACE to select this row." at bounding box center [396, 359] width 132 height 30
type input "EXW [GEOGRAPHIC_DATA], [GEOGRAPHIC_DATA],[GEOGRAPHIC_DATA]"
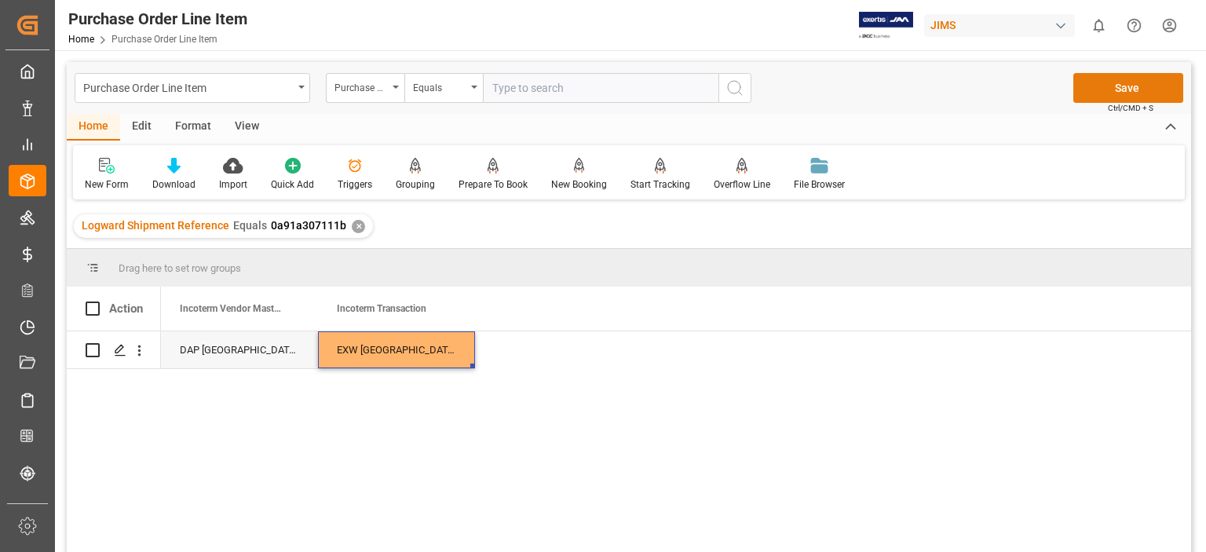
click at [1122, 87] on button "Save" at bounding box center [1128, 88] width 110 height 30
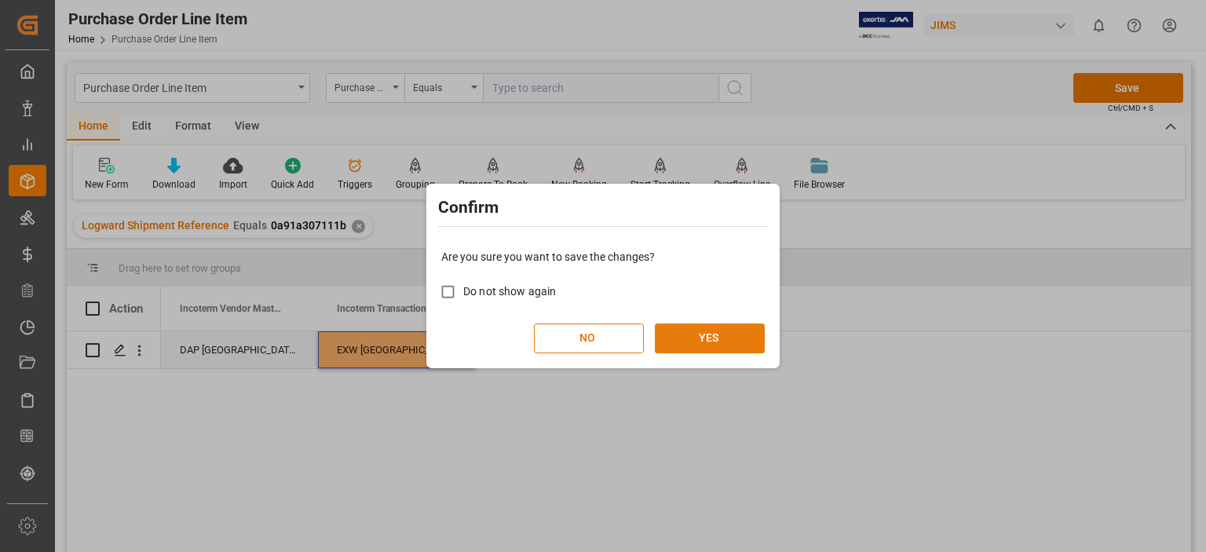
click at [718, 335] on button "YES" at bounding box center [710, 338] width 110 height 30
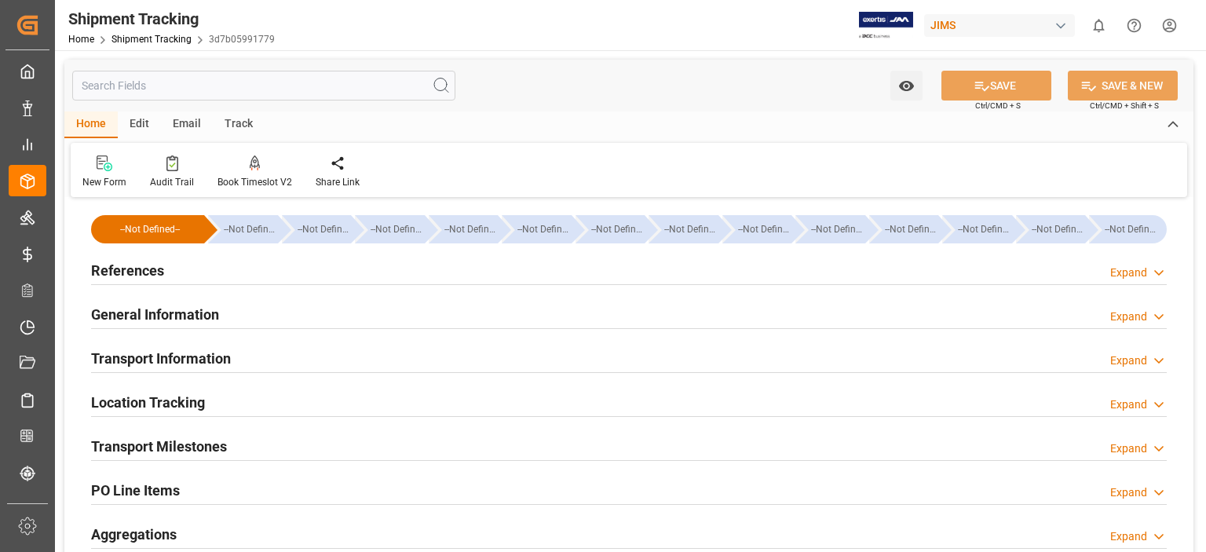
drag, startPoint x: 173, startPoint y: 445, endPoint x: 195, endPoint y: 445, distance: 21.2
click at [173, 445] on h2 "Transport Milestones" at bounding box center [159, 446] width 136 height 21
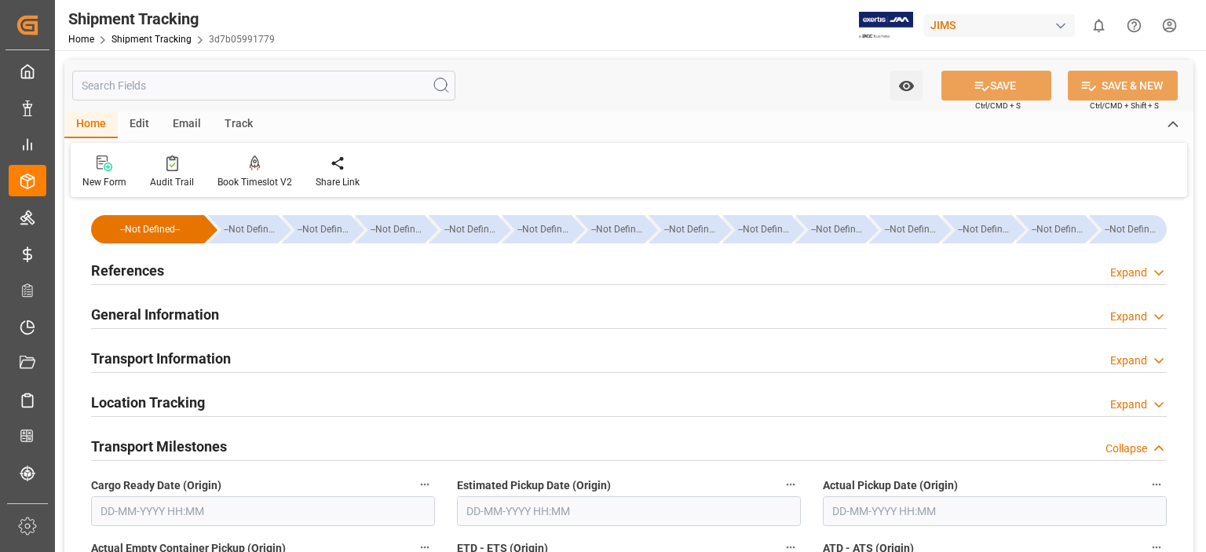
click at [162, 357] on h2 "Transport Information" at bounding box center [161, 358] width 140 height 21
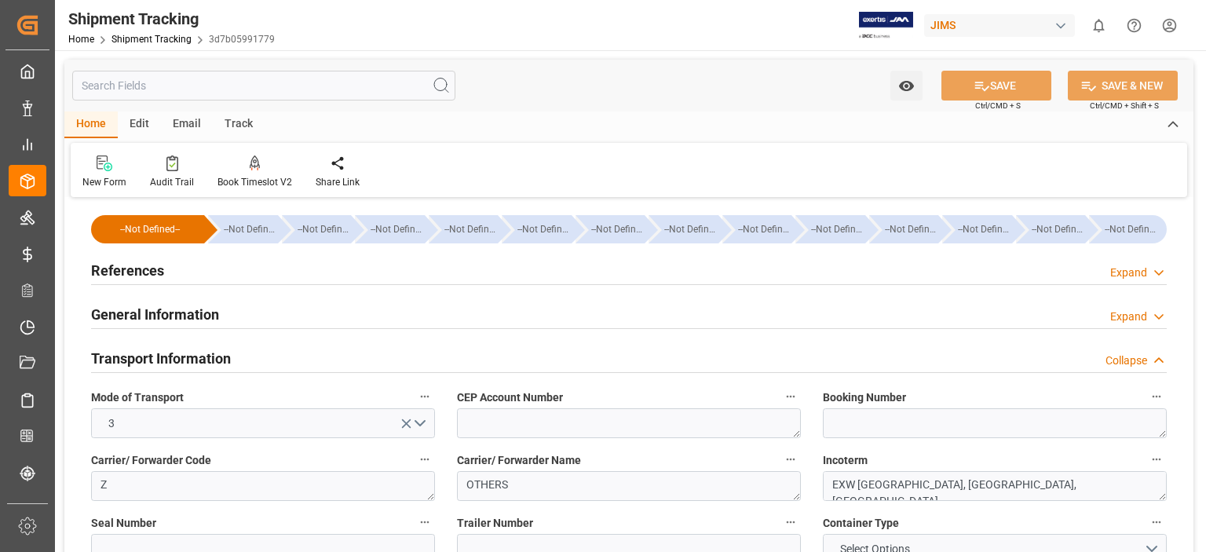
click at [162, 357] on h2 "Transport Information" at bounding box center [161, 358] width 140 height 21
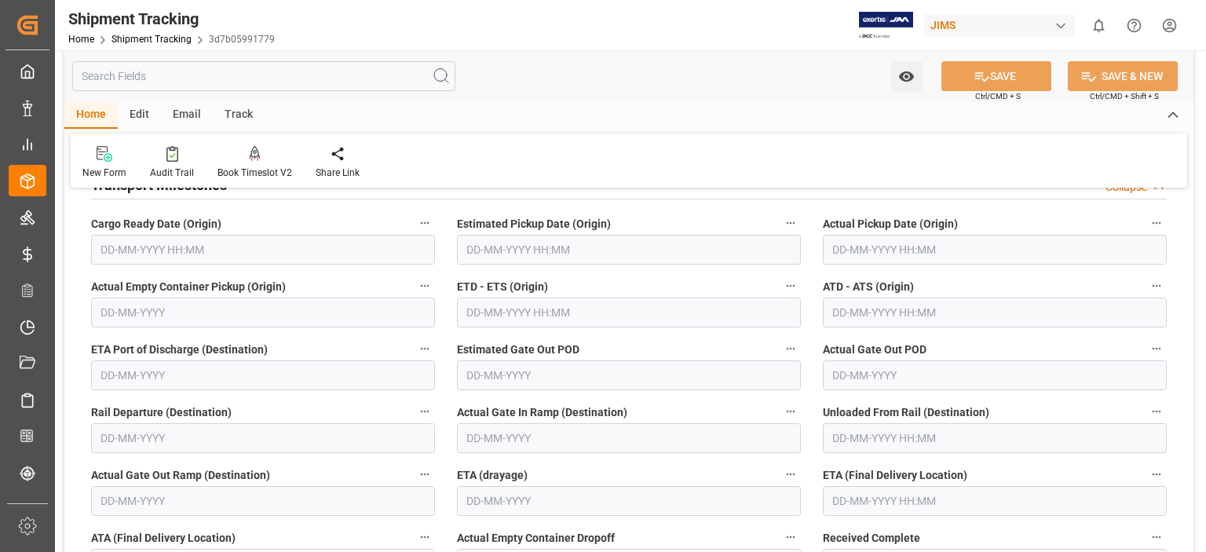
scroll to position [130, 0]
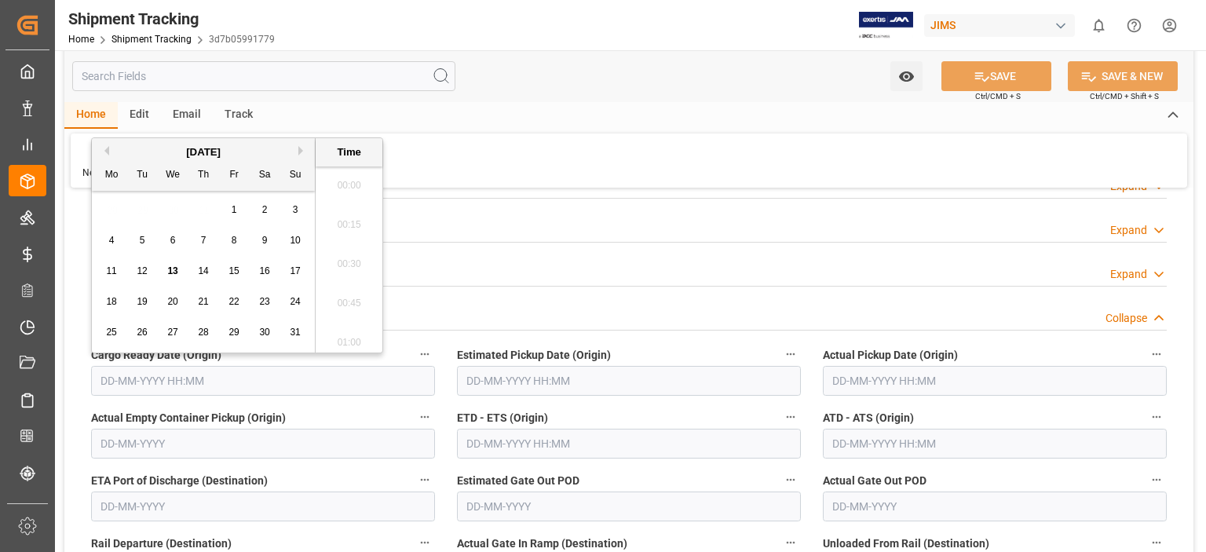
click at [163, 378] on input "text" at bounding box center [263, 381] width 344 height 30
click at [138, 272] on span "12" at bounding box center [142, 270] width 10 height 11
type input "[DATE] 00:00"
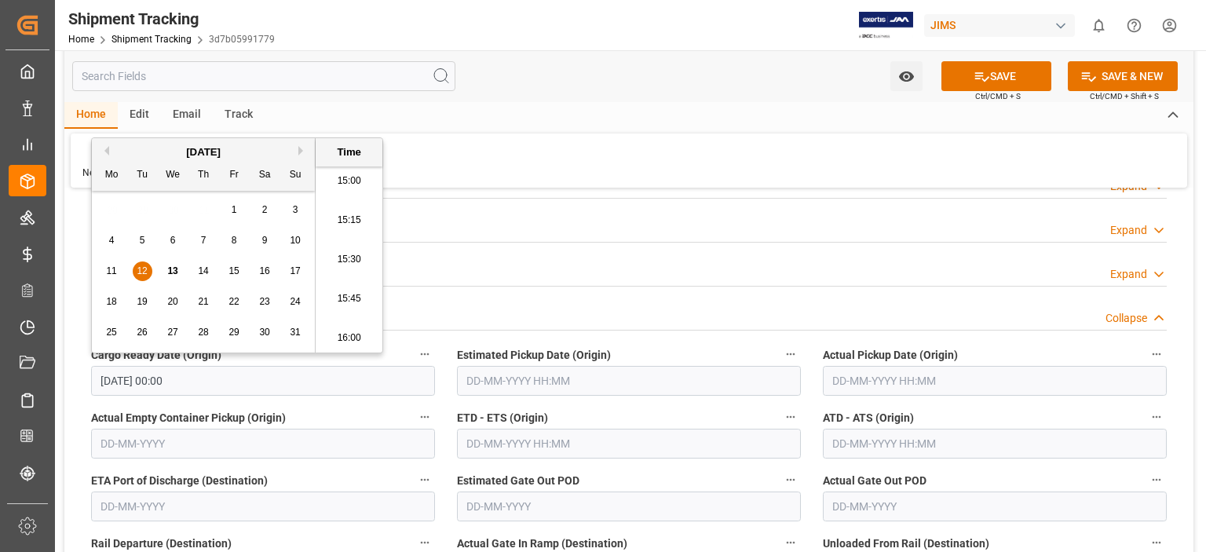
click at [499, 384] on input "text" at bounding box center [629, 381] width 344 height 30
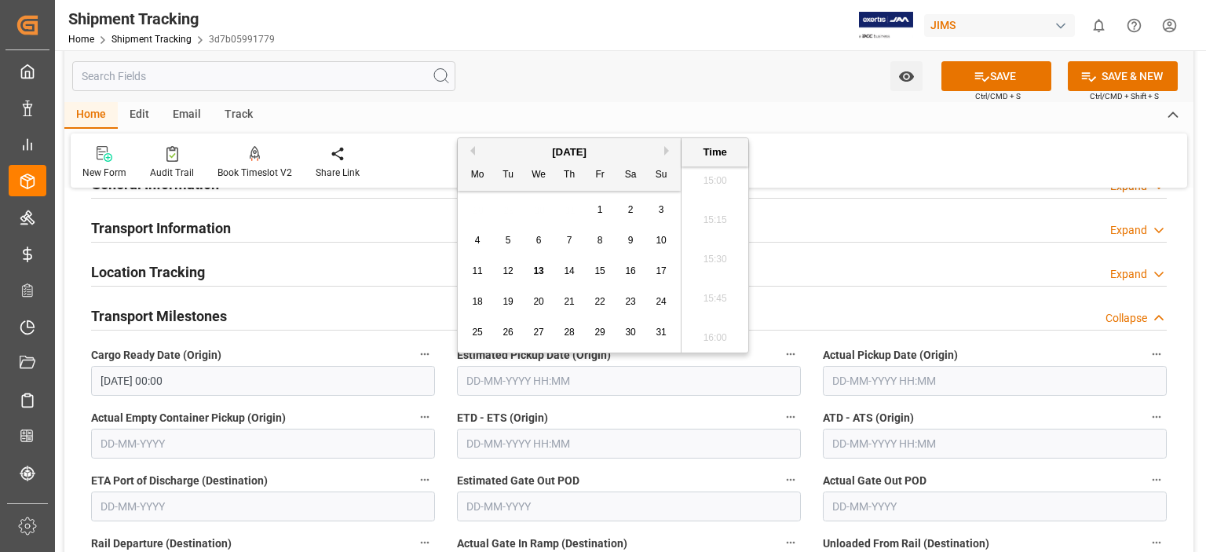
click at [512, 276] on span "12" at bounding box center [507, 270] width 10 height 11
type input "12-08-2025 00:00"
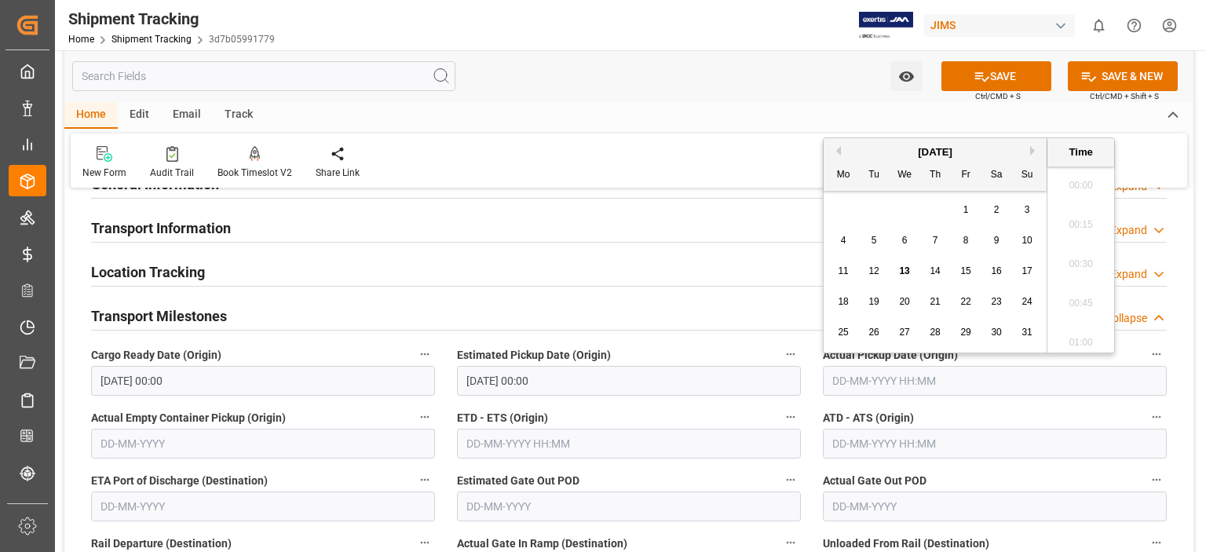
click at [855, 375] on input "text" at bounding box center [995, 381] width 344 height 30
click at [874, 276] on span "12" at bounding box center [873, 270] width 10 height 11
type input "12-08-2025 00:00"
click at [626, 274] on div "Location Tracking Expand" at bounding box center [628, 271] width 1075 height 30
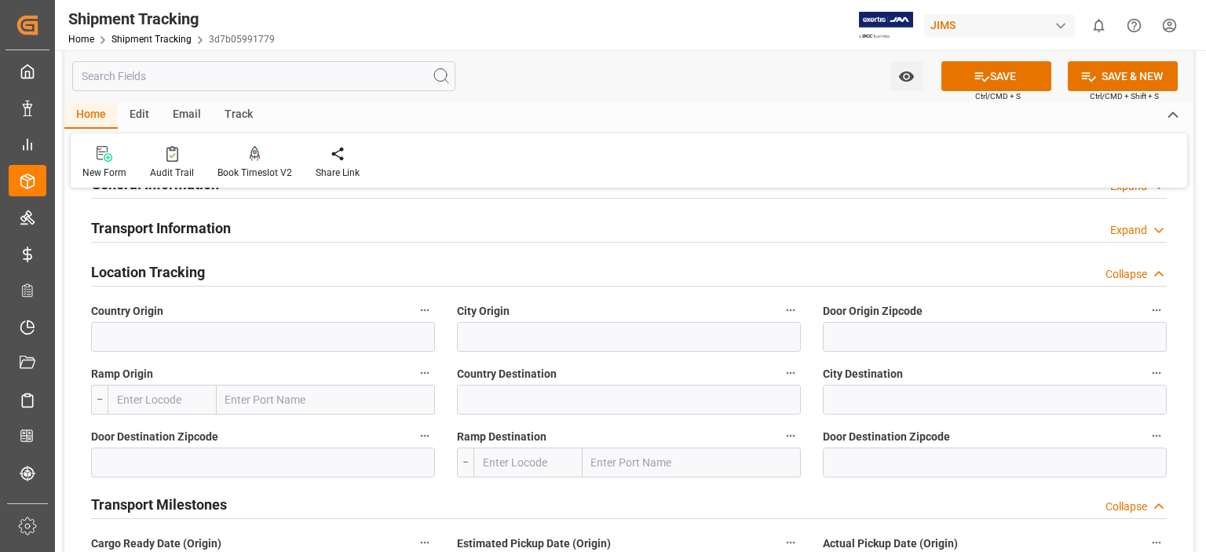
scroll to position [0, 0]
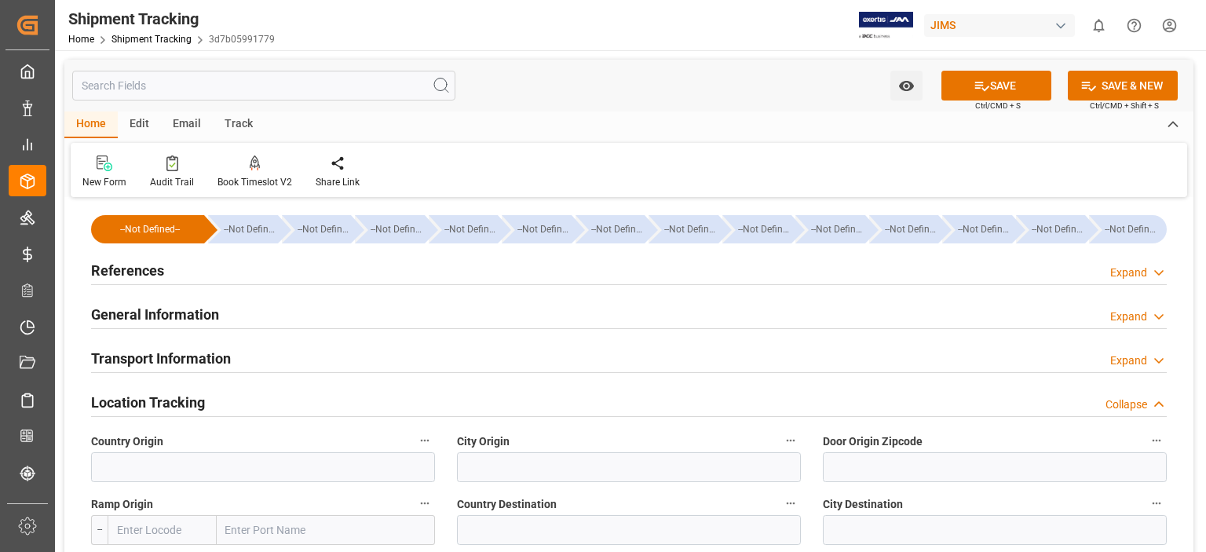
click at [195, 357] on h2 "Transport Information" at bounding box center [161, 358] width 140 height 21
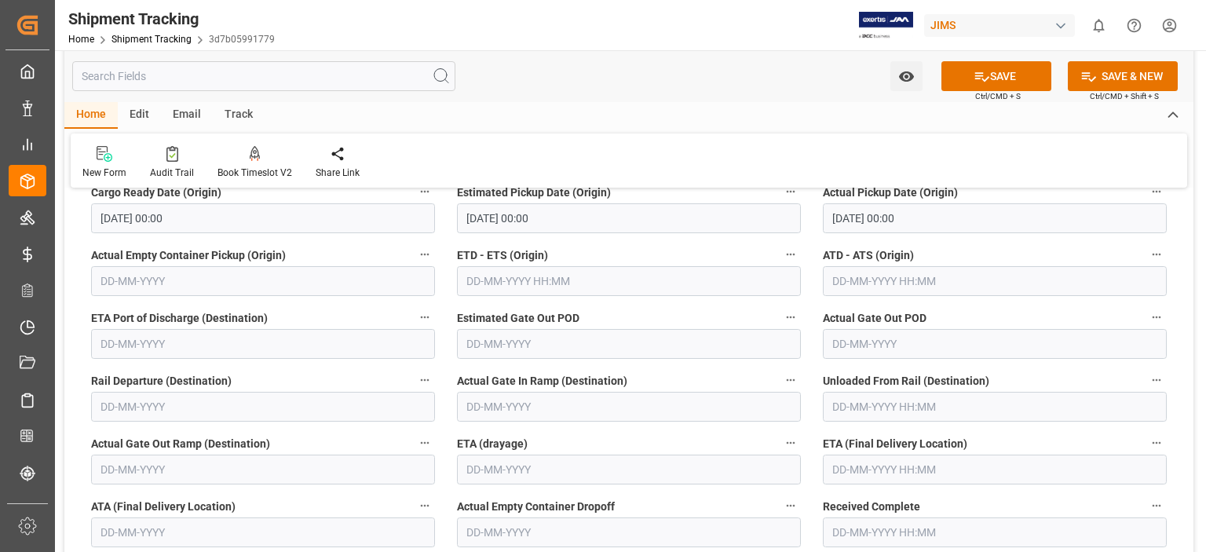
scroll to position [1178, 0]
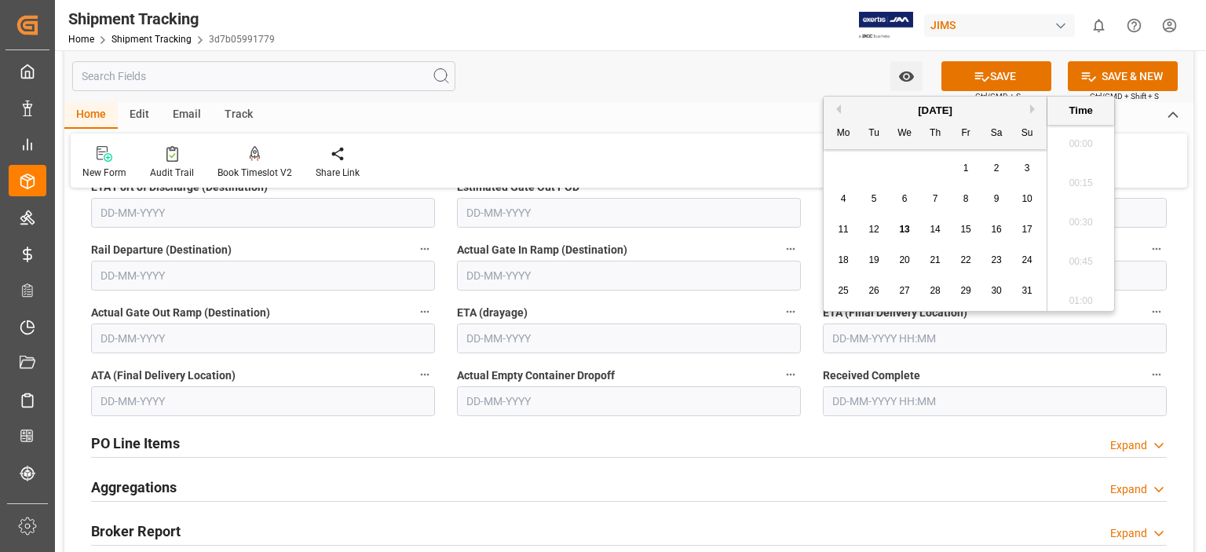
click at [878, 339] on input "text" at bounding box center [995, 338] width 344 height 30
click at [905, 232] on span "13" at bounding box center [904, 229] width 10 height 11
type input "13-08-2025 00:00"
click at [170, 404] on input "text" at bounding box center [263, 401] width 344 height 30
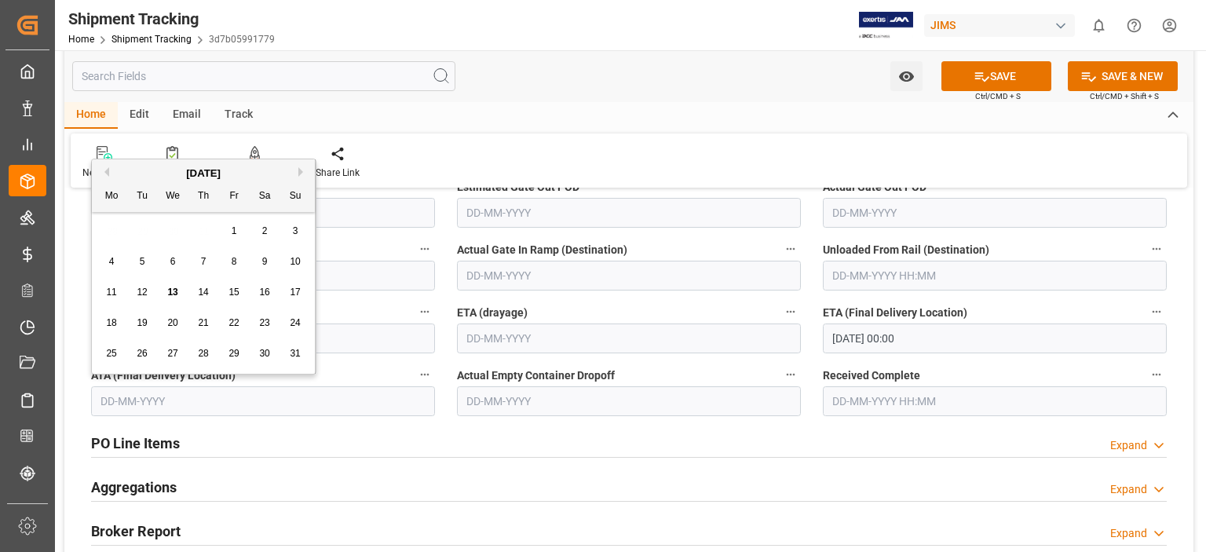
click at [171, 298] on div "13" at bounding box center [173, 292] width 20 height 19
type input "13-08-2025"
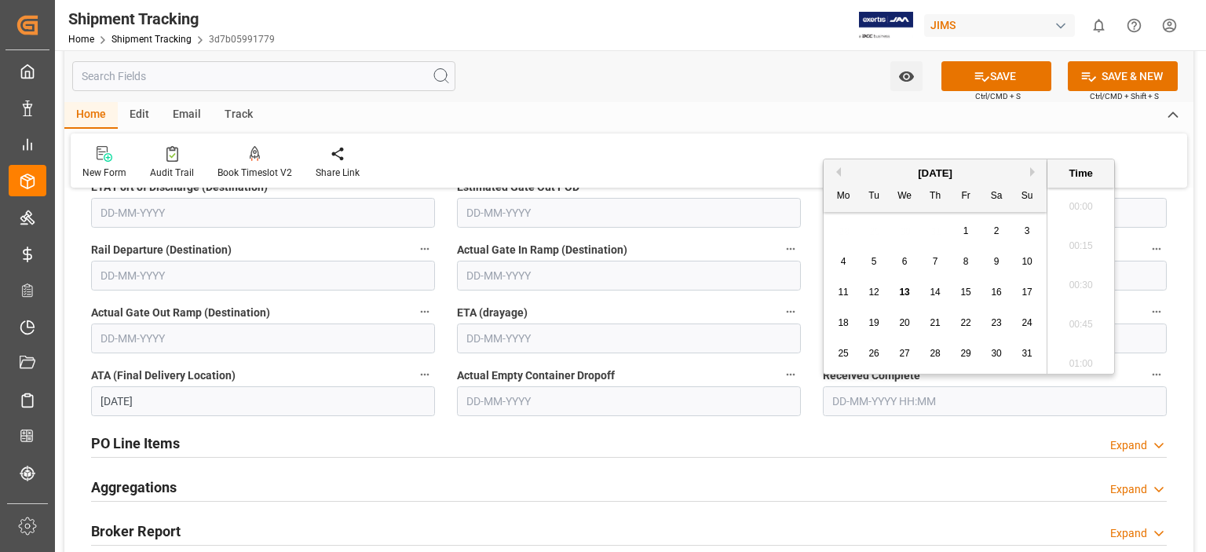
click at [860, 403] on input "text" at bounding box center [995, 401] width 344 height 30
click at [904, 291] on span "13" at bounding box center [904, 292] width 10 height 11
type input "13-08-2025 00:00"
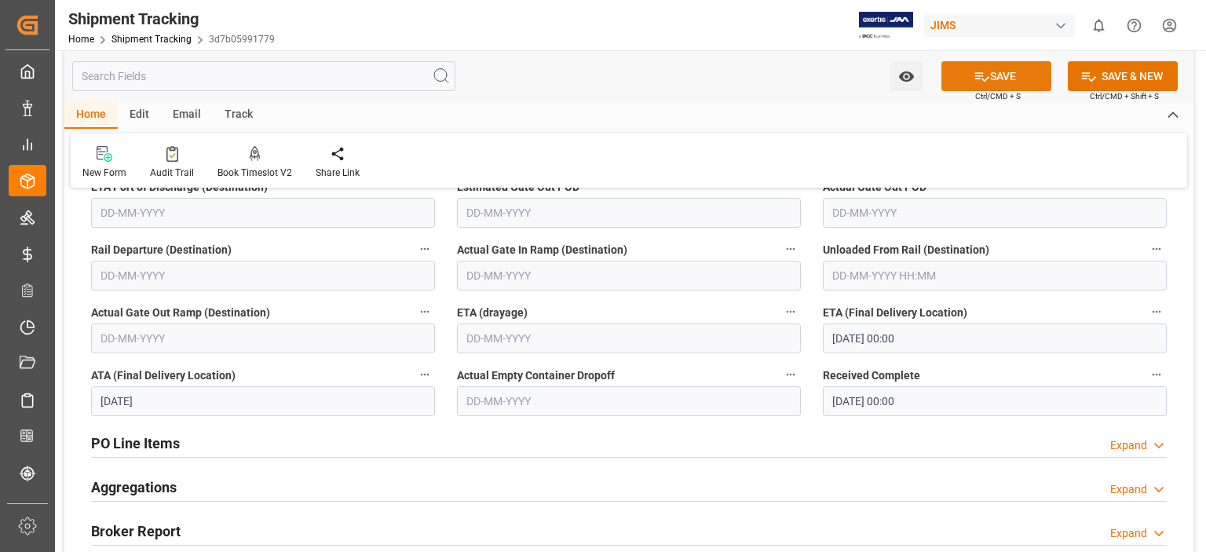
click at [995, 78] on button "SAVE" at bounding box center [996, 76] width 110 height 30
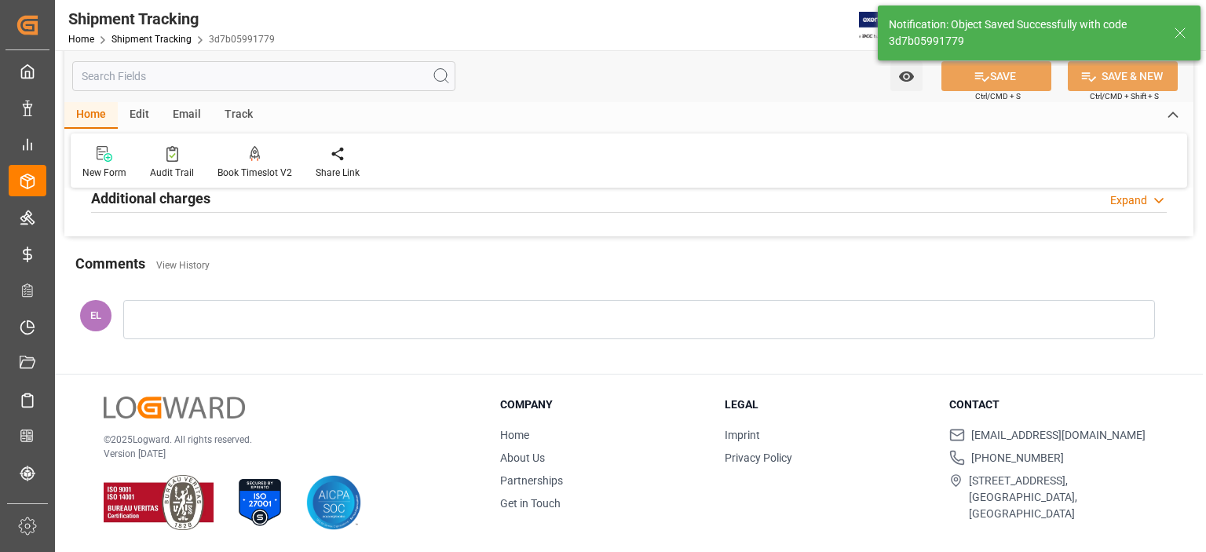
scroll to position [47, 0]
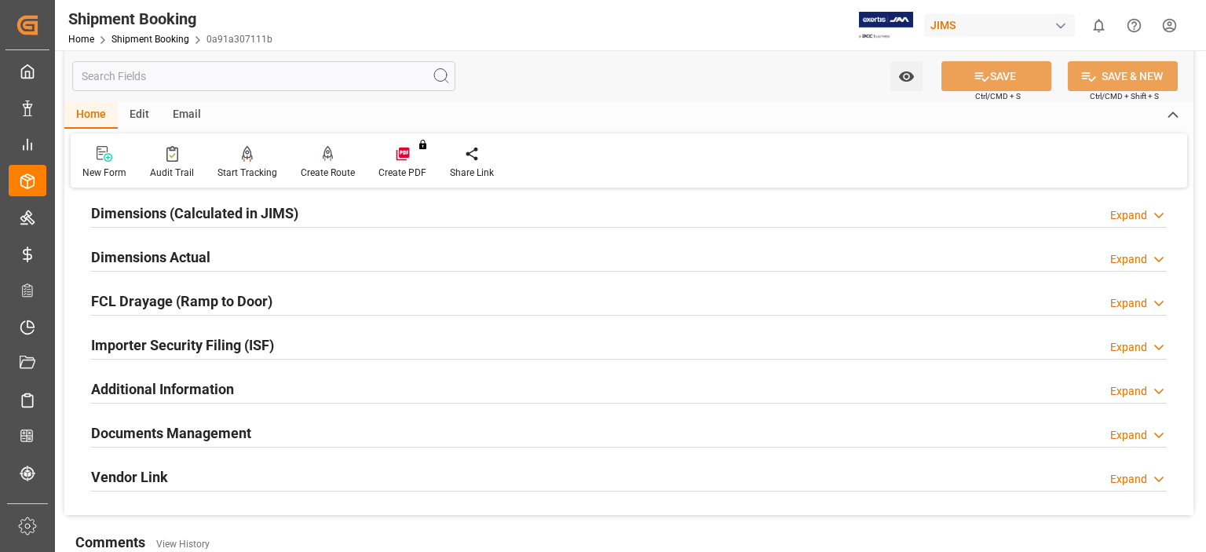
scroll to position [393, 0]
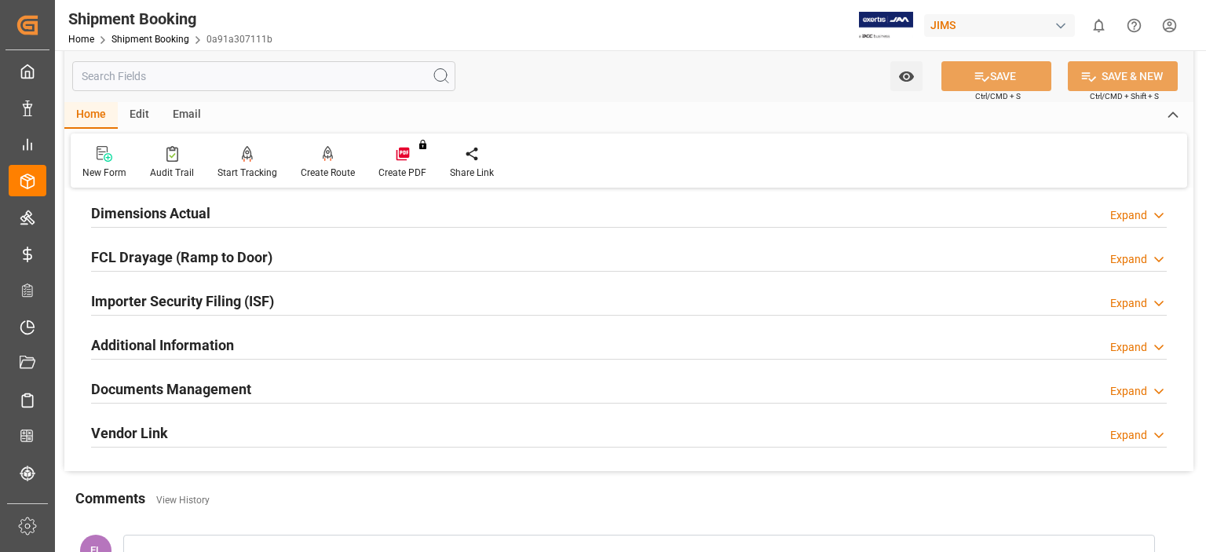
click at [163, 389] on h2 "Documents Management" at bounding box center [171, 388] width 160 height 21
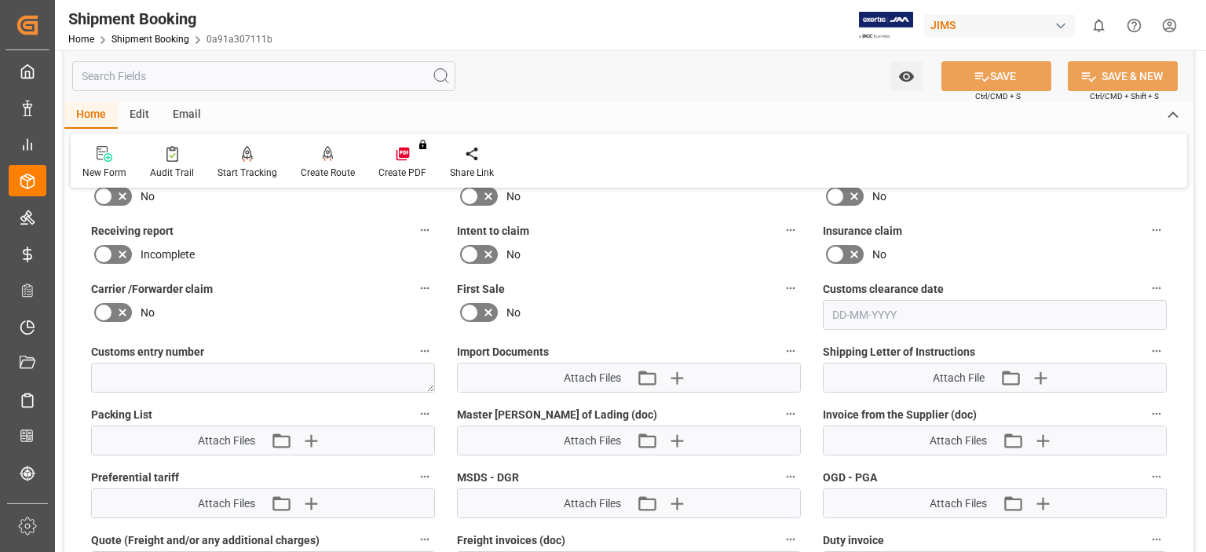
scroll to position [785, 0]
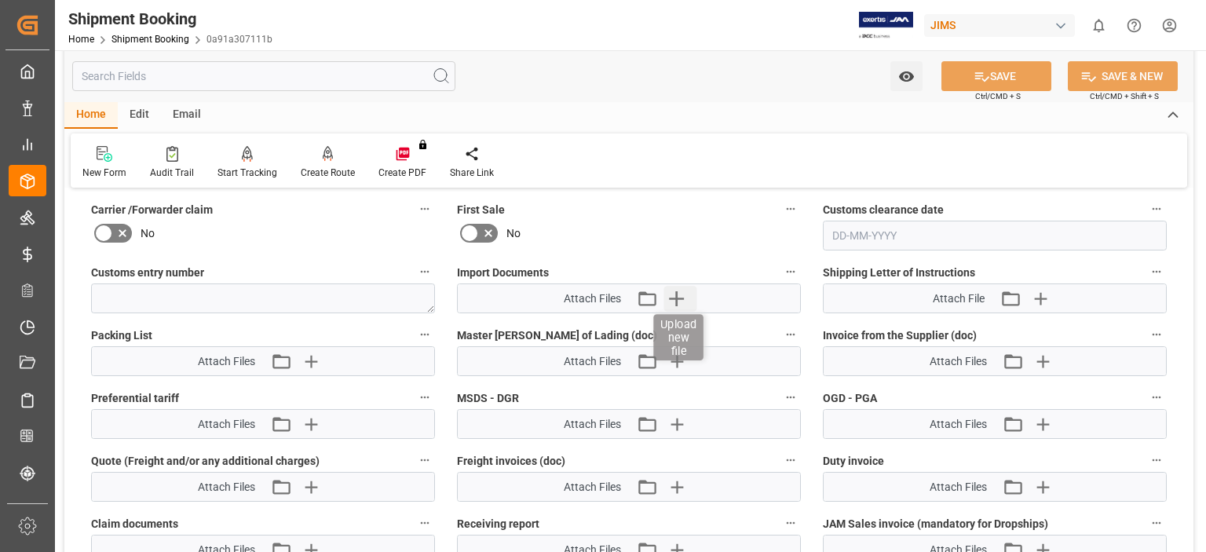
click at [675, 294] on icon "button" at bounding box center [676, 298] width 15 height 15
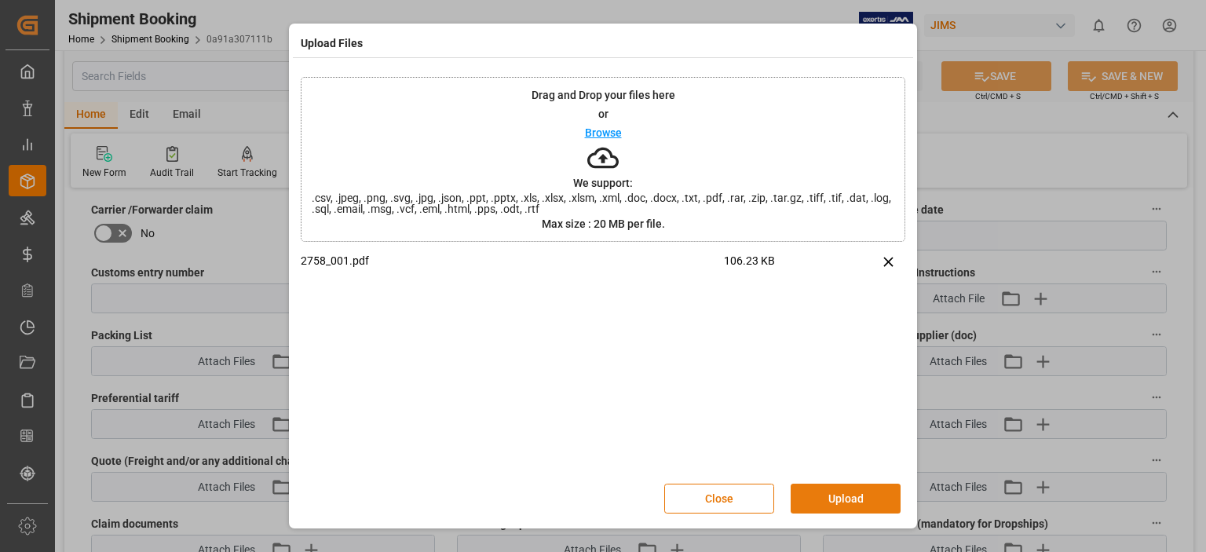
click at [824, 496] on button "Upload" at bounding box center [846, 499] width 110 height 30
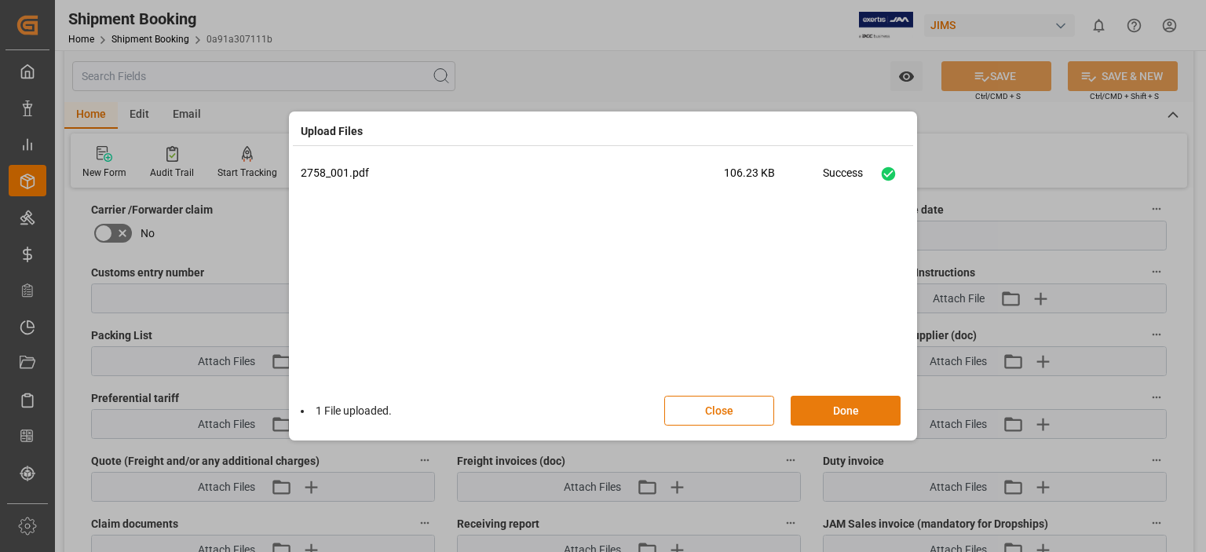
click at [826, 412] on button "Done" at bounding box center [846, 411] width 110 height 30
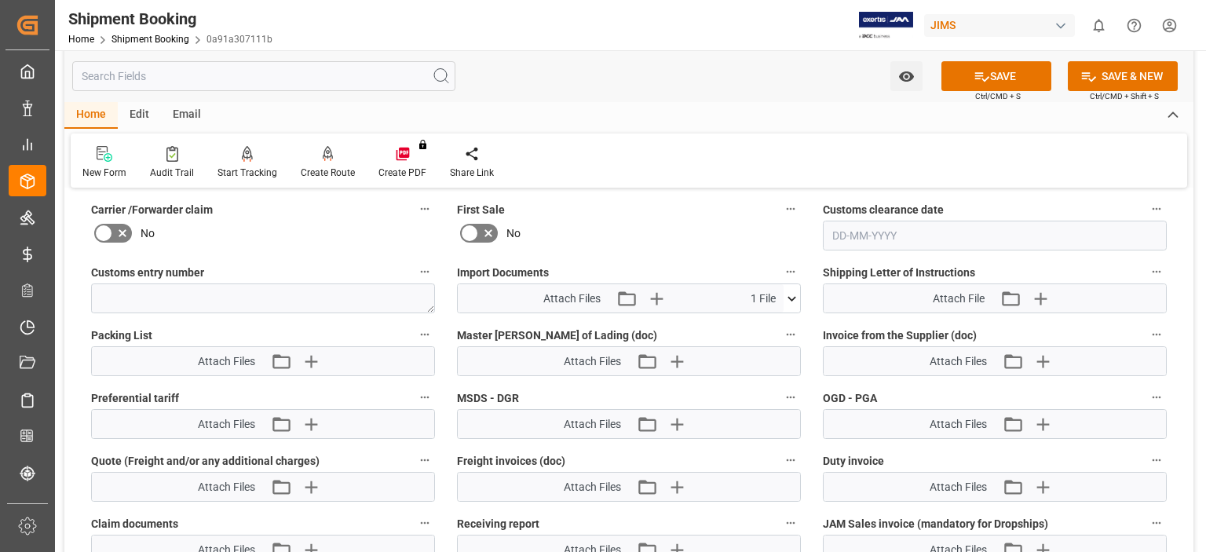
scroll to position [1046, 0]
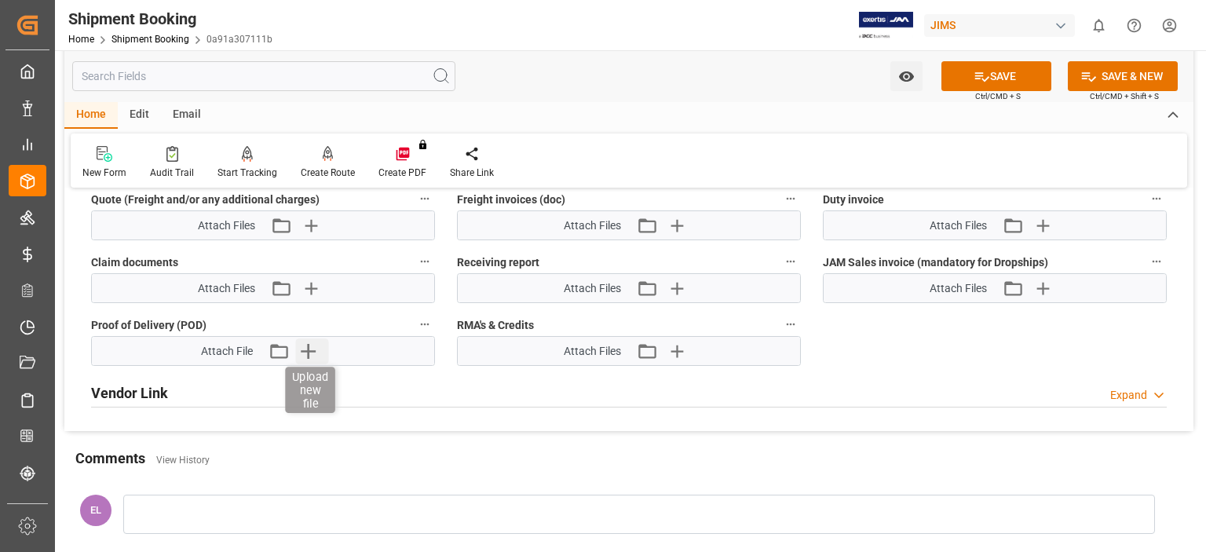
click at [316, 349] on icon "button" at bounding box center [307, 350] width 25 height 25
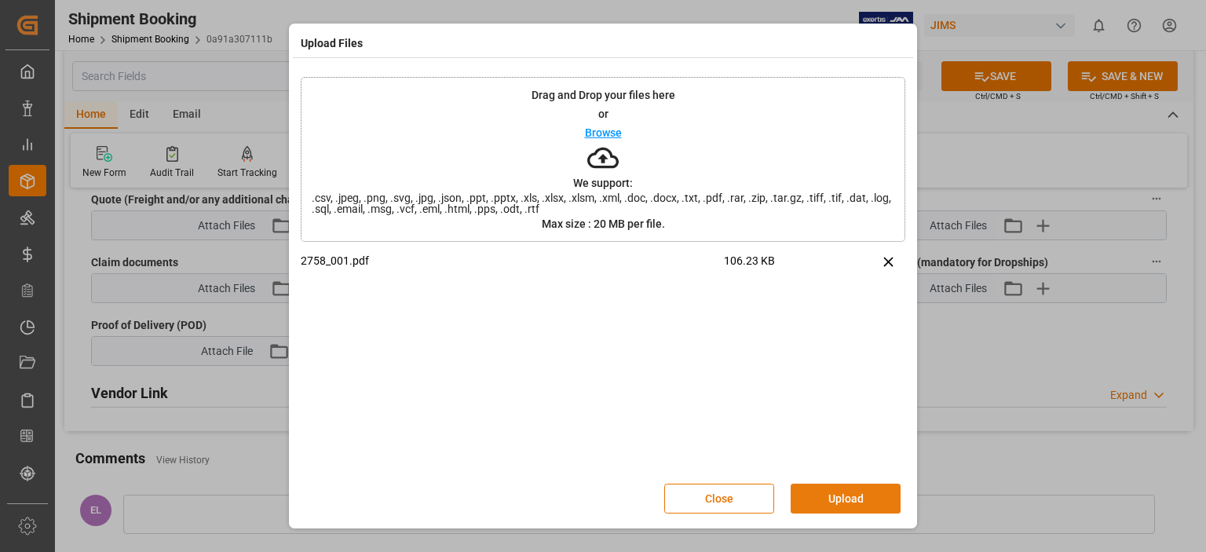
drag, startPoint x: 828, startPoint y: 475, endPoint x: 831, endPoint y: 488, distance: 12.8
click at [831, 482] on div "Close Upload" at bounding box center [603, 499] width 604 height 52
click at [831, 498] on button "Upload" at bounding box center [846, 499] width 110 height 30
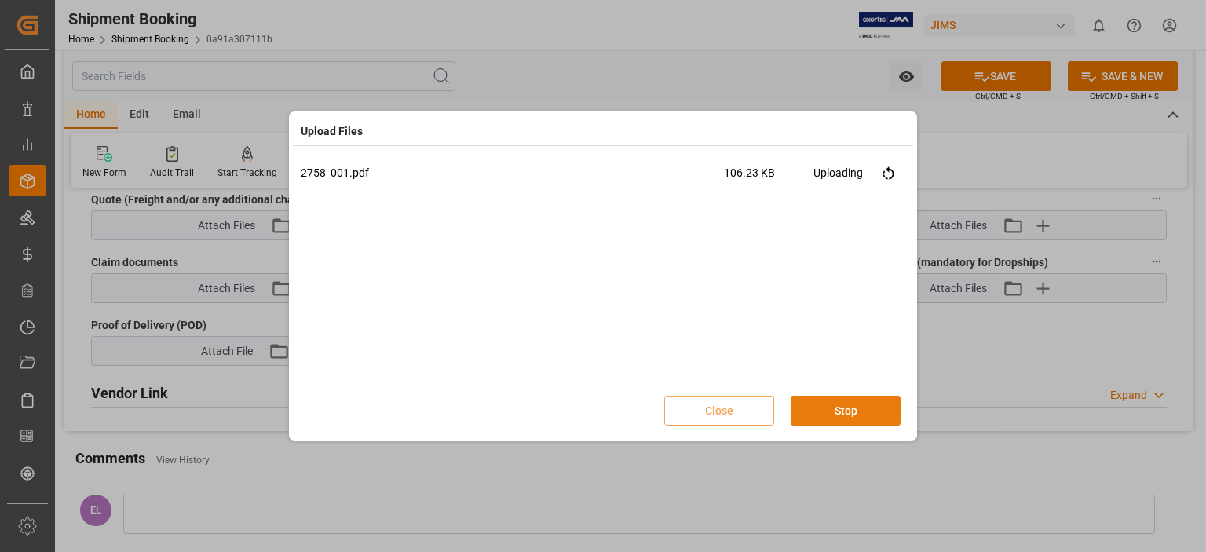
click at [838, 413] on button "Stop" at bounding box center [846, 411] width 110 height 30
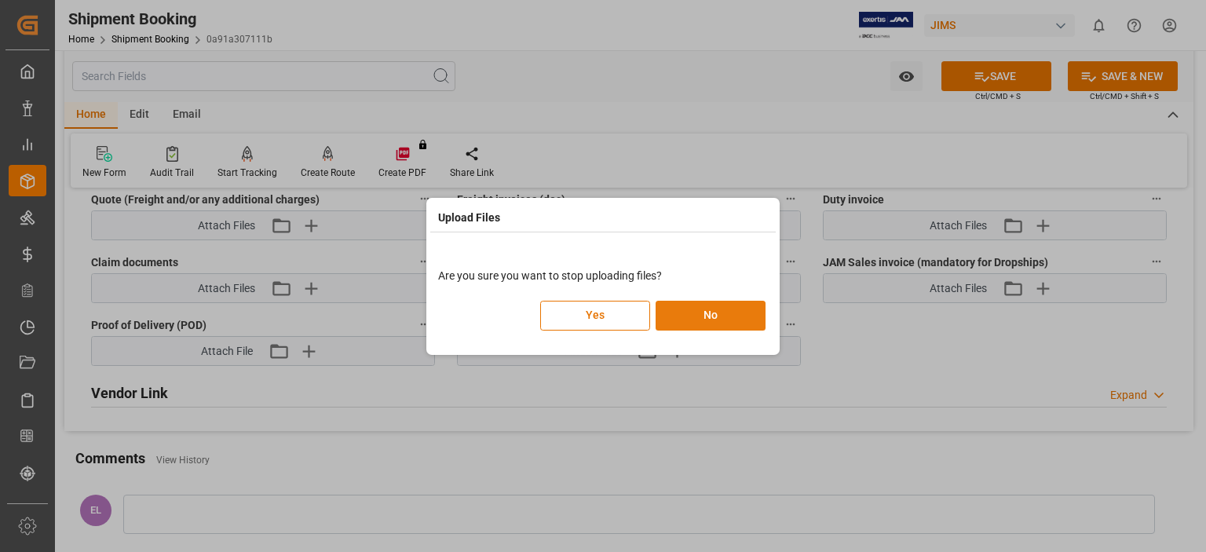
click at [700, 320] on button "No" at bounding box center [710, 316] width 110 height 30
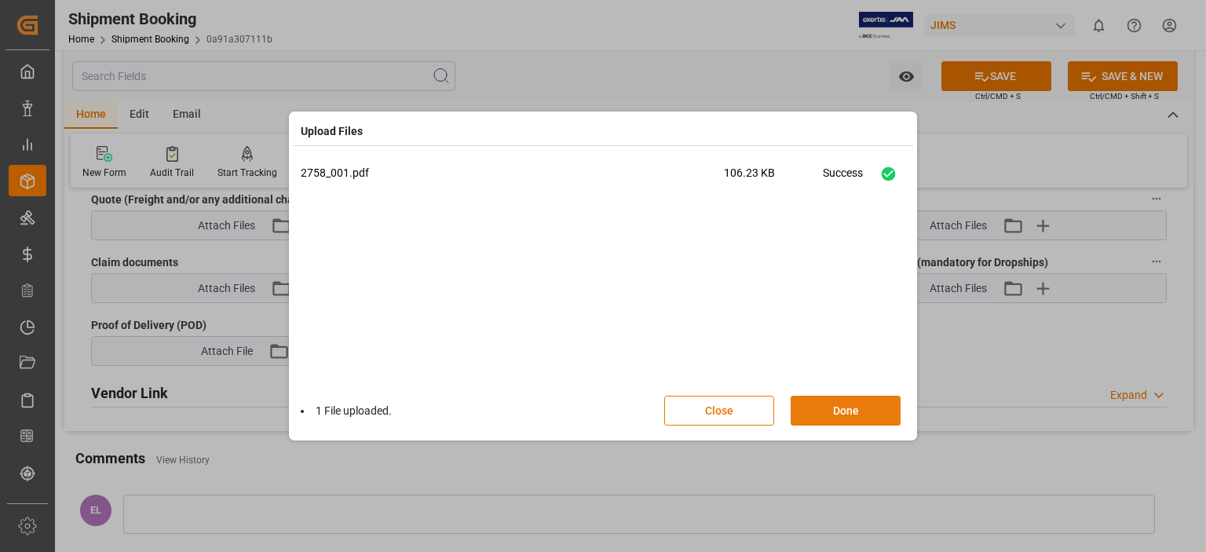
click at [814, 406] on button "Done" at bounding box center [846, 411] width 110 height 30
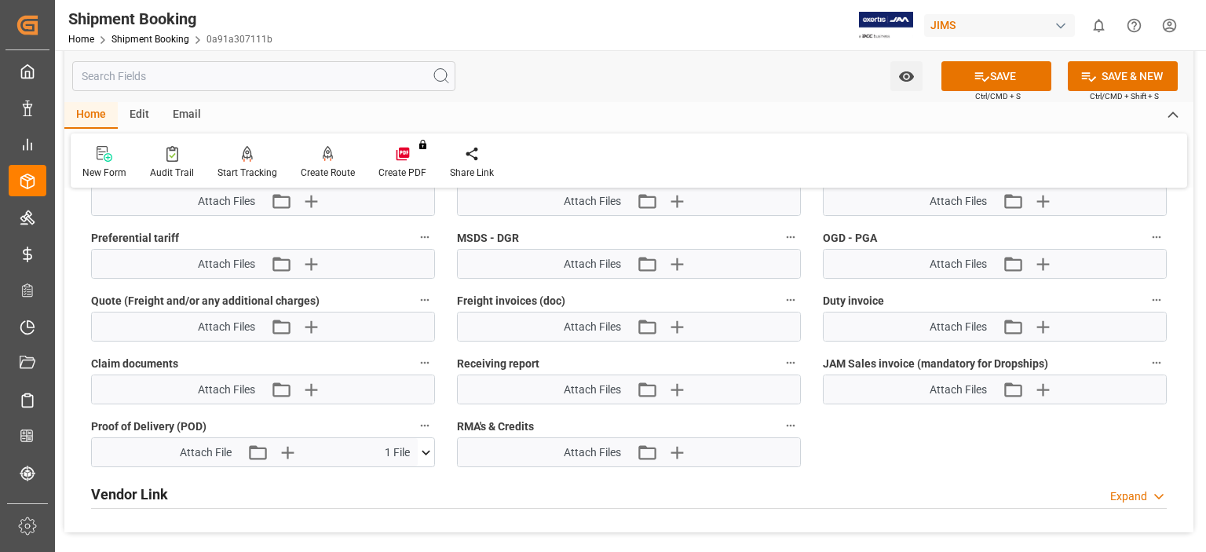
scroll to position [915, 0]
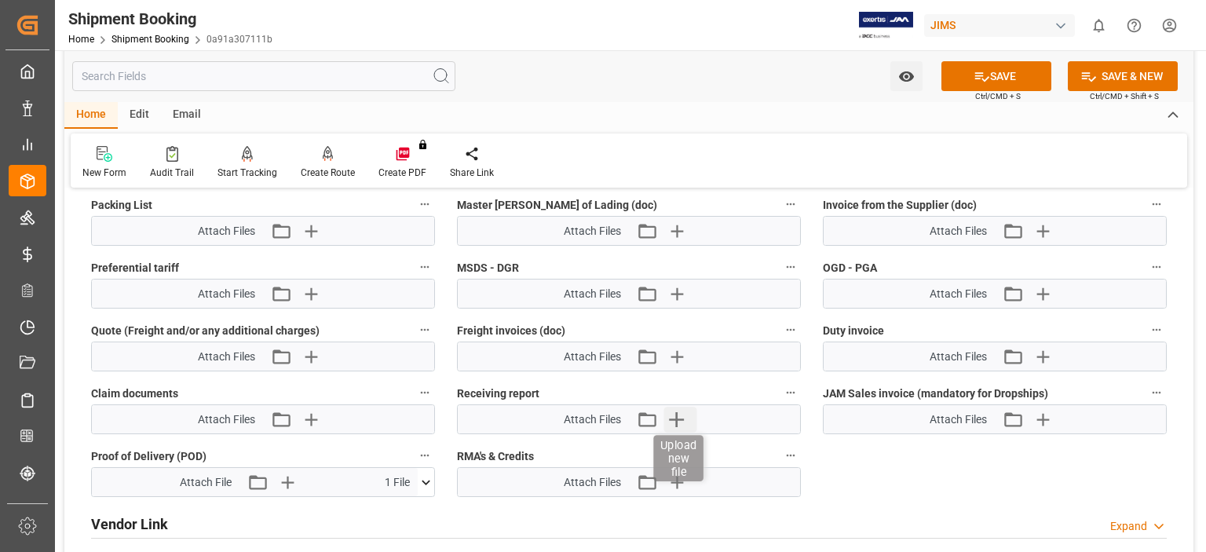
click at [675, 416] on icon "button" at bounding box center [676, 419] width 25 height 25
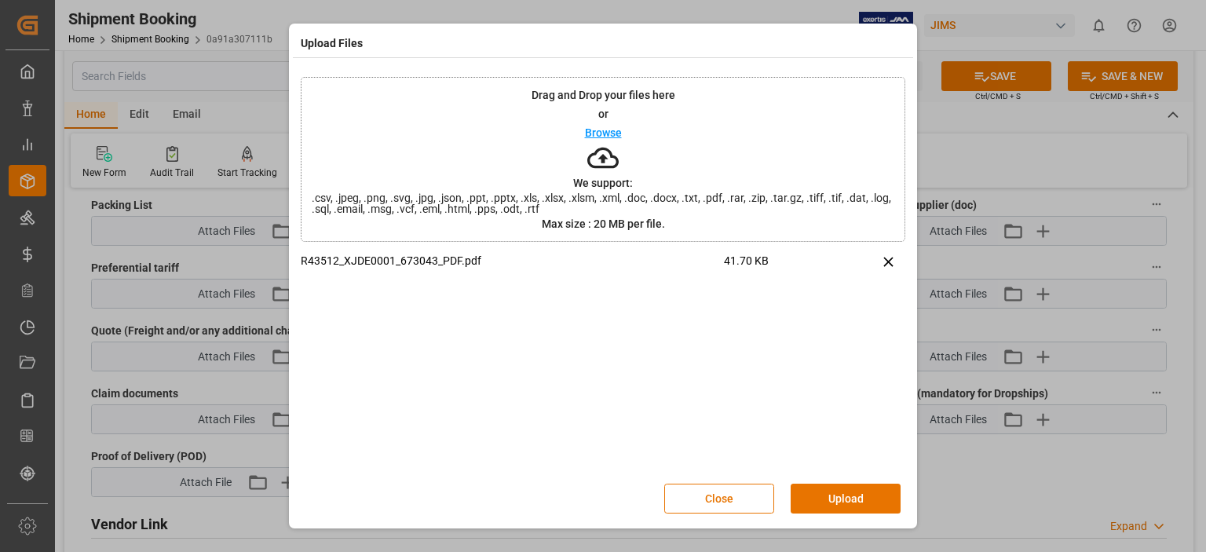
click at [853, 498] on button "Upload" at bounding box center [846, 499] width 110 height 30
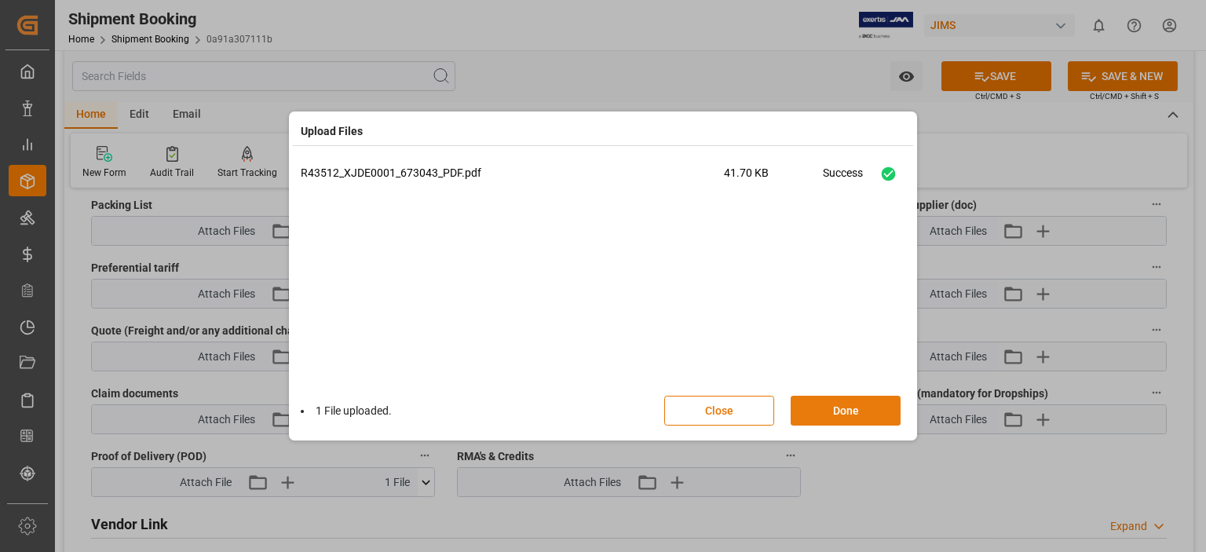
click at [828, 404] on button "Done" at bounding box center [846, 411] width 110 height 30
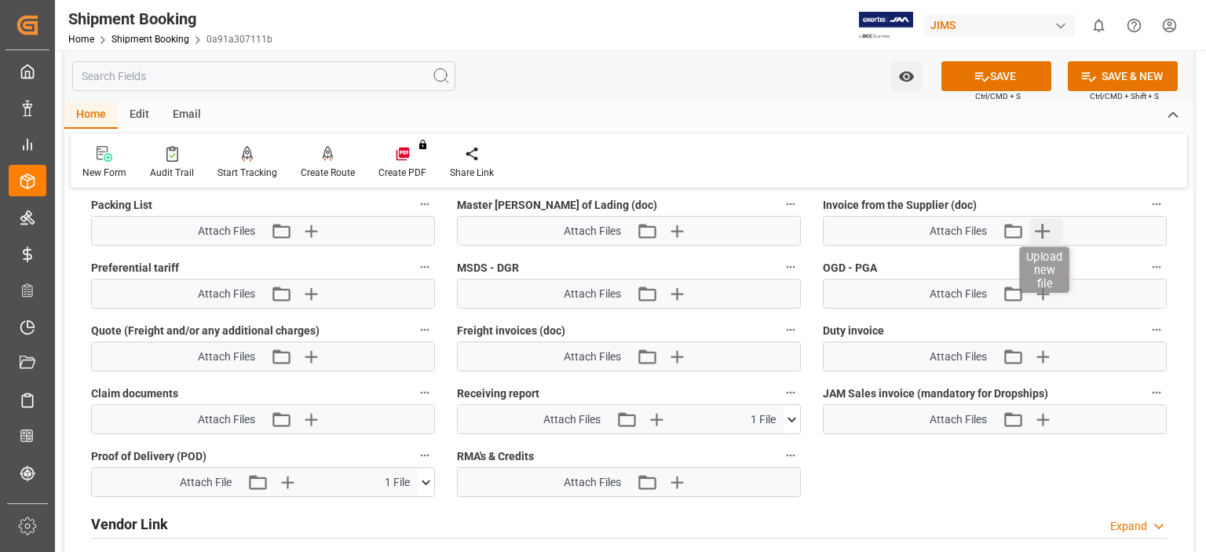
click at [1038, 228] on icon "button" at bounding box center [1042, 230] width 25 height 25
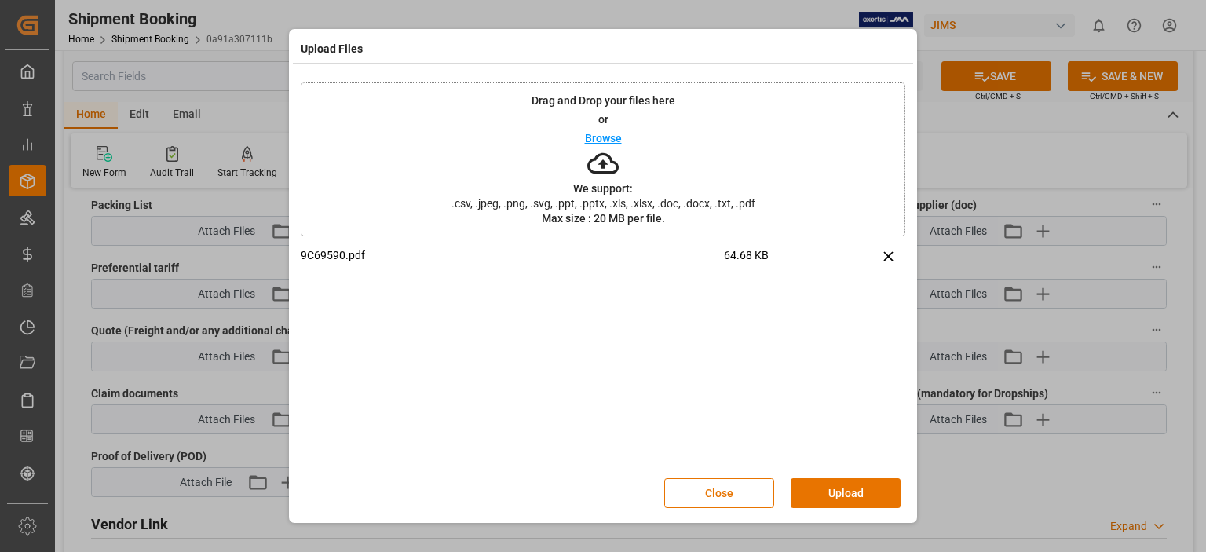
click at [838, 495] on button "Upload" at bounding box center [846, 493] width 110 height 30
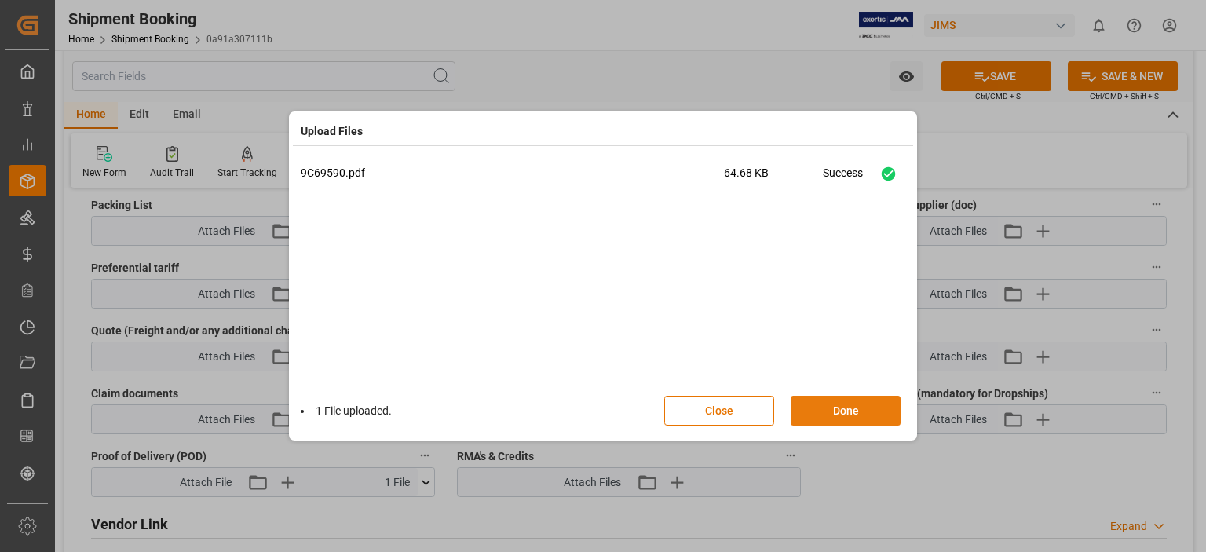
click at [829, 417] on button "Done" at bounding box center [846, 411] width 110 height 30
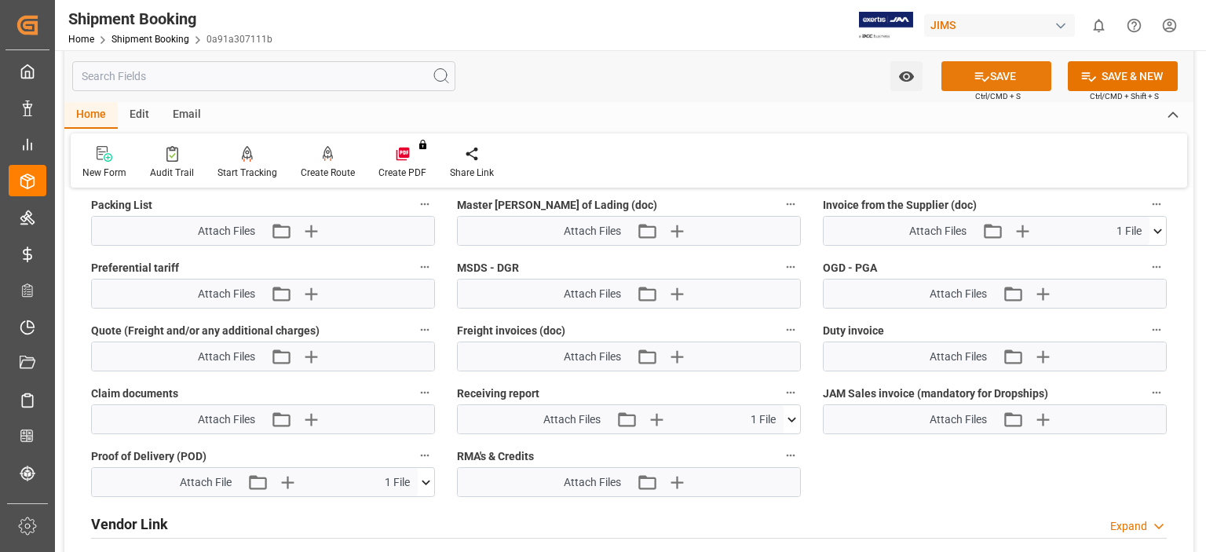
click at [997, 76] on button "SAVE" at bounding box center [996, 76] width 110 height 30
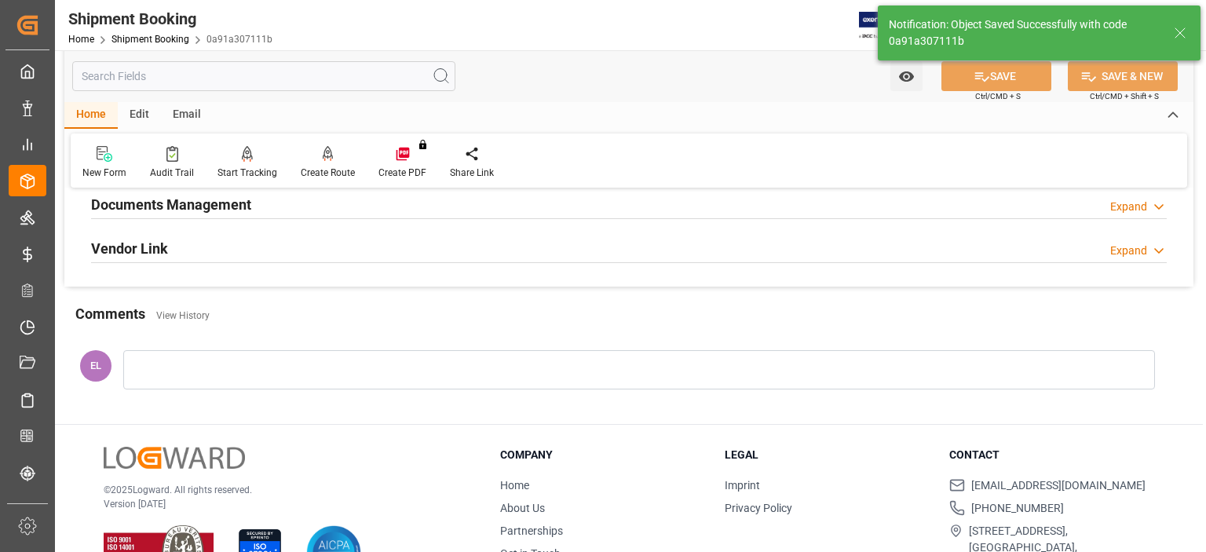
scroll to position [626, 0]
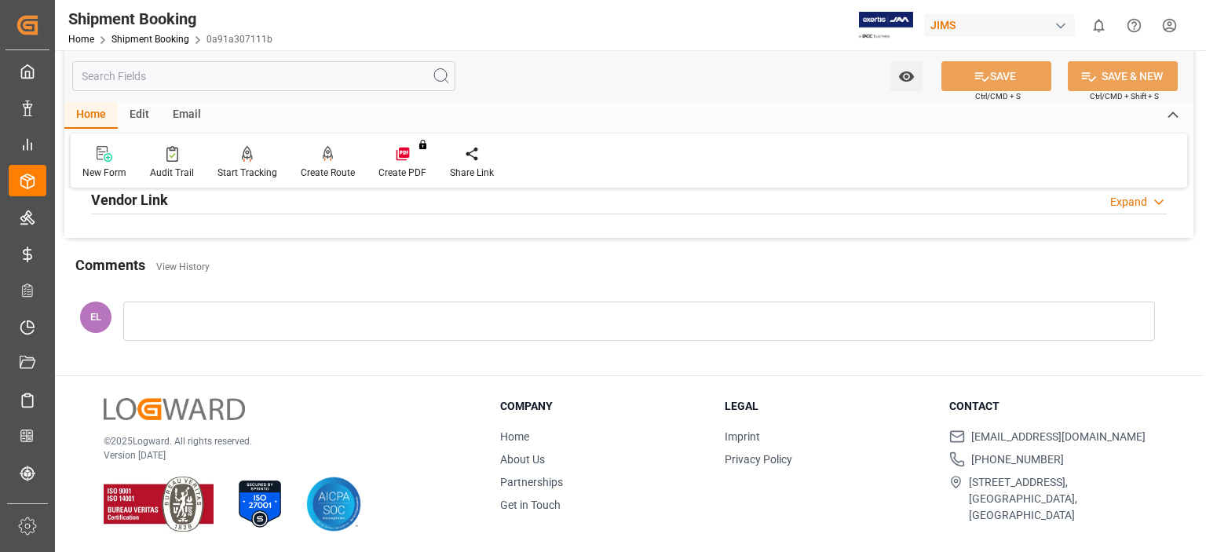
click at [197, 320] on div at bounding box center [639, 320] width 1032 height 39
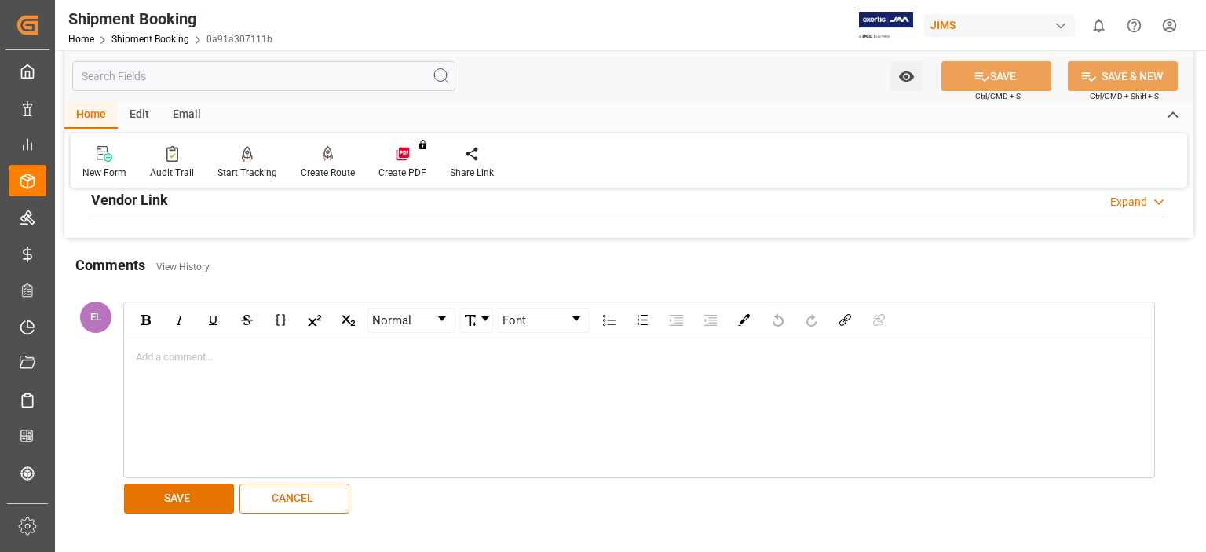
click at [140, 349] on div "rdw-editor" at bounding box center [640, 357] width 1006 height 16
click at [176, 502] on button "SAVE" at bounding box center [179, 499] width 110 height 30
